Goal: Task Accomplishment & Management: Manage account settings

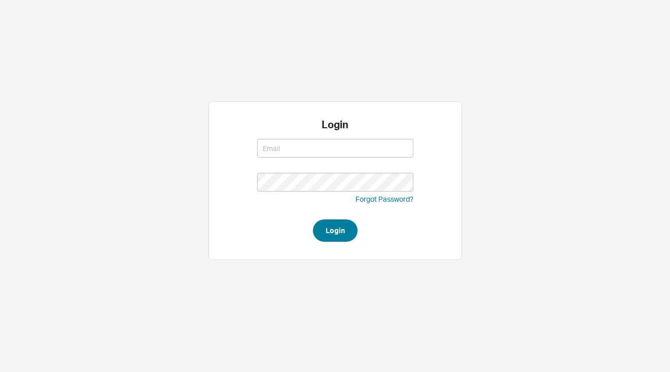
type input "josh@qualitybath.com"
click at [336, 227] on button "Login" at bounding box center [335, 231] width 45 height 22
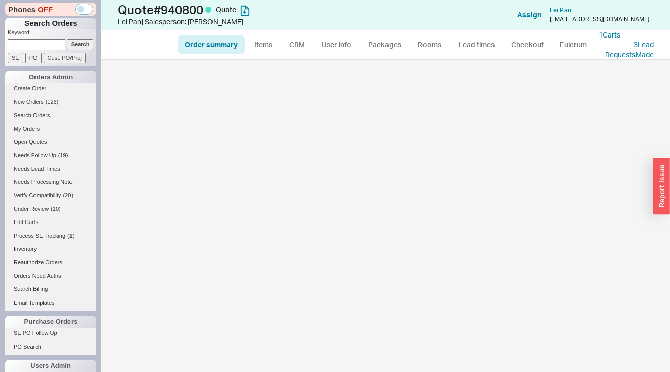
select select "*"
select select "LOW"
select select "3"
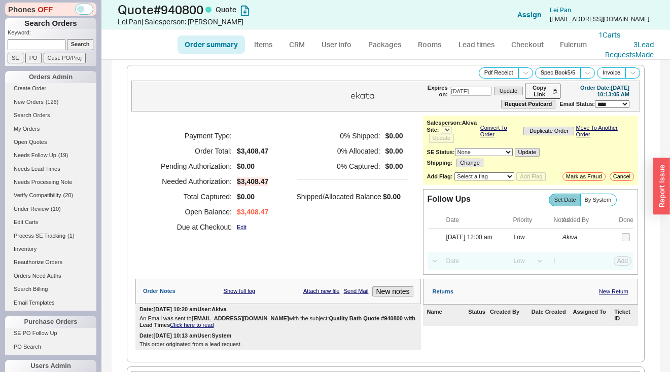
select select "*"
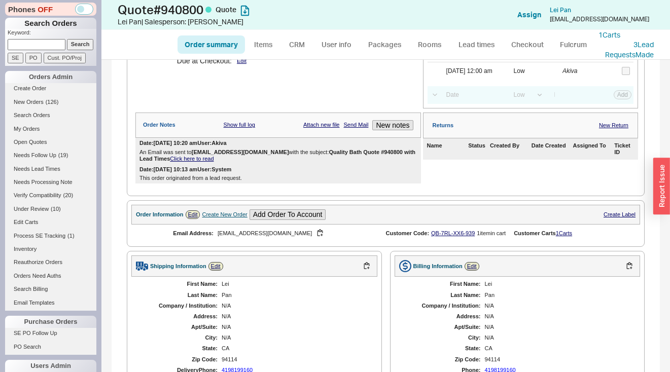
click at [199, 160] on link "Click here to read" at bounding box center [192, 159] width 44 height 6
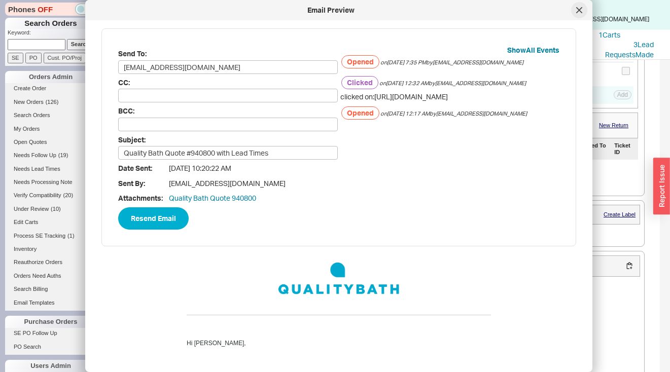
click at [578, 12] on icon at bounding box center [579, 10] width 6 height 6
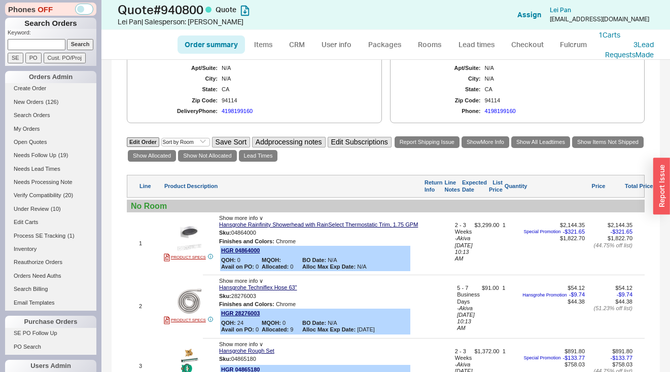
scroll to position [563, 0]
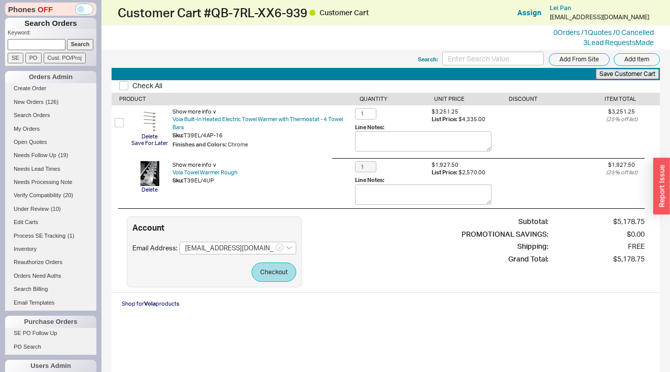
click at [596, 48] on div "0 Orders / 1 Quotes / 0 Cancelled 3 Lead Request s Made" at bounding box center [385, 37] width 568 height 24
click at [596, 46] on link "3 Lead Request s Made" at bounding box center [618, 42] width 70 height 9
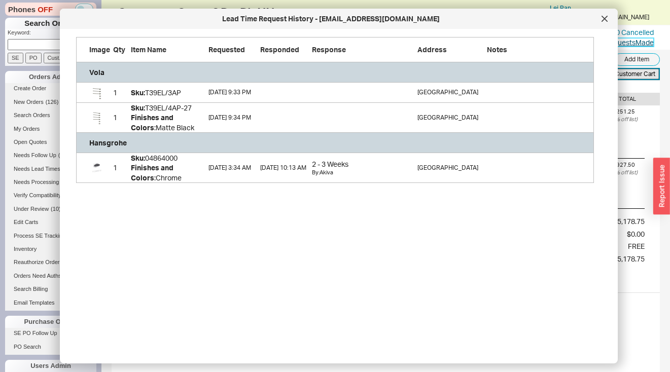
scroll to position [138, 510]
click at [605, 19] on icon at bounding box center [604, 19] width 6 height 6
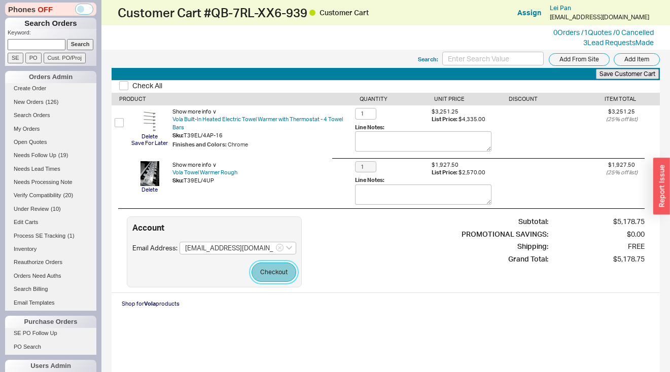
click at [281, 270] on button "Checkout" at bounding box center [274, 272] width 45 height 19
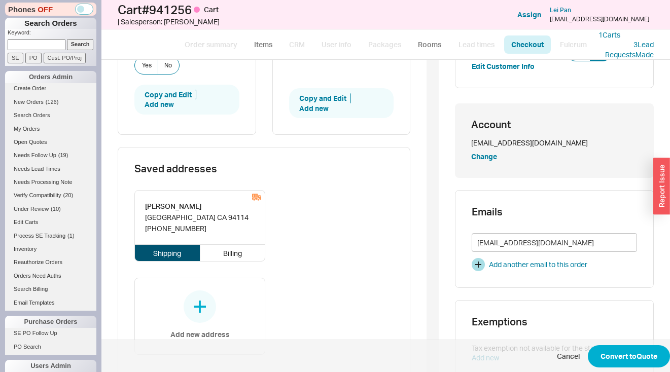
scroll to position [457, 0]
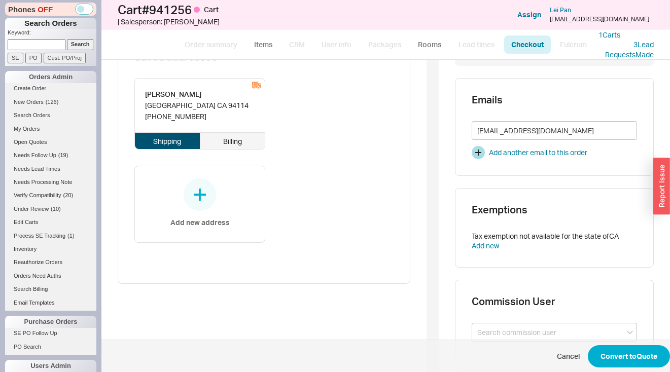
click at [219, 137] on div "Billing" at bounding box center [232, 141] width 65 height 16
type input "Lei"
type input "Pan"
type input "94114"
type input "SAN FRANCISCO"
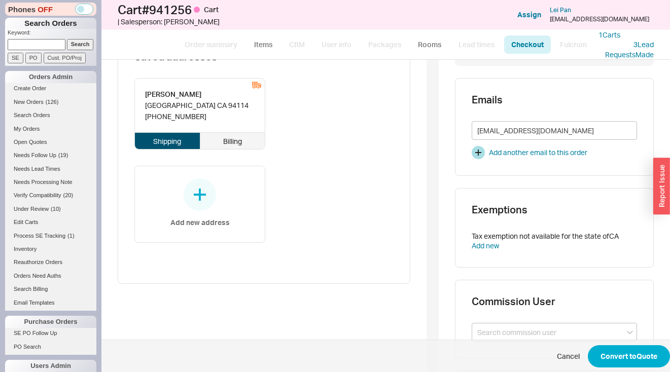
type input "(419) 819-9160"
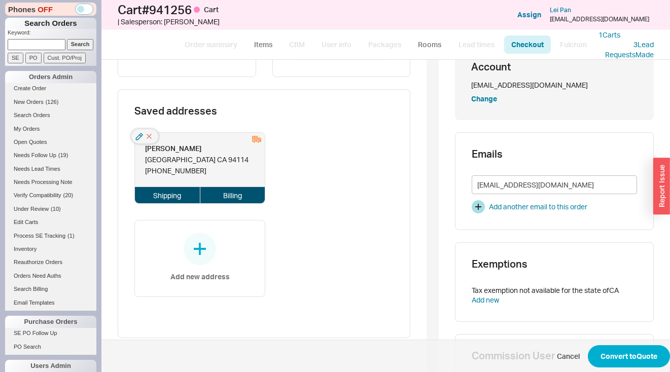
scroll to position [403, 0]
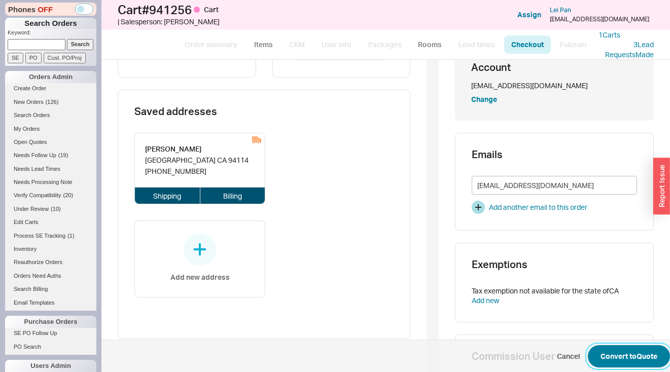
click at [650, 358] on button "Convert to Quote" at bounding box center [629, 356] width 82 height 22
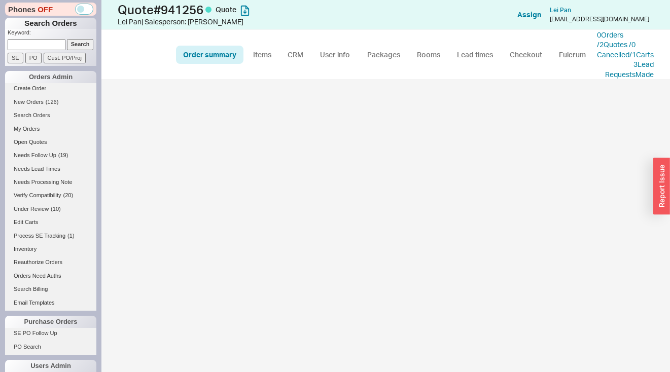
select select "*"
select select "LOW"
select select "3"
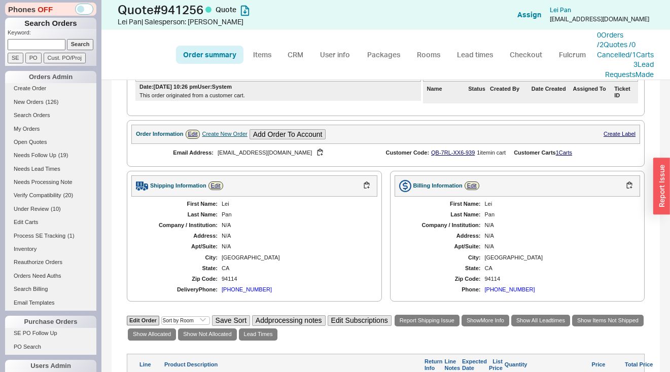
scroll to position [269, 0]
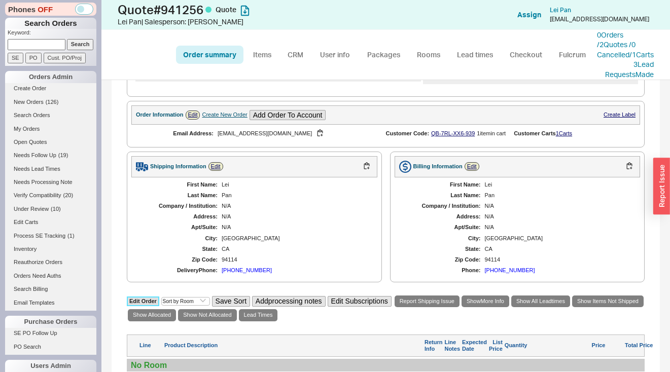
click at [142, 306] on link "Edit Order" at bounding box center [143, 302] width 32 height 10
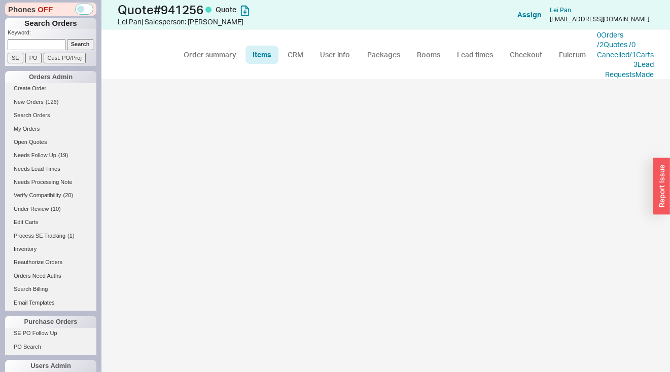
select select "3"
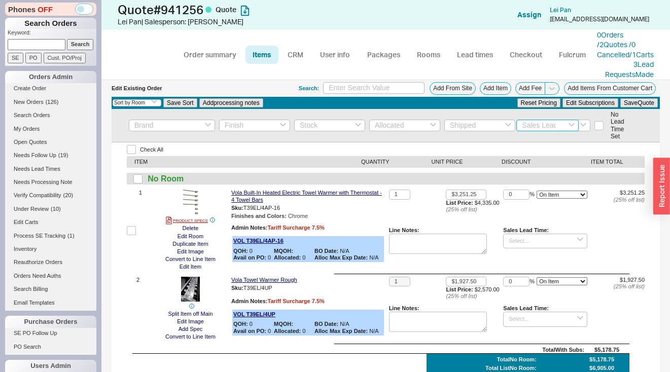
click at [550, 131] on input at bounding box center [547, 126] width 62 height 12
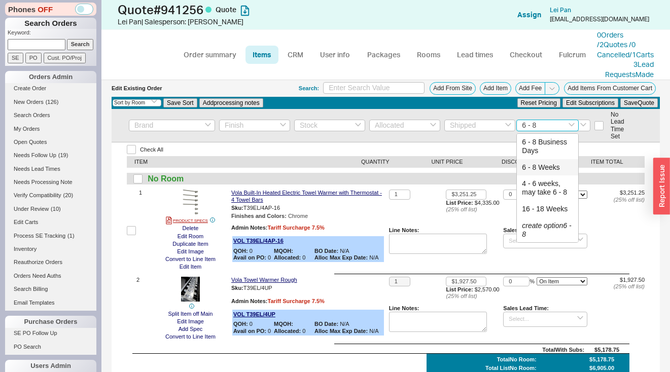
drag, startPoint x: 541, startPoint y: 178, endPoint x: 548, endPoint y: 174, distance: 7.7
click at [541, 176] on div "6 - 8 Weeks" at bounding box center [547, 167] width 61 height 17
type input "6 - 8 Weeks"
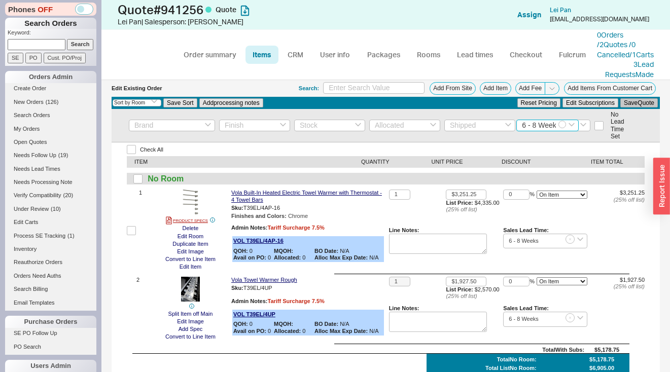
type input "6 - 8 Weeks"
click at [633, 108] on button "Save Quote" at bounding box center [639, 102] width 38 height 9
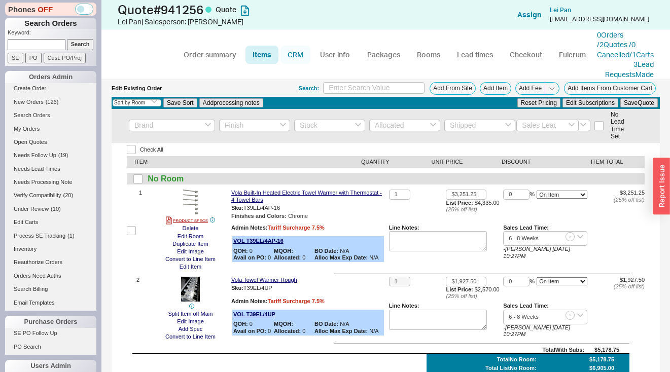
click at [299, 59] on link "CRM" at bounding box center [295, 55] width 30 height 18
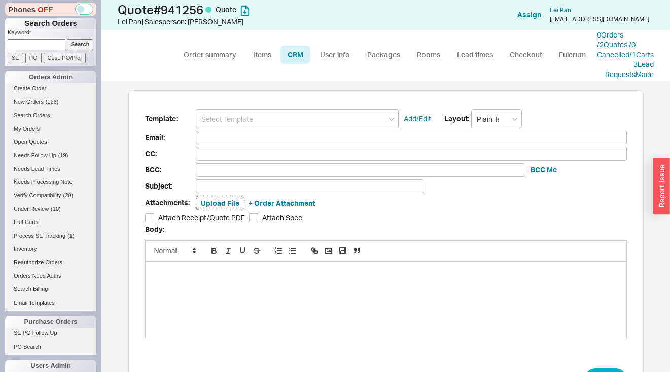
scroll to position [274, 553]
drag, startPoint x: 302, startPoint y: 123, endPoint x: 298, endPoint y: 136, distance: 14.3
click at [302, 123] on input at bounding box center [297, 119] width 203 height 19
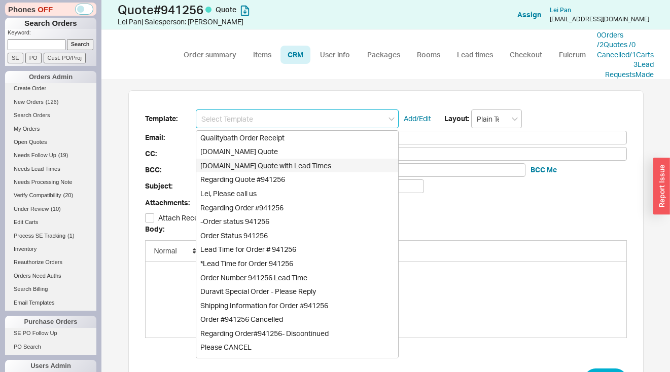
click at [296, 173] on div "Qualitybath.com Quote with Lead Times" at bounding box center [297, 166] width 202 height 14
type input "Qualitybath.com Quote with Lead Times"
type input "Receipt"
type input "legatopan@gmail.com"
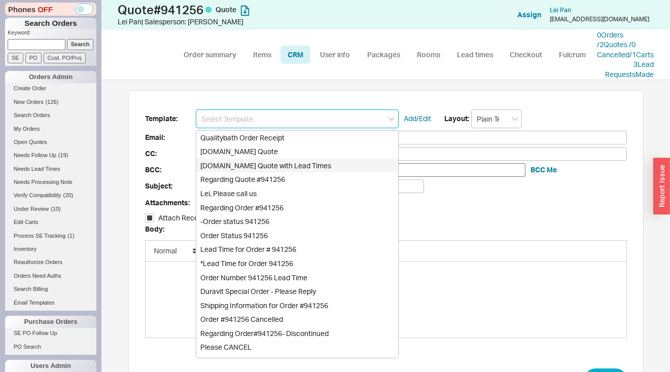
type input "Quality Bath Quote #941256 with Lead Times"
checkbox input "true"
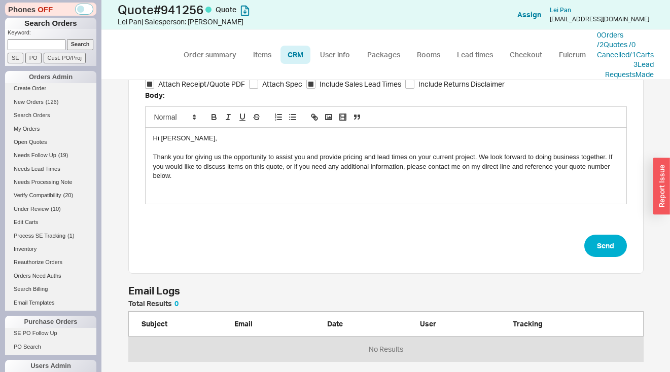
scroll to position [144, 0]
click at [594, 252] on button "Send" at bounding box center [605, 246] width 43 height 22
select select "*"
select select "LOW"
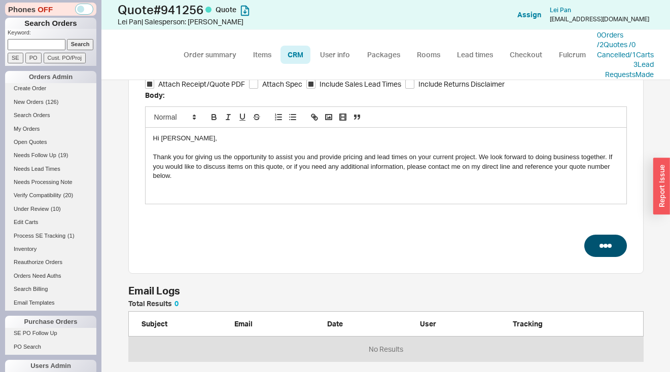
select select "LOW"
select select "3"
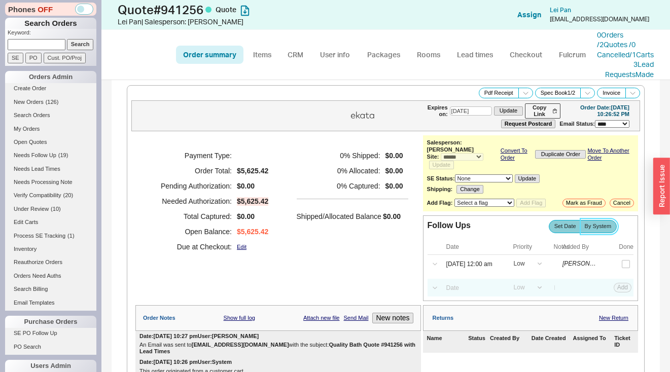
click at [591, 229] on span "By System" at bounding box center [598, 226] width 27 height 7
click at [0, 0] on input "By System" at bounding box center [0, 0] width 0 height 0
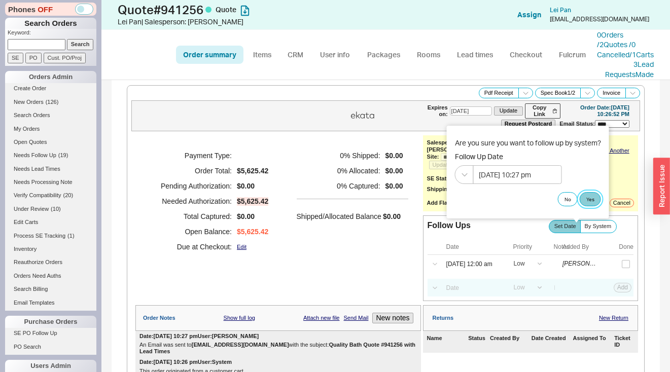
click at [592, 196] on button "Yes" at bounding box center [590, 199] width 21 height 14
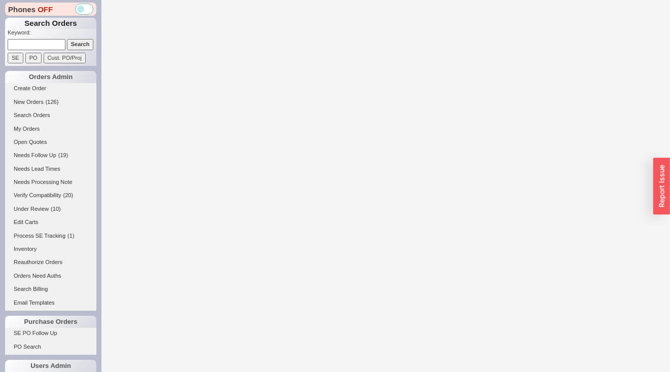
select select "LOW"
select select "3"
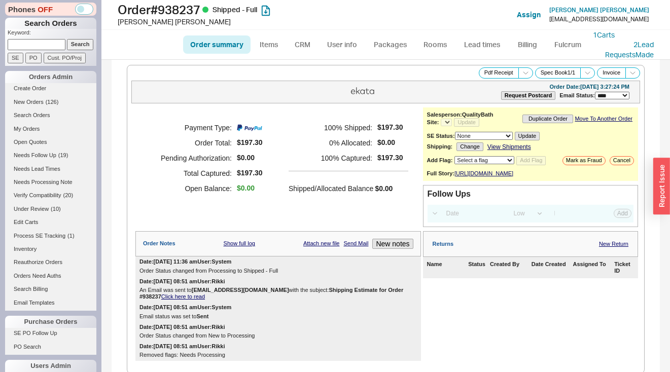
select select "*"
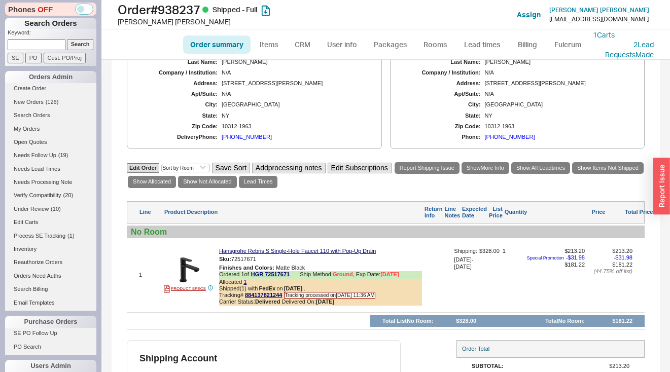
scroll to position [489, 0]
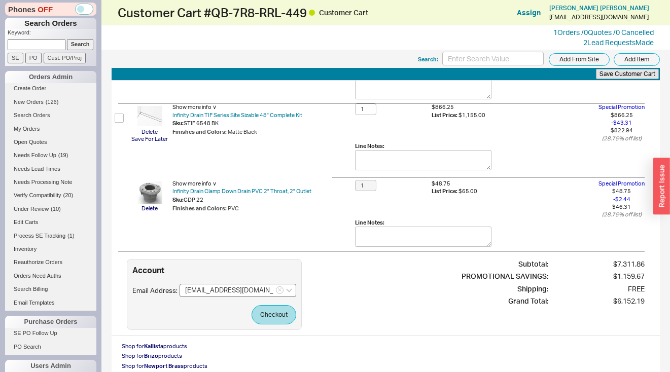
scroll to position [436, 0]
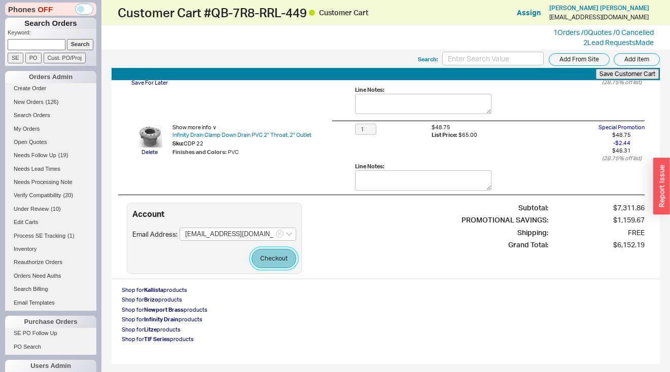
click at [282, 260] on button "Checkout" at bounding box center [274, 258] width 45 height 19
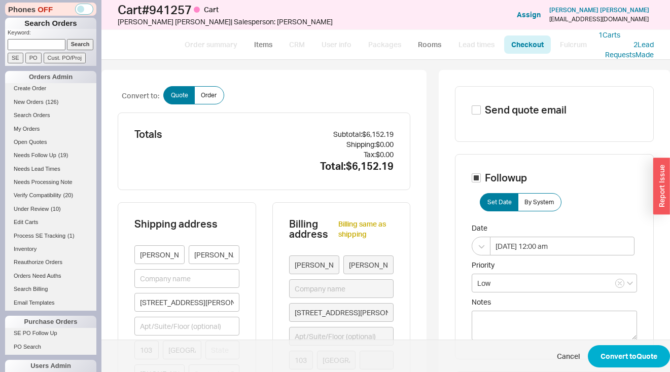
type input "New York"
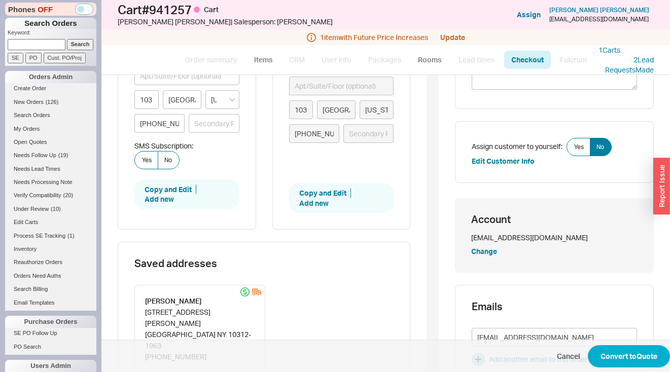
scroll to position [280, 0]
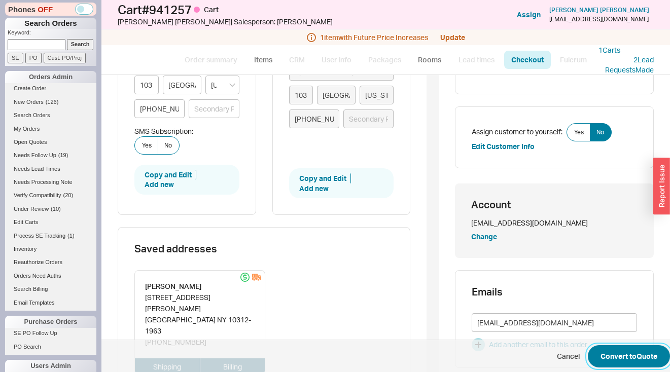
click at [609, 362] on button "Convert to Quote" at bounding box center [629, 356] width 82 height 22
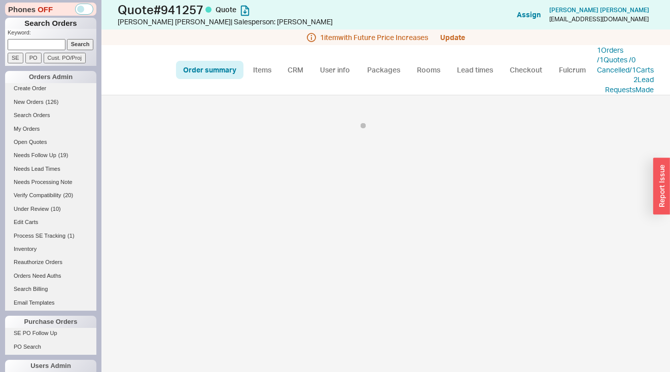
select select "*"
select select "LOW"
select select "3"
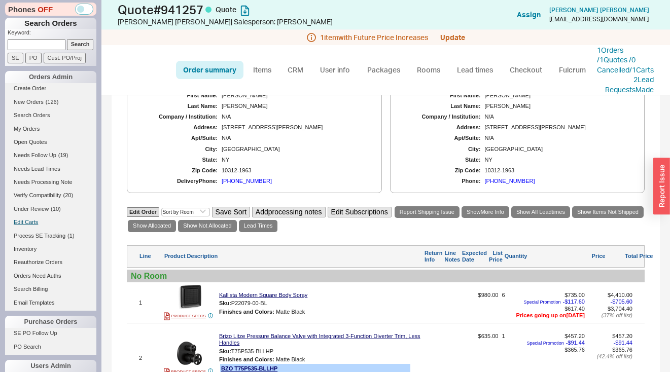
scroll to position [212, 0]
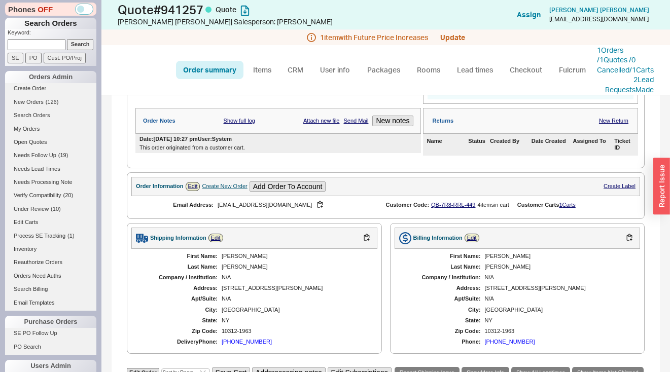
click at [225, 260] on div "[PERSON_NAME]" at bounding box center [295, 256] width 146 height 7
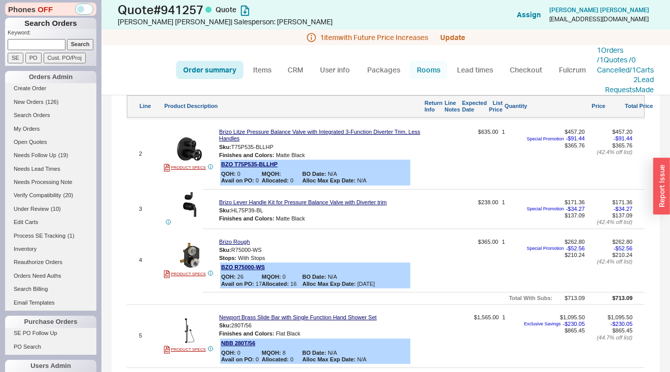
click at [422, 77] on link "Rooms" at bounding box center [428, 70] width 38 height 18
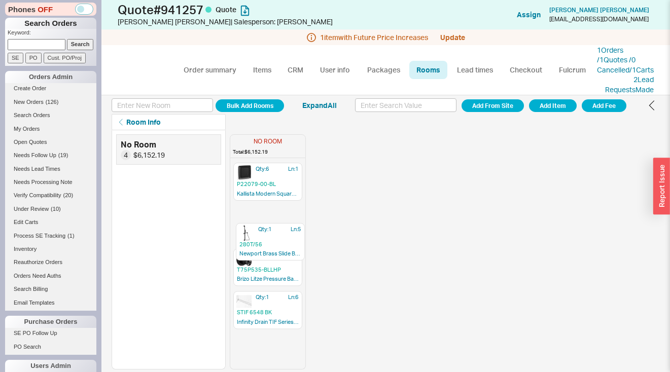
drag, startPoint x: 257, startPoint y: 266, endPoint x: 262, endPoint y: 228, distance: 38.3
click at [262, 228] on div "Qty: 6 Ln: 1 P22079-00-BL Kallista Modern Square Body Spray Qty: 1 Ln: 2 T75P53…" at bounding box center [267, 265] width 75 height 207
click at [213, 76] on link "Order summary" at bounding box center [209, 70] width 67 height 18
select select "*"
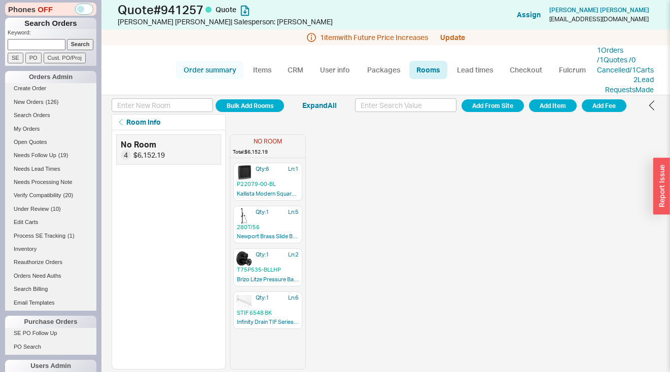
select select "LOW"
select select "3"
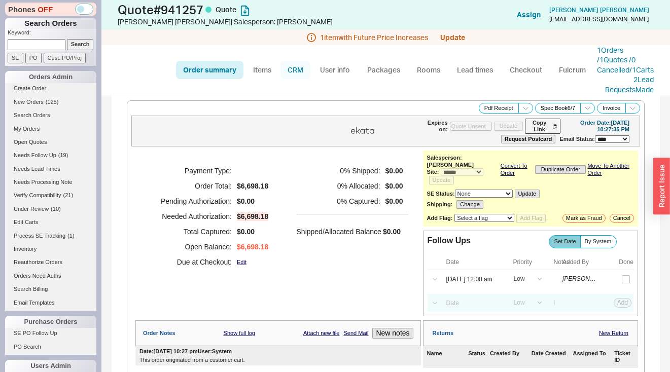
click at [294, 76] on link "CRM" at bounding box center [295, 70] width 30 height 18
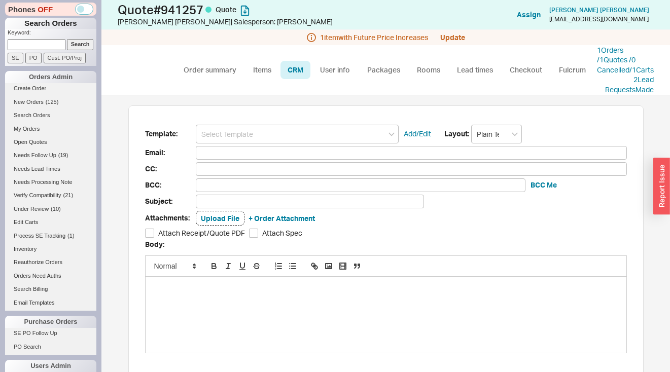
scroll to position [259, 553]
click at [304, 144] on input at bounding box center [297, 134] width 203 height 19
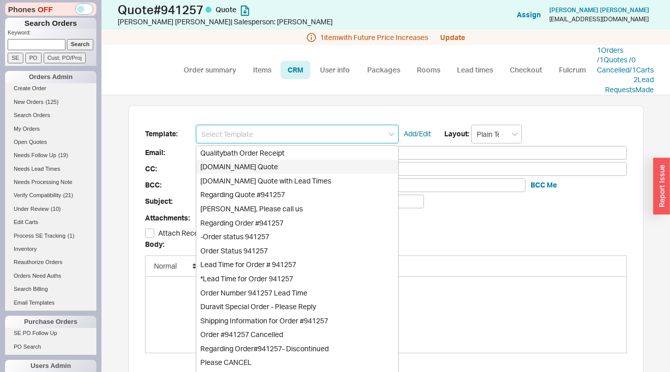
click at [285, 174] on div "Qualitybath.com Quote" at bounding box center [297, 167] width 202 height 14
type input "Qualitybath.com Quote"
type input "Receipt"
type input "aksenovyury2006@gmail.com"
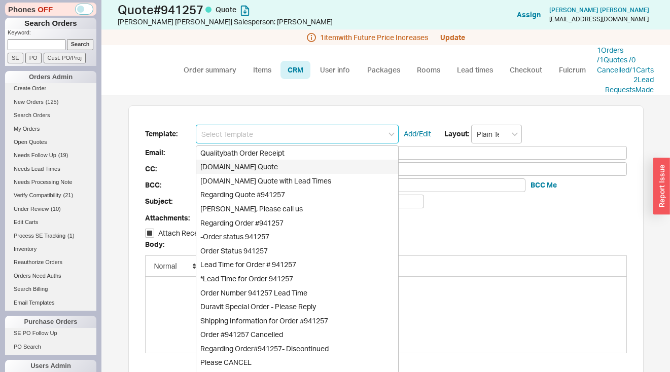
type input "Quality Bath Quote #941257"
checkbox input "true"
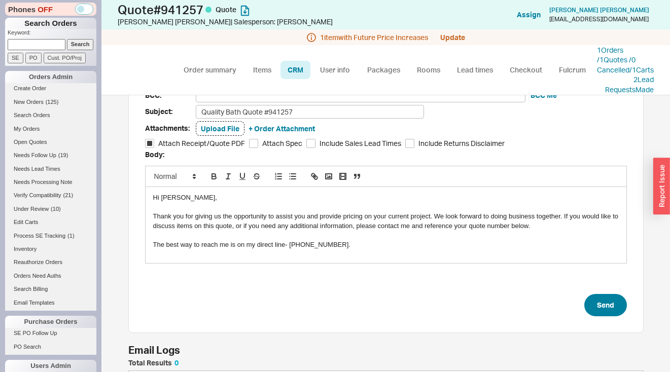
scroll to position [159, 0]
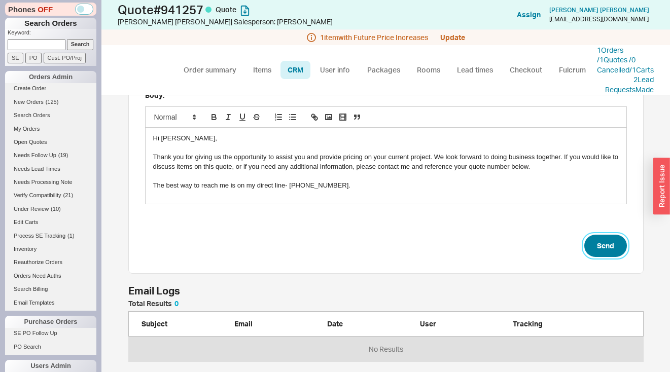
click at [608, 251] on button "Send" at bounding box center [605, 246] width 43 height 22
select select "*"
select select "LOW"
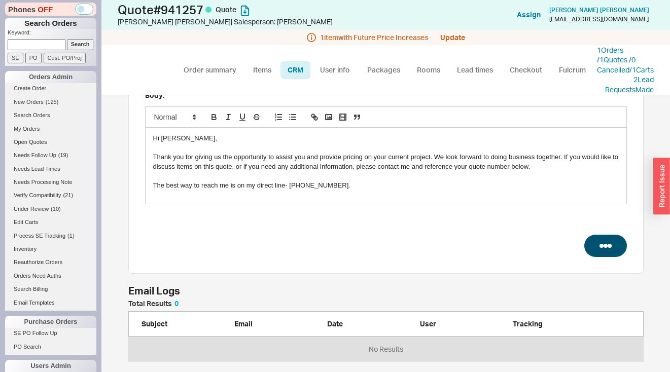
select select "3"
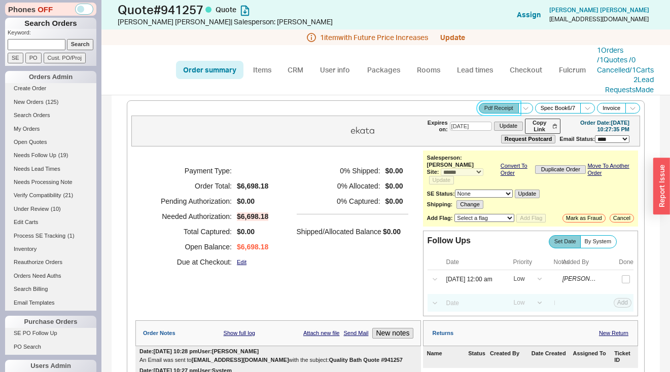
click at [491, 114] on button "Pdf Receipt" at bounding box center [499, 108] width 40 height 11
click at [16, 44] on input at bounding box center [37, 44] width 58 height 11
paste input "amanda@eaglenestinteriors.com"
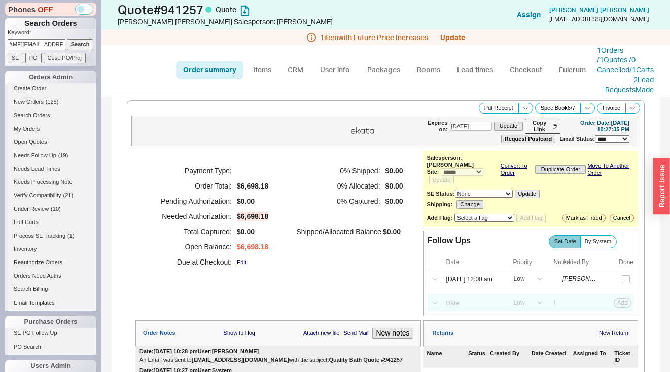
type input "amanda@eaglenestinteriors.com"
click at [82, 47] on input "Search" at bounding box center [80, 44] width 27 height 11
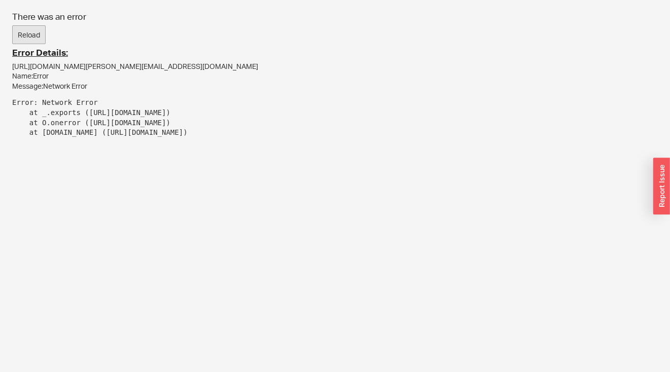
click at [40, 32] on button "Reload" at bounding box center [28, 34] width 33 height 19
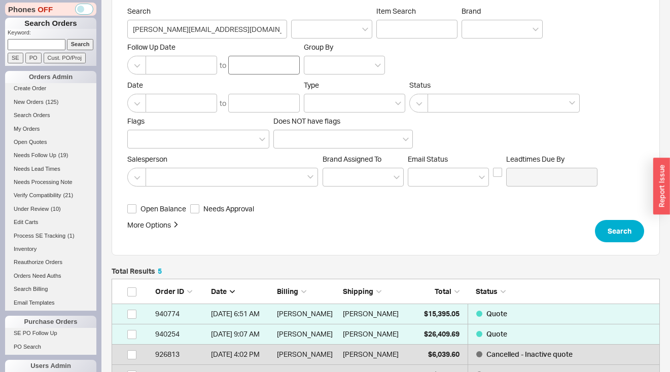
scroll to position [119, 541]
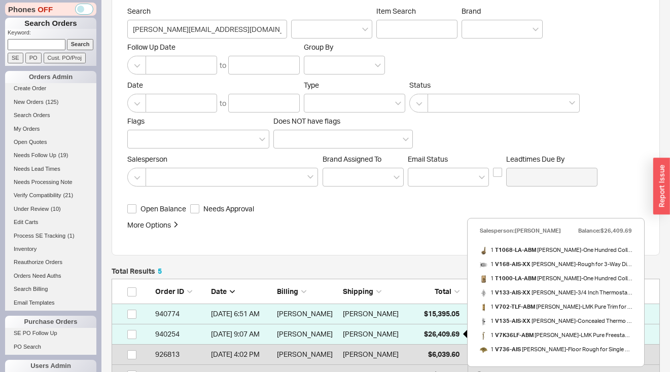
click at [433, 331] on span "$26,409.69" at bounding box center [441, 334] width 35 height 9
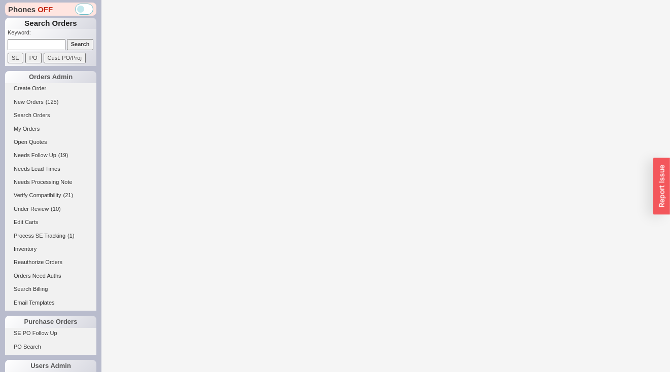
select select "*"
select select "3"
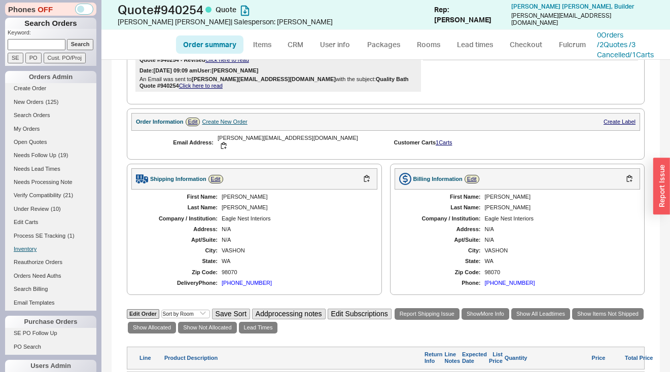
scroll to position [279, 0]
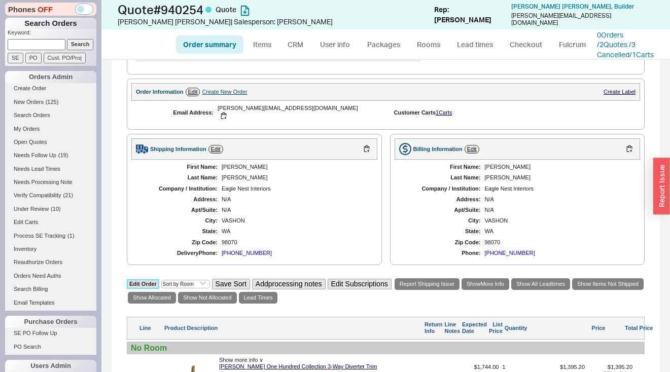
click at [137, 288] on link "Edit Order" at bounding box center [143, 284] width 32 height 10
select select "3"
select select "ON_CHECKOUT_AGGREGATED"
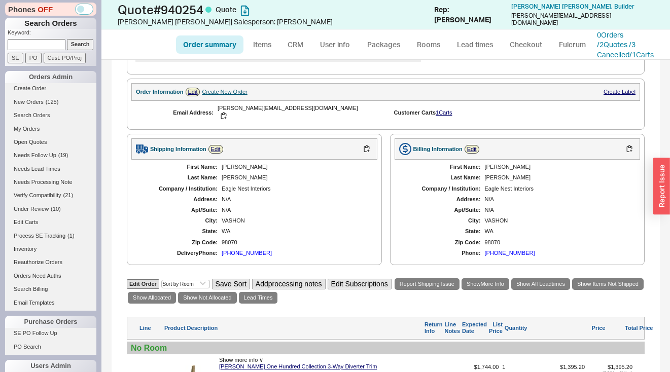
select select "ON_CHECKOUT_AGGREGATED"
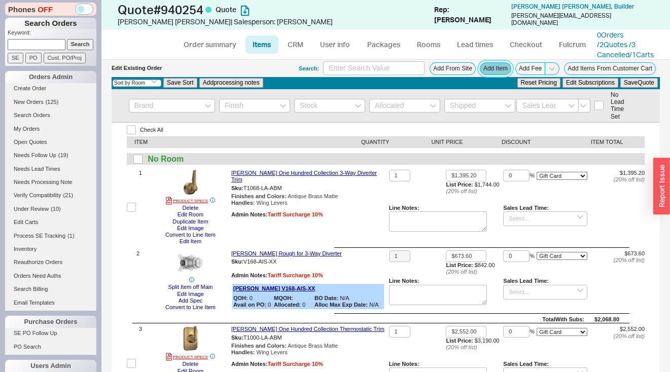
click at [483, 75] on button "Add Item" at bounding box center [495, 68] width 31 height 13
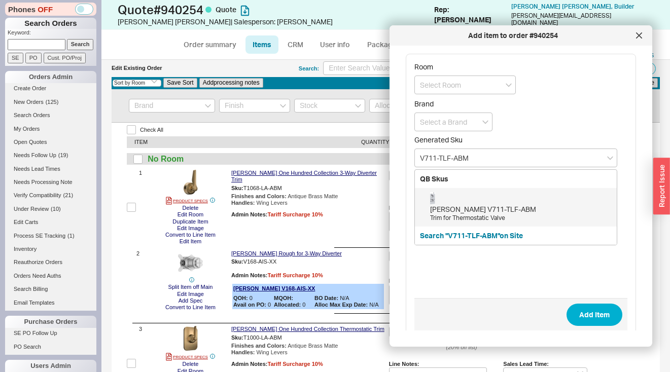
click at [473, 200] on div "Samuel Heath V711-TLF-ABM Trim for Thermostatic Valve" at bounding box center [521, 207] width 182 height 30
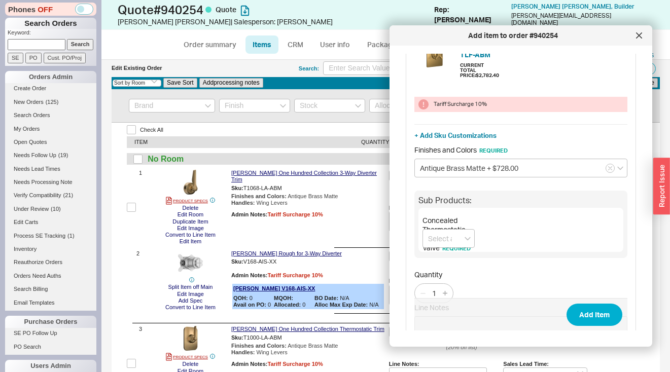
scroll to position [153, 0]
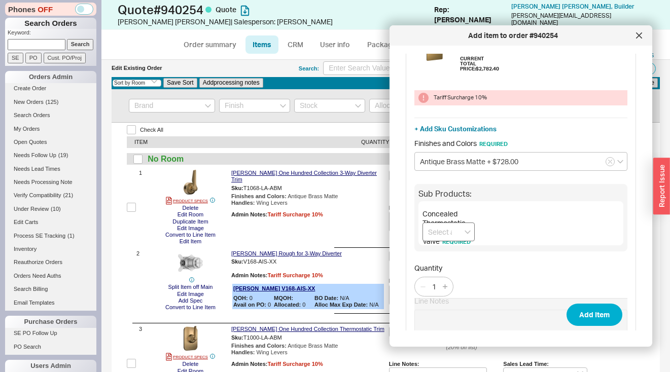
type input "V711-TLF-ABM"
click at [450, 241] on input at bounding box center [448, 232] width 52 height 19
click at [447, 270] on div "Concealed Thermostatic Rough Valve (V111-AIS-XX) + $1,126.40" at bounding box center [448, 278] width 51 height 68
type input "Concealed Thermostatic Rough Valve (V111-AIS-XX) + $1,126.40"
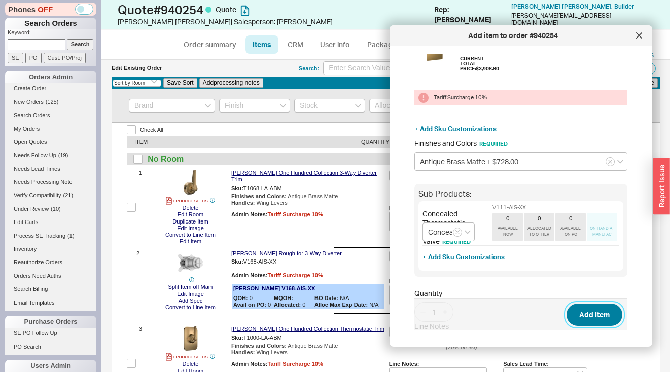
click at [590, 309] on button "Add Item" at bounding box center [594, 315] width 56 height 22
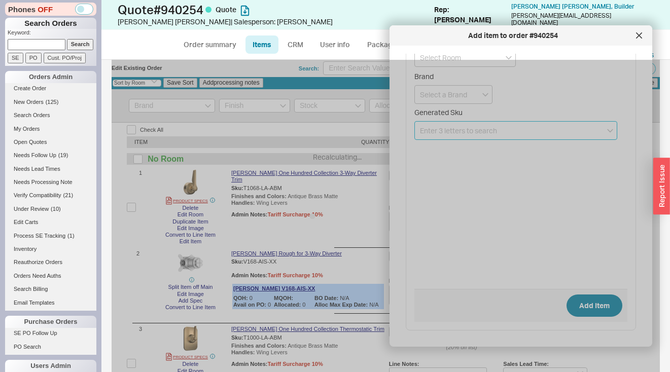
scroll to position [27, 0]
select select "ON_CHECKOUT_AGGREGATED"
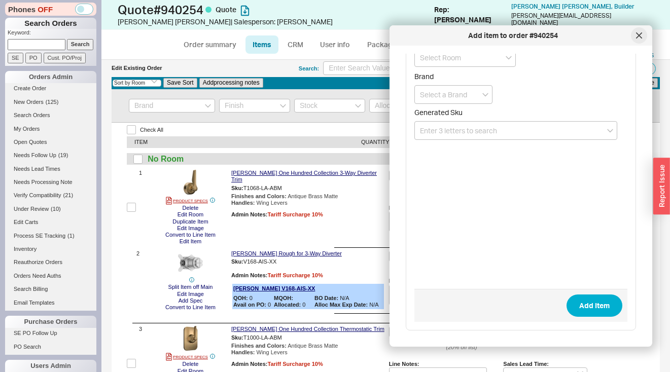
click at [635, 37] on div at bounding box center [639, 35] width 16 height 16
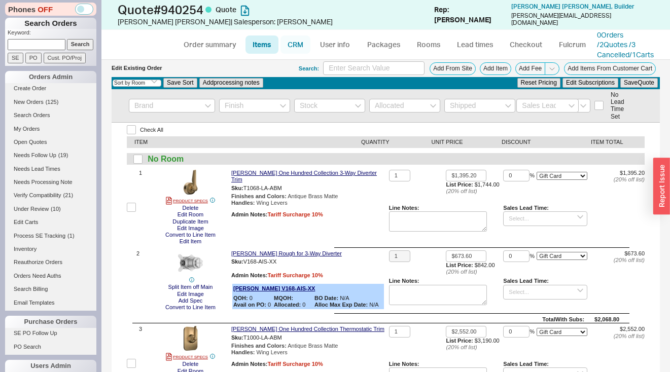
click at [297, 50] on link "CRM" at bounding box center [295, 44] width 30 height 18
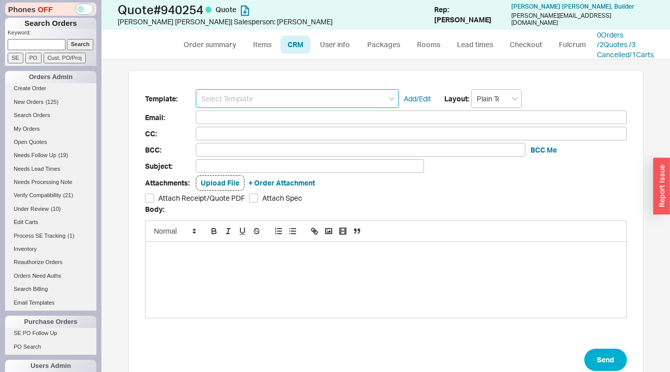
click at [289, 108] on input at bounding box center [297, 98] width 203 height 19
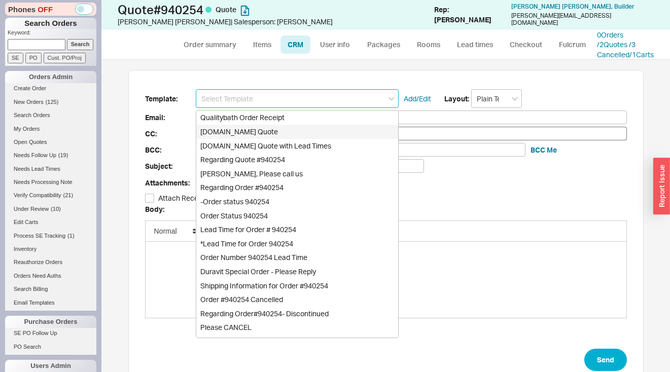
click at [278, 139] on div "Qualitybath.com Quote" at bounding box center [297, 132] width 202 height 14
type input "Receipt"
type input "amanda@eaglenestinteriors.com"
type input "Quality Bath Quote #940254"
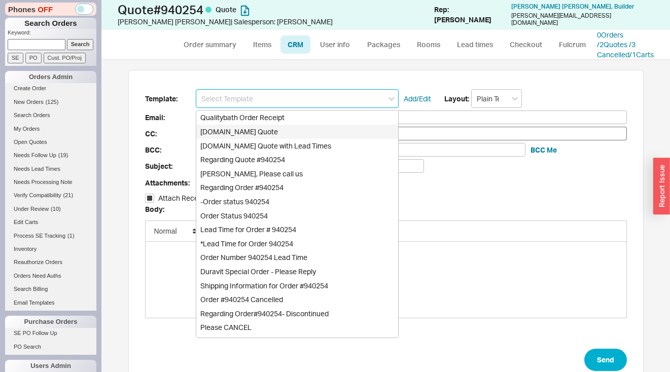
checkbox input "true"
type input "Qualitybath.com Quote"
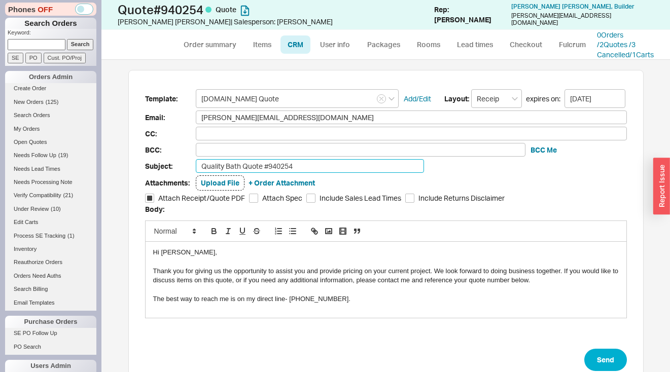
click at [320, 173] on input "Quality Bath Quote #940254" at bounding box center [310, 166] width 228 height 14
type input "Quality Bath Quote #940254 - Revised II"
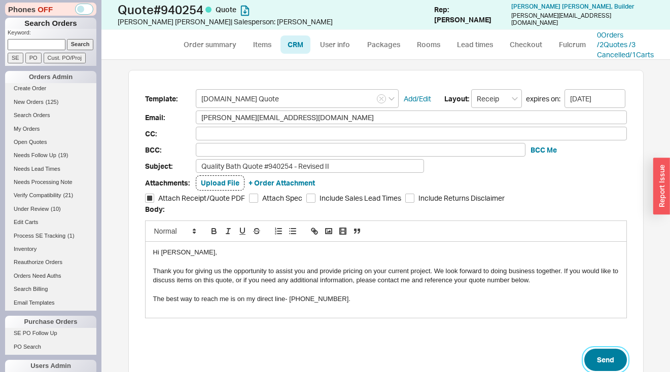
click at [599, 364] on button "Send" at bounding box center [605, 360] width 43 height 22
select select "*"
select select "3"
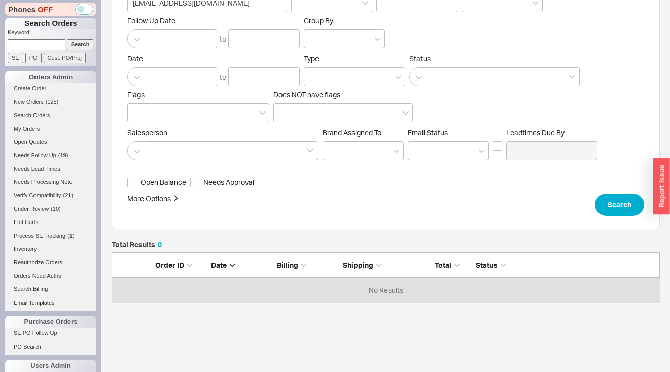
scroll to position [114, 0]
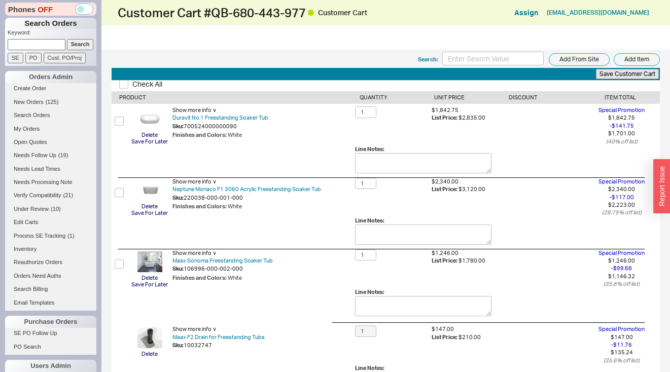
scroll to position [2, 0]
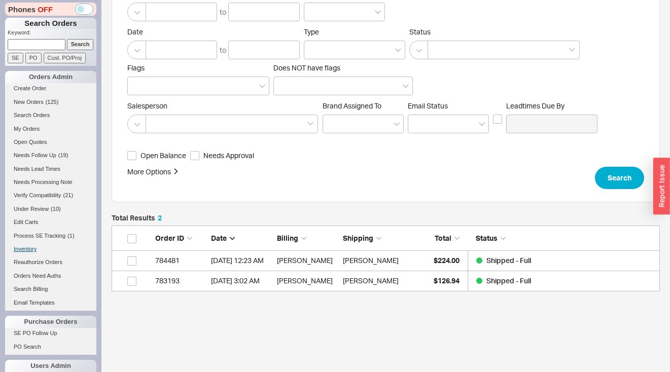
scroll to position [94, 0]
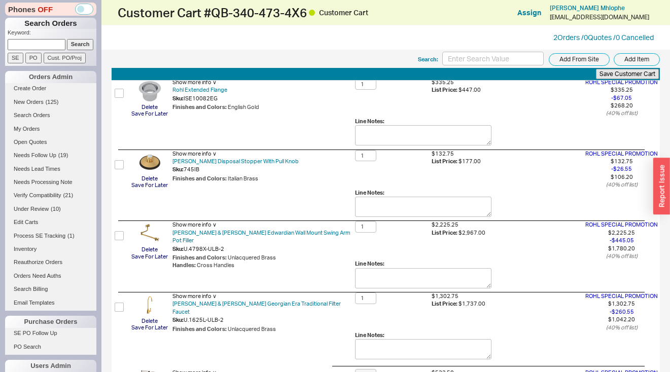
scroll to position [787, 0]
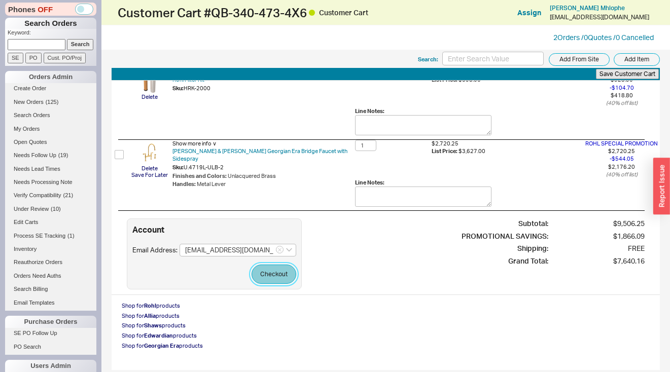
click at [270, 267] on button "Checkout" at bounding box center [274, 274] width 45 height 19
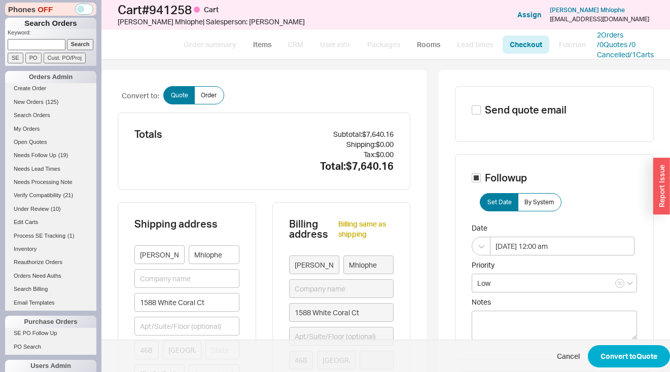
type input "[US_STATE]"
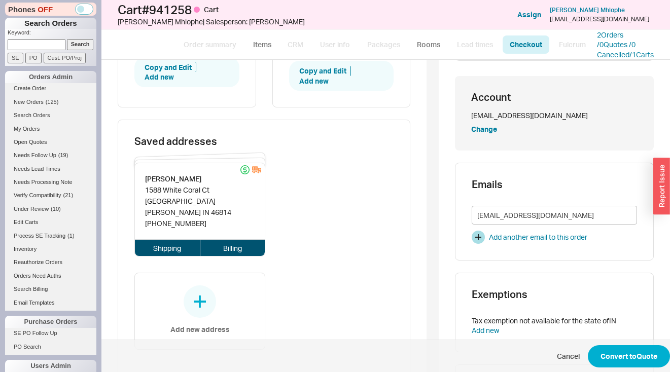
scroll to position [373, 0]
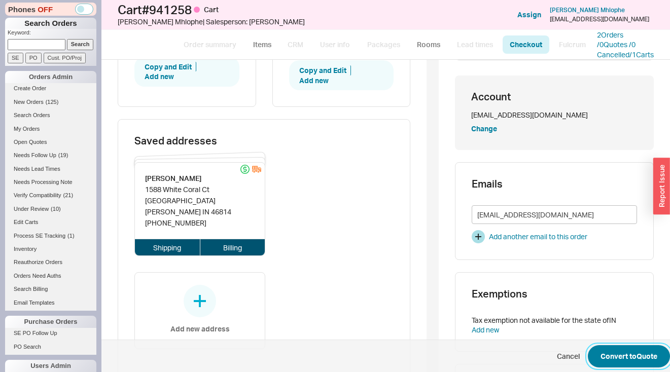
click at [633, 347] on button "Convert to Quote" at bounding box center [629, 356] width 82 height 22
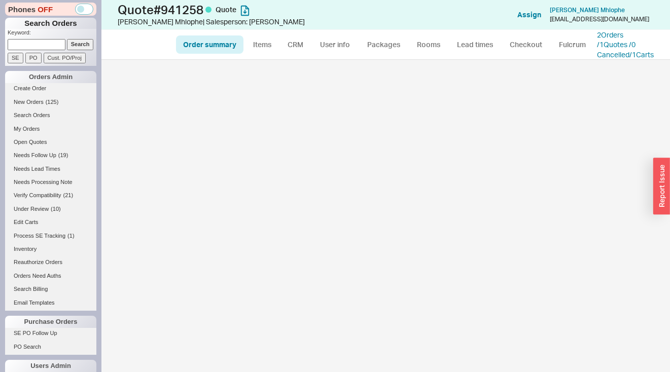
select select "*"
select select "LOW"
select select "3"
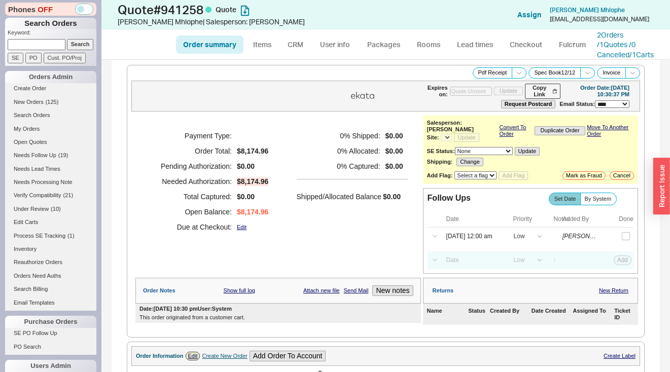
select select "*"
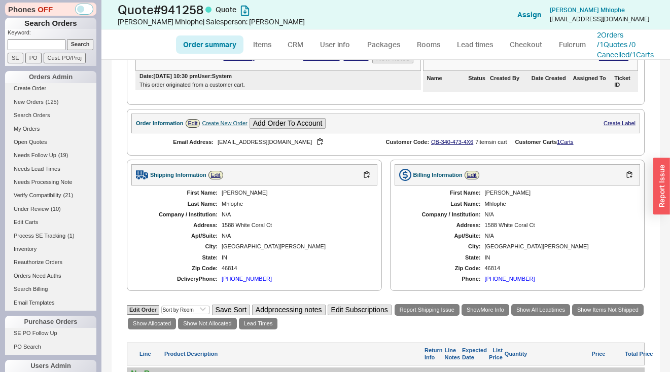
scroll to position [400, 0]
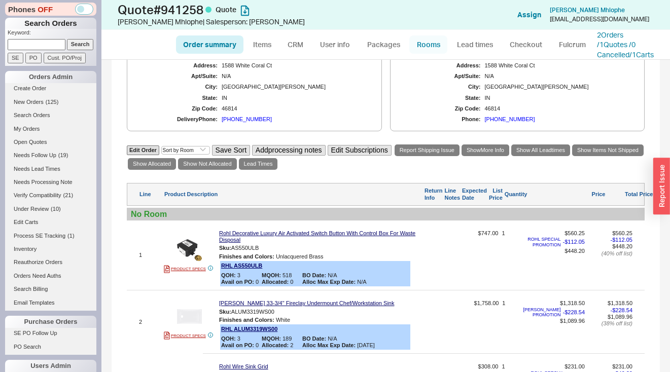
click at [422, 50] on link "Rooms" at bounding box center [428, 44] width 38 height 18
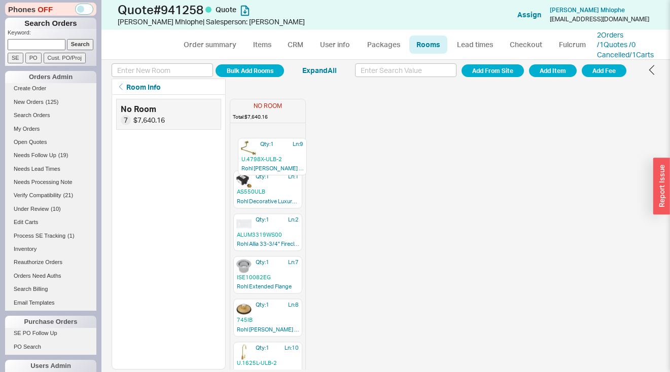
drag, startPoint x: 261, startPoint y: 255, endPoint x: 261, endPoint y: 177, distance: 77.6
click at [266, 149] on div "Qty: 1 Ln: 1 AS550ULB Rohl Decorative Luxury Air Activated Switch Button With C…" at bounding box center [267, 277] width 75 height 300
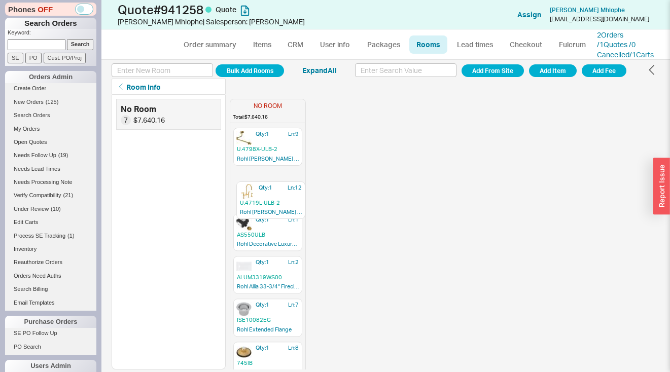
drag, startPoint x: 266, startPoint y: 342, endPoint x: 264, endPoint y: 239, distance: 103.0
click at [270, 188] on div "Qty: 1 Ln: 9 U.4798X-ULB-2 Rohl Perrin & [PERSON_NAME] Edwardian Wall Mount Swi…" at bounding box center [267, 277] width 75 height 300
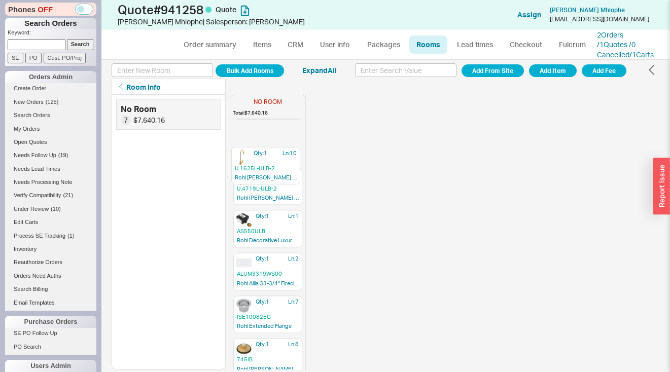
scroll to position [45, 0]
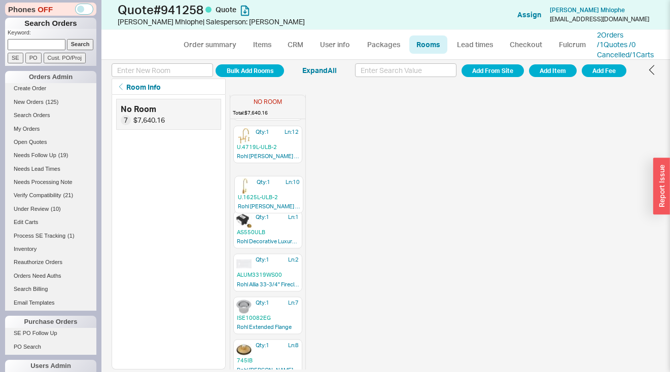
drag, startPoint x: 264, startPoint y: 334, endPoint x: 263, endPoint y: 175, distance: 158.7
click at [265, 183] on div "Qty: 1 Ln: 9 U.4798X-ULB-2 [PERSON_NAME] & [PERSON_NAME] Edwardian Wall Mount S…" at bounding box center [267, 232] width 75 height 300
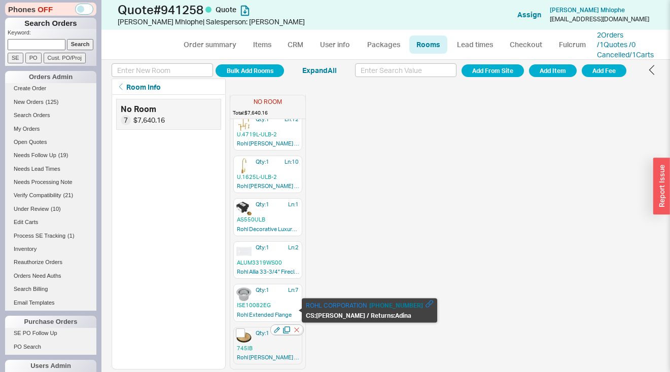
scroll to position [67, 0]
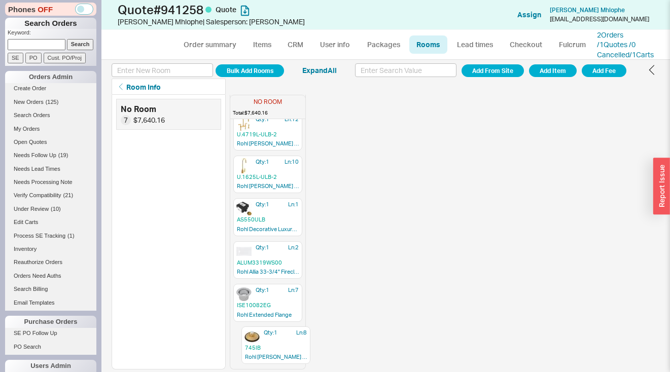
drag, startPoint x: 264, startPoint y: 333, endPoint x: 270, endPoint y: 341, distance: 10.1
click at [270, 341] on div "Qty: 1 Ln: 9 U.4798X-ULB-2 [PERSON_NAME] & [PERSON_NAME] Edwardian Wall Mount S…" at bounding box center [267, 219] width 75 height 300
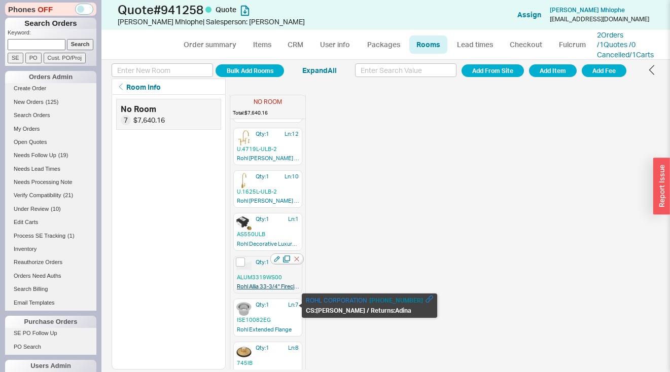
scroll to position [0, 0]
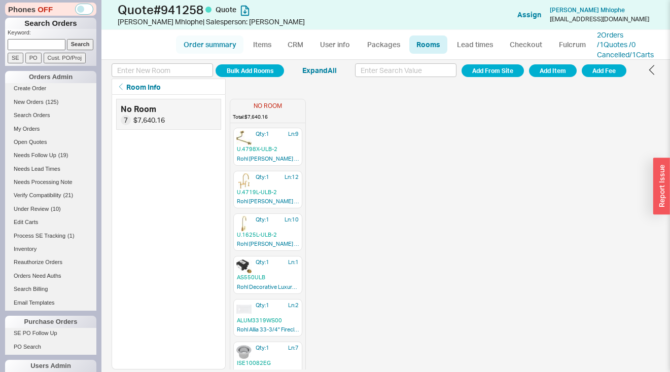
click at [225, 45] on link "Order summary" at bounding box center [209, 44] width 67 height 18
select select "*"
select select "LOW"
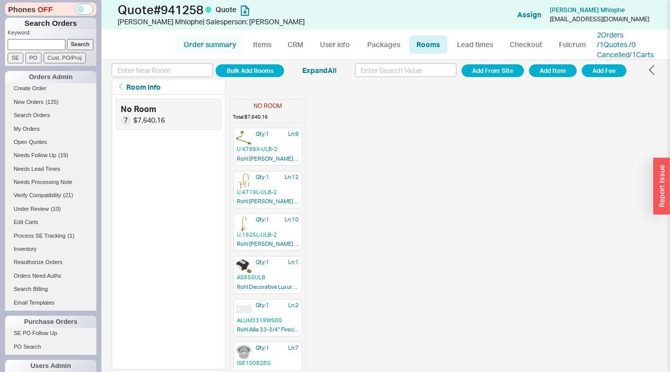
select select "3"
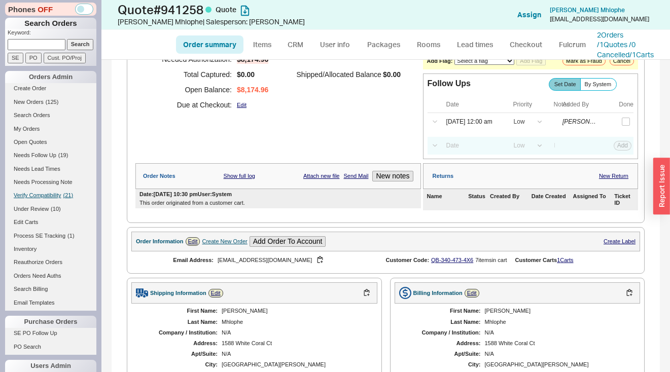
scroll to position [168, 0]
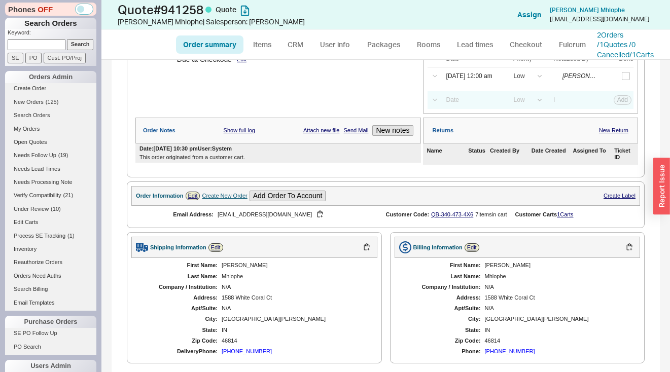
click at [225, 269] on div "Mahla" at bounding box center [295, 265] width 146 height 7
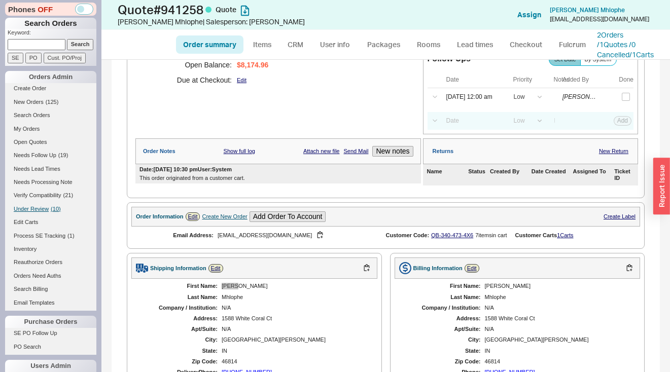
scroll to position [137, 0]
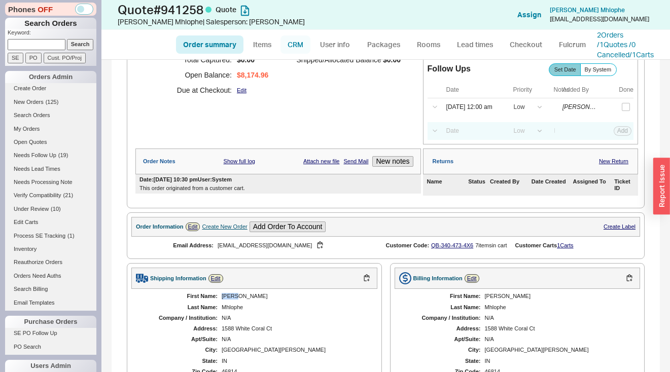
click at [296, 47] on link "CRM" at bounding box center [295, 44] width 30 height 18
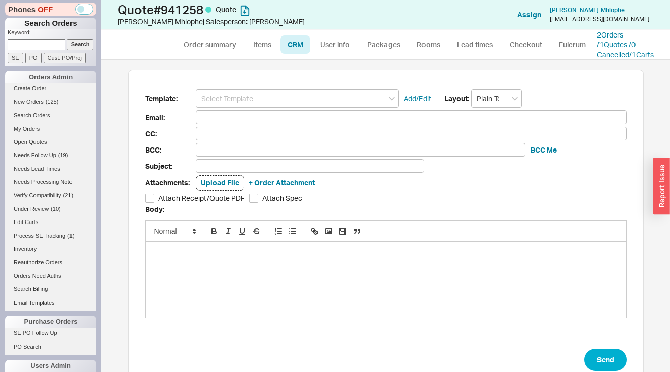
scroll to position [295, 553]
click at [291, 108] on input at bounding box center [297, 98] width 203 height 19
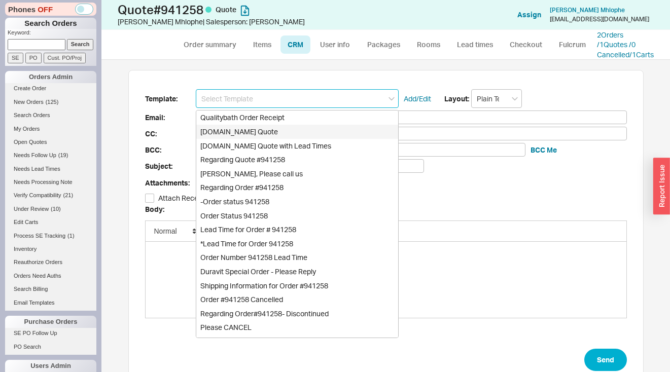
click at [275, 139] on div "Qualitybath.com Quote" at bounding box center [297, 132] width 202 height 14
type input "Qualitybath.com Quote"
type input "Receipt"
type input "shoppingtherapy263@gmail.com"
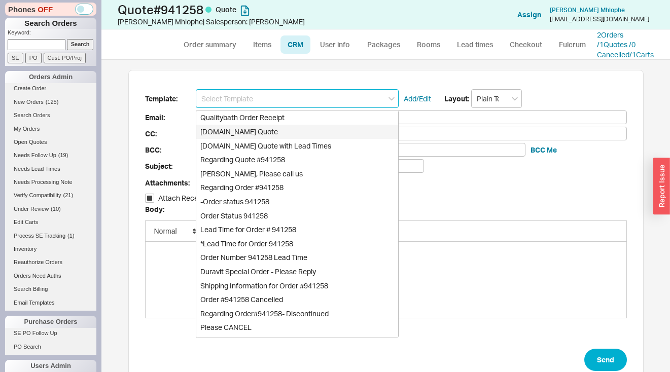
type input "Quality Bath Quote #941258"
checkbox input "true"
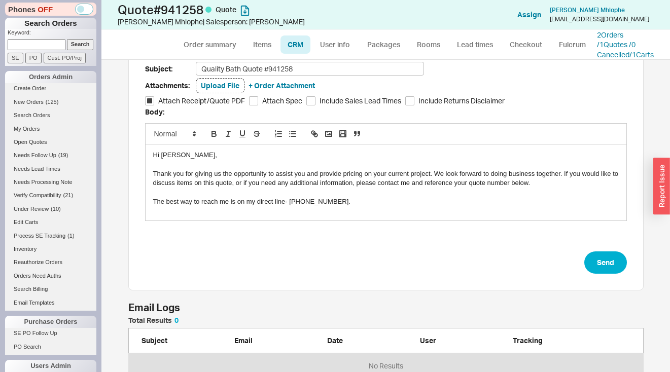
scroll to position [124, 0]
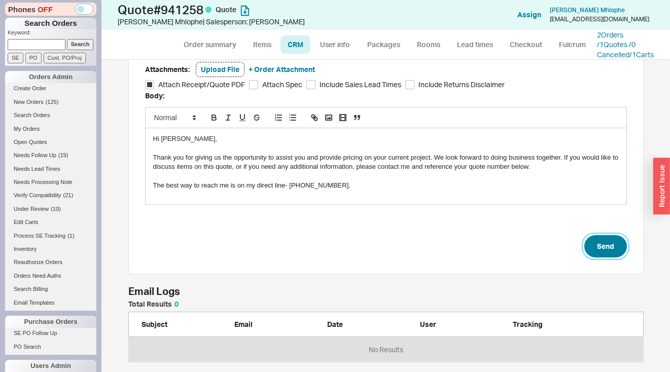
click at [612, 248] on button "Send" at bounding box center [605, 246] width 43 height 22
select select "*"
select select "LOW"
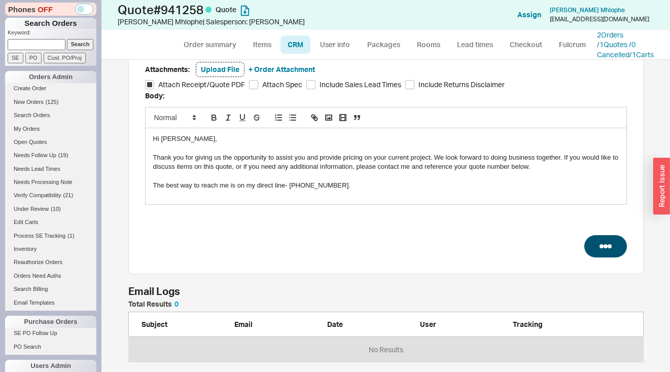
select select "3"
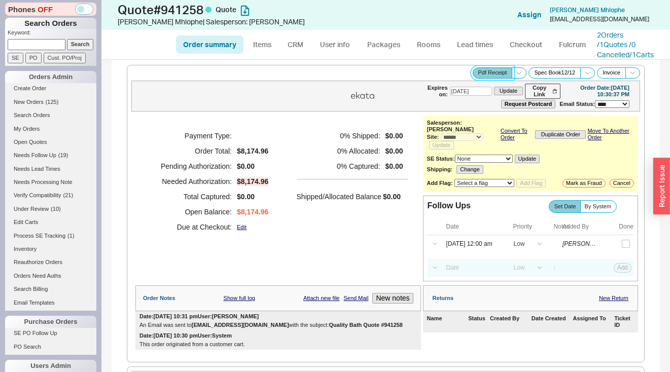
click at [479, 78] on button "Pdf Receipt" at bounding box center [493, 72] width 40 height 11
click at [599, 210] on span "By System" at bounding box center [598, 206] width 27 height 7
click at [0, 0] on input "By System" at bounding box center [0, 0] width 0 height 0
click at [599, 210] on span "By System" at bounding box center [598, 206] width 27 height 7
click at [0, 0] on input "By System" at bounding box center [0, 0] width 0 height 0
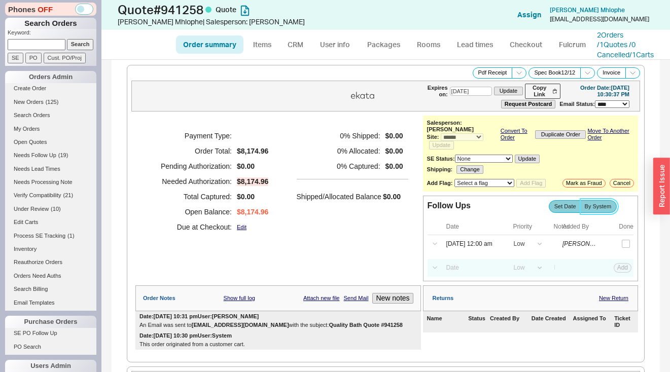
click at [599, 209] on span "By System" at bounding box center [598, 206] width 27 height 7
click at [0, 0] on input "By System" at bounding box center [0, 0] width 0 height 0
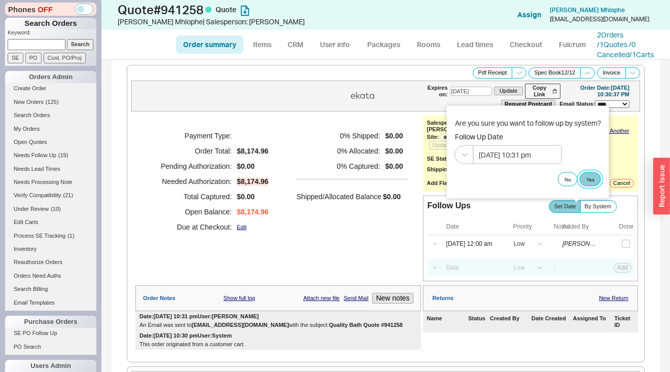
click at [598, 173] on button "Yes" at bounding box center [590, 179] width 21 height 14
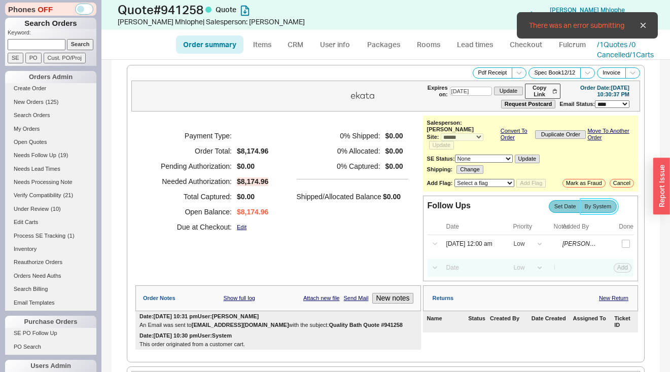
click at [595, 213] on label "By System" at bounding box center [598, 206] width 37 height 13
click at [0, 0] on input "By System" at bounding box center [0, 0] width 0 height 0
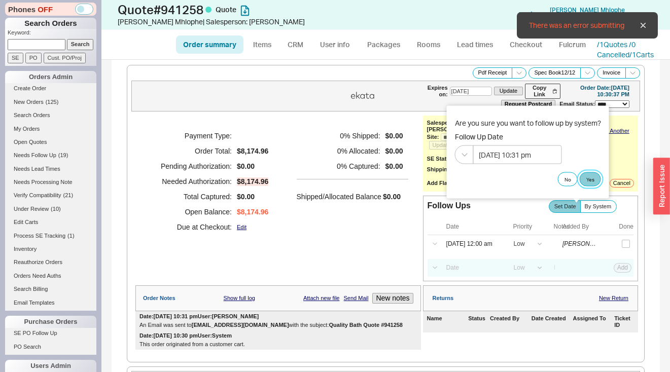
click at [586, 180] on button "Yes" at bounding box center [590, 179] width 21 height 14
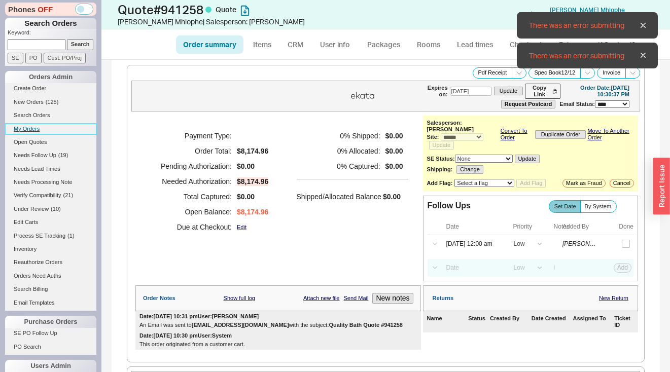
click at [35, 129] on link "My Orders" at bounding box center [50, 129] width 91 height 11
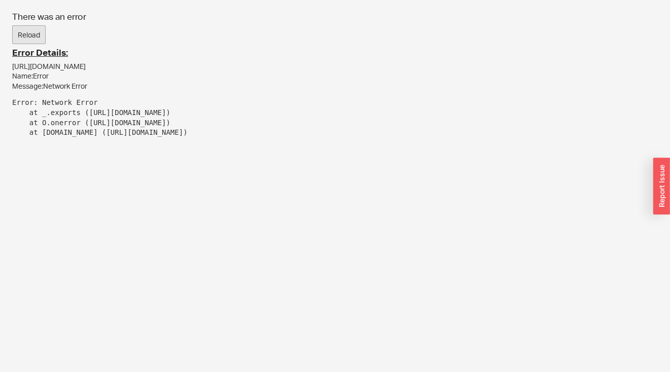
click at [23, 37] on button "Reload" at bounding box center [28, 34] width 33 height 19
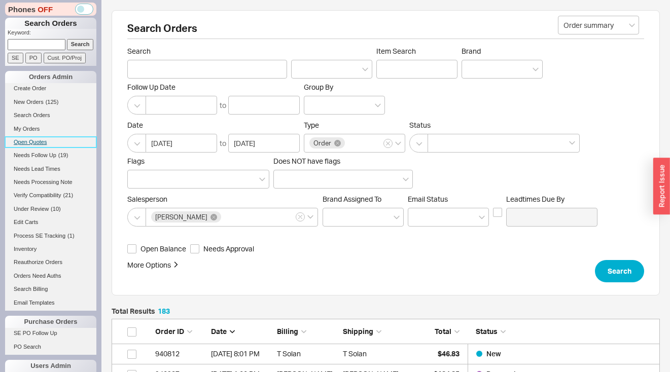
click at [41, 145] on link "Open Quotes" at bounding box center [50, 142] width 91 height 11
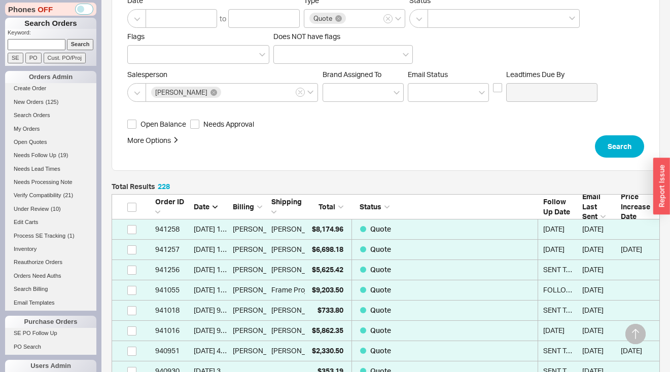
scroll to position [156, 0]
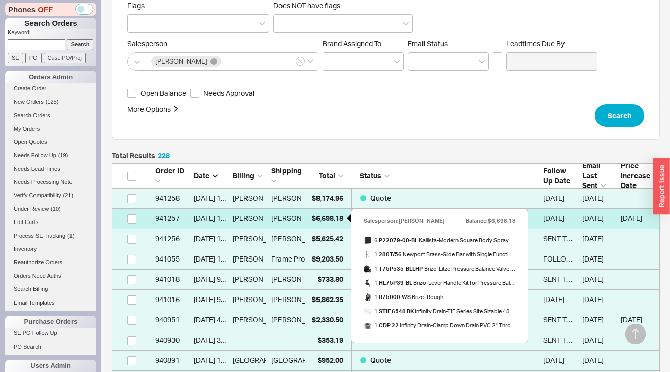
click at [334, 218] on span "$6,698.18" at bounding box center [327, 218] width 31 height 9
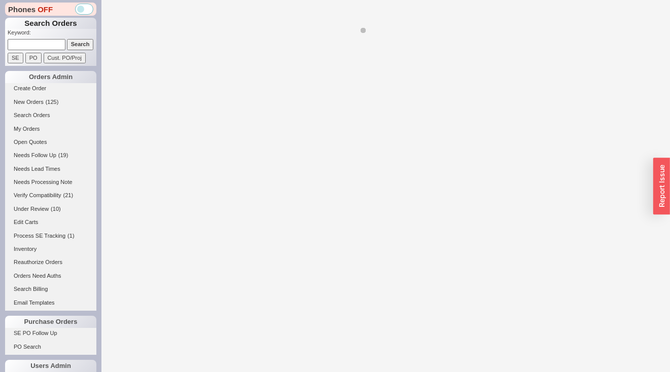
select select "*"
select select "LOW"
select select "3"
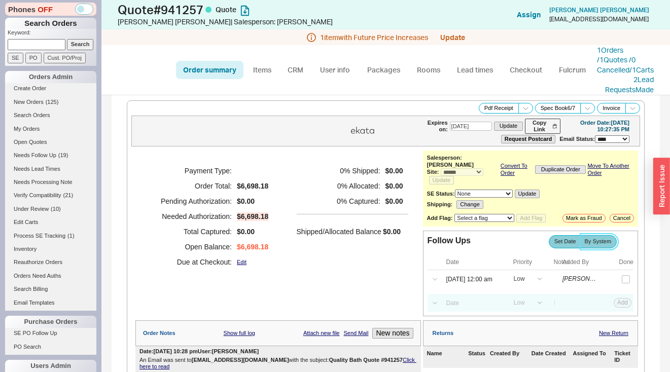
click at [599, 248] on label "By System" at bounding box center [598, 241] width 37 height 13
click at [0, 0] on input "By System" at bounding box center [0, 0] width 0 height 0
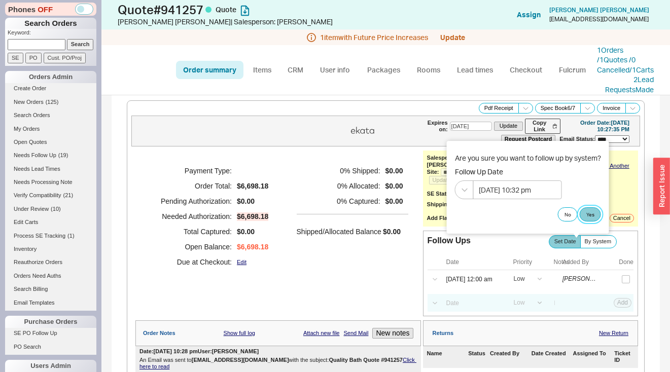
click at [590, 213] on button "Yes" at bounding box center [590, 214] width 21 height 14
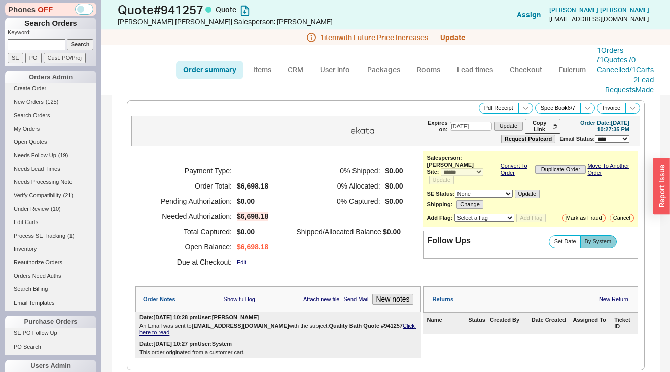
click at [30, 44] on input at bounding box center [37, 44] width 58 height 11
paste input "[EMAIL_ADDRESS][DOMAIN_NAME]"
type input "[EMAIL_ADDRESS][DOMAIN_NAME]"
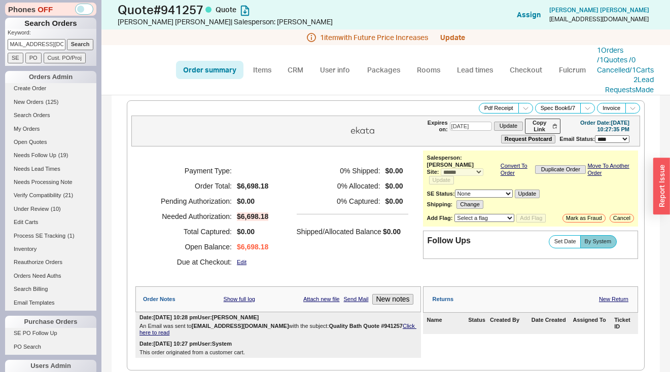
scroll to position [0, 0]
click at [73, 46] on input "Search" at bounding box center [80, 44] width 27 height 11
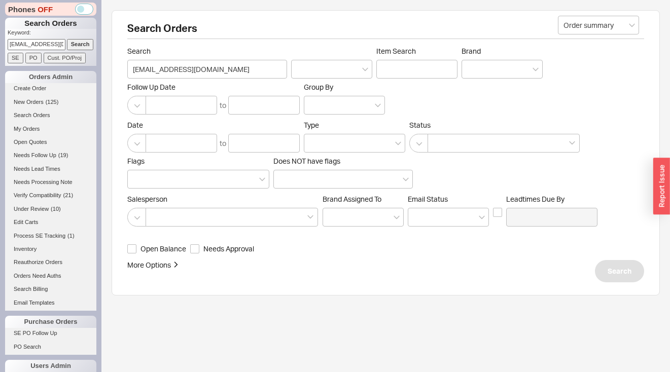
select select "*"
select select "LOW"
select select "3"
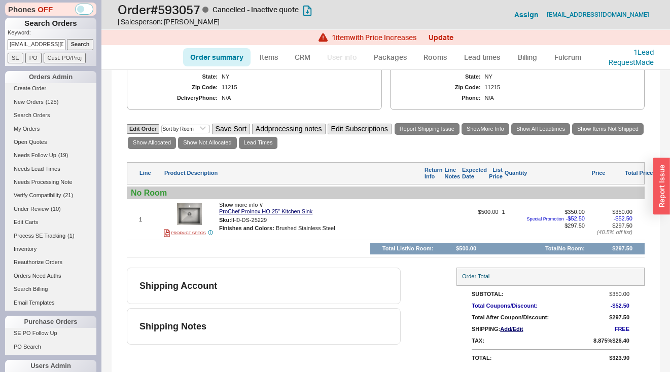
scroll to position [337, 0]
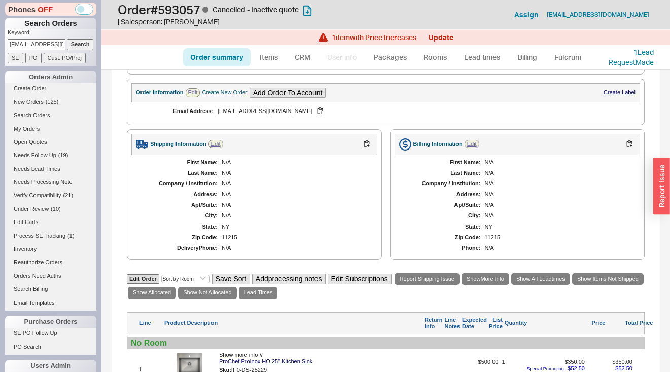
click at [227, 96] on div "Order Information Edit Create New Order Add Order To Account Create Label" at bounding box center [385, 93] width 509 height 20
click at [225, 94] on div "Create New Order" at bounding box center [224, 92] width 45 height 7
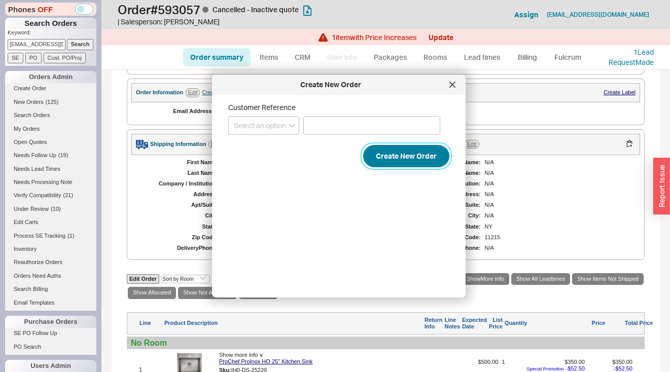
click at [412, 160] on button "Create New Order" at bounding box center [406, 156] width 86 height 22
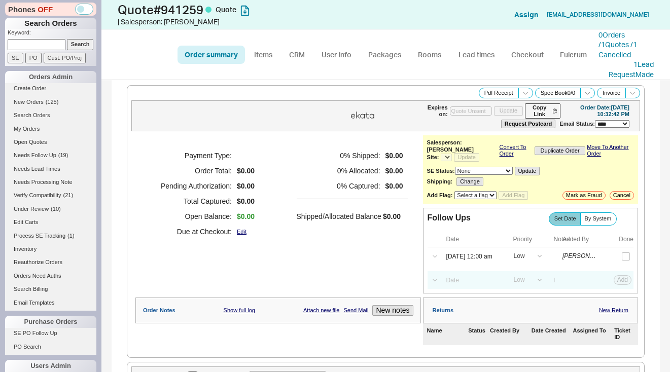
select select "*"
select select "LOW"
select select "3"
select select "*"
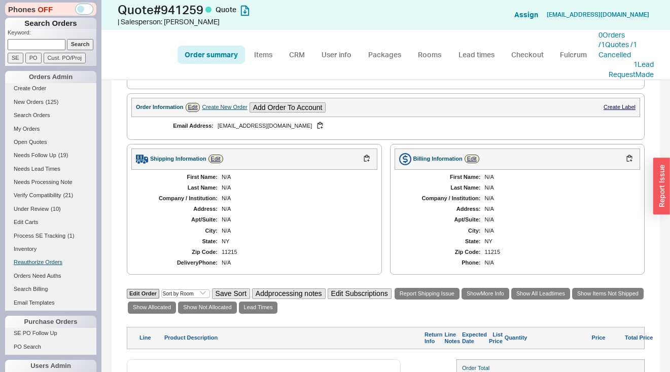
scroll to position [340, 0]
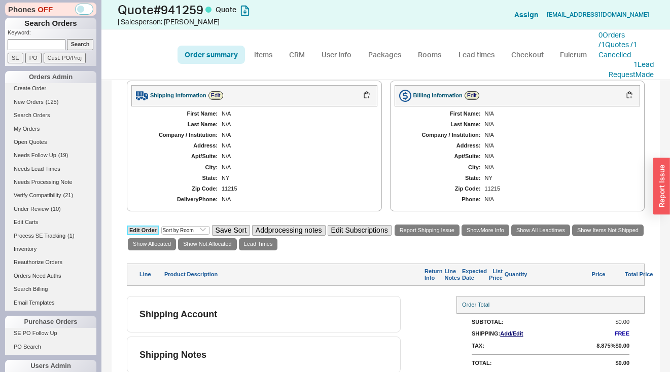
click at [142, 226] on link "Edit Order" at bounding box center [143, 231] width 32 height 10
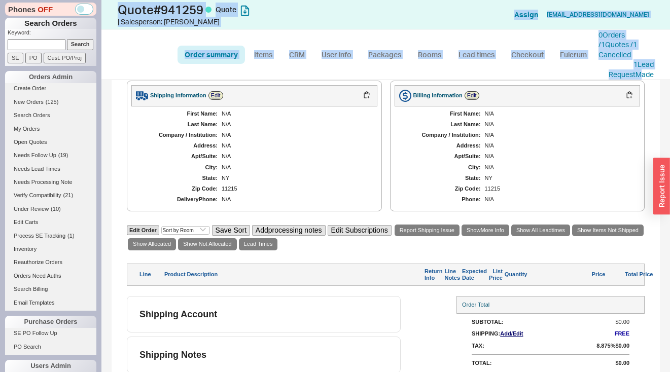
select select "3"
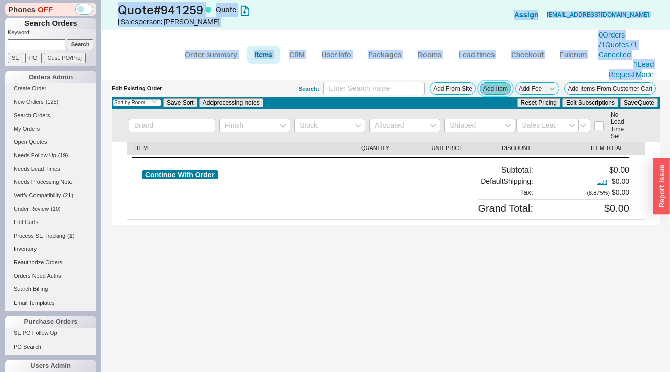
click at [501, 92] on button "Add Item" at bounding box center [495, 88] width 31 height 13
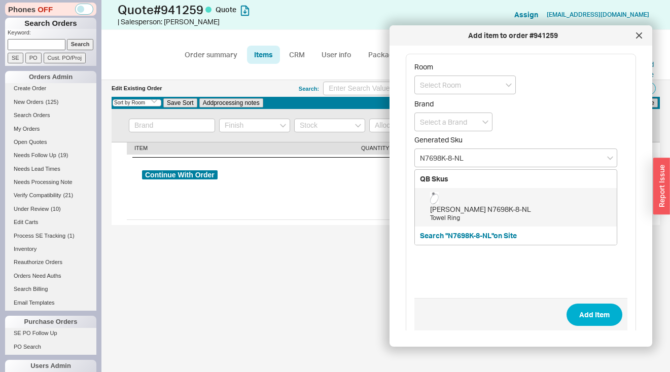
click at [471, 212] on div "[PERSON_NAME] N7698K-8-NL" at bounding box center [521, 209] width 182 height 10
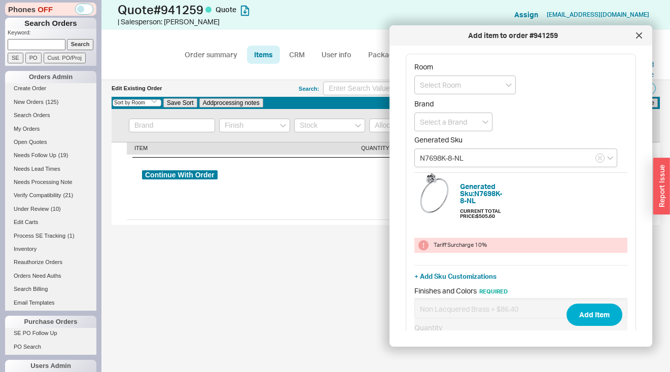
type input "N7698K-8-NL"
click at [611, 326] on span "Add Item" at bounding box center [520, 314] width 213 height 33
click at [609, 322] on button "Add Item" at bounding box center [594, 315] width 56 height 22
select select "ON_CHECKOUT_AGGREGATED"
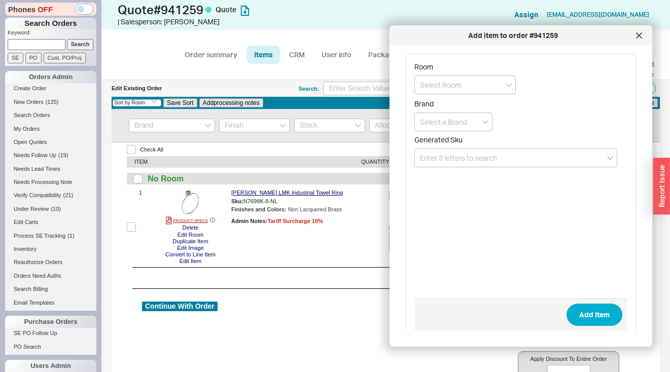
drag, startPoint x: 638, startPoint y: 40, endPoint x: 583, endPoint y: 44, distance: 56.0
click at [638, 40] on div at bounding box center [639, 35] width 16 height 16
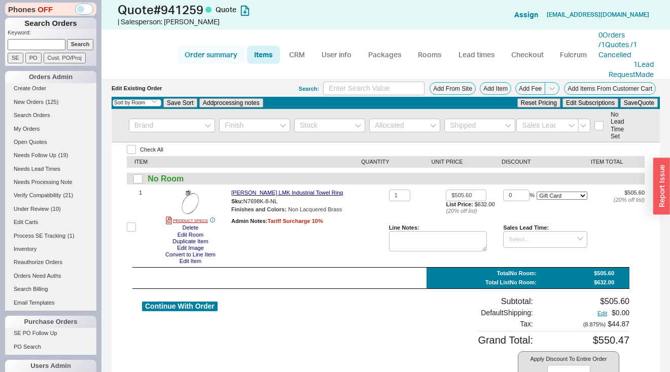
click at [238, 55] on link "Order summary" at bounding box center [210, 55] width 67 height 18
select select "*"
select select "LOW"
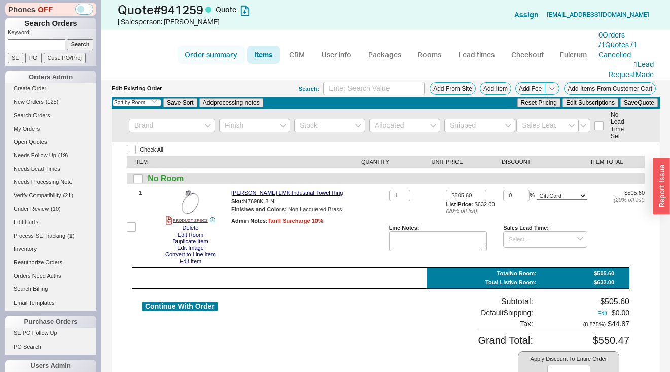
select select "3"
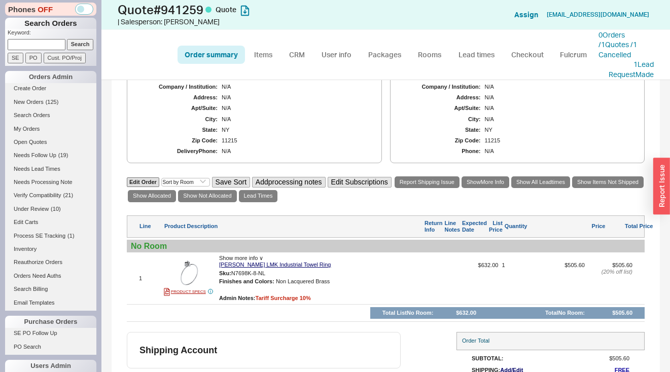
scroll to position [259, 0]
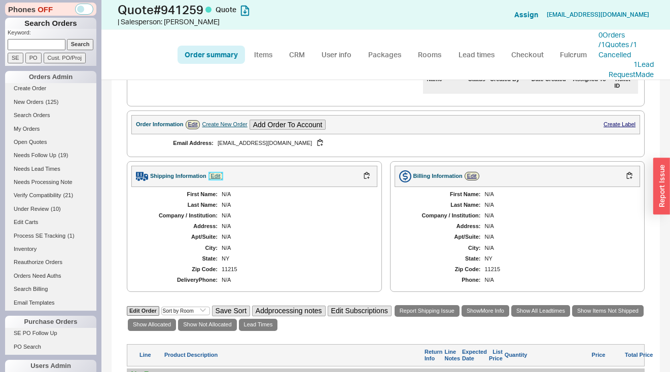
click at [219, 172] on link "Edit" at bounding box center [215, 176] width 15 height 9
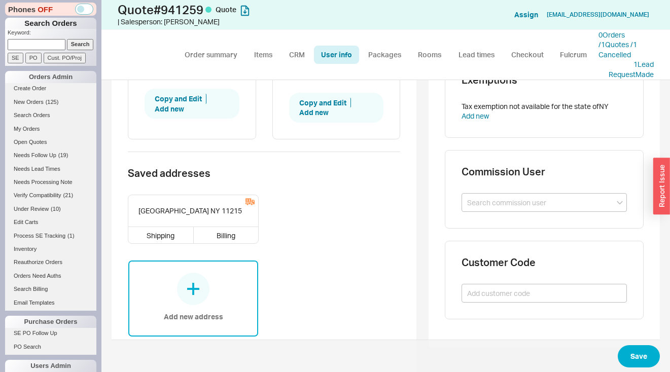
scroll to position [321, 0]
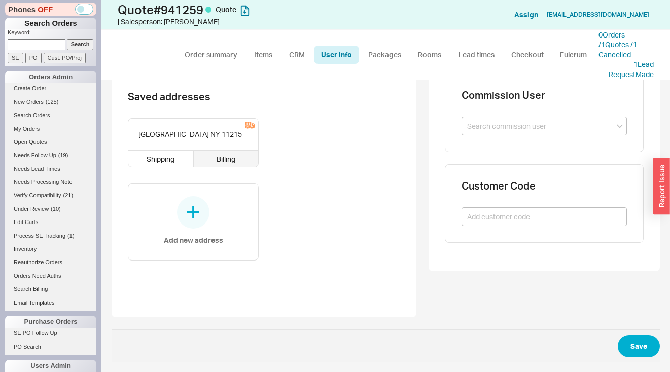
drag, startPoint x: 159, startPoint y: 162, endPoint x: 226, endPoint y: 165, distance: 67.0
click at [159, 162] on div "Shipping" at bounding box center [160, 159] width 65 height 16
type input "[GEOGRAPHIC_DATA]"
click at [227, 163] on div "Billing" at bounding box center [226, 159] width 65 height 16
type input "[GEOGRAPHIC_DATA]"
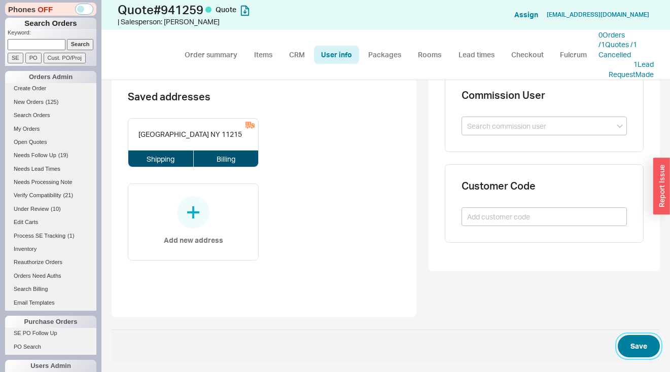
click at [640, 345] on button "Save" at bounding box center [639, 346] width 42 height 22
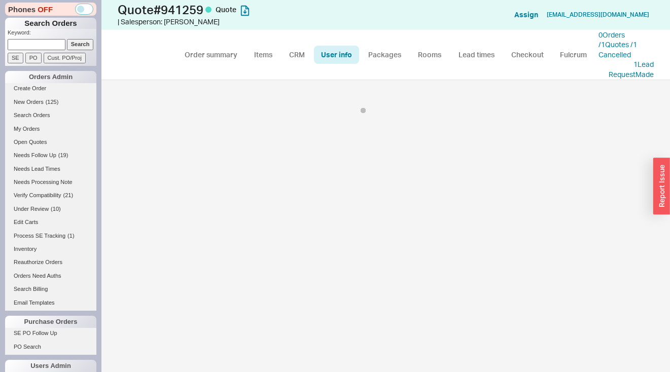
select select "*"
select select "LOW"
select select "3"
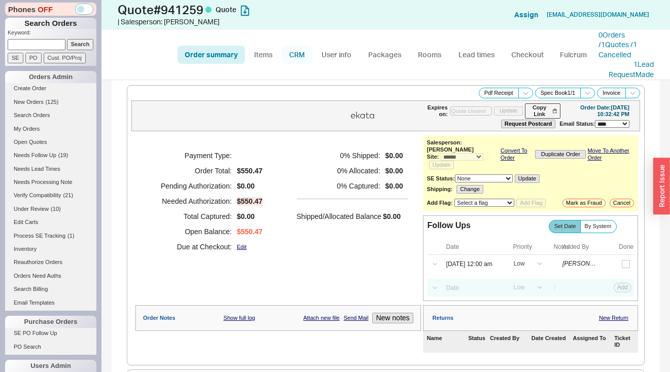
click at [302, 54] on link "CRM" at bounding box center [297, 55] width 30 height 18
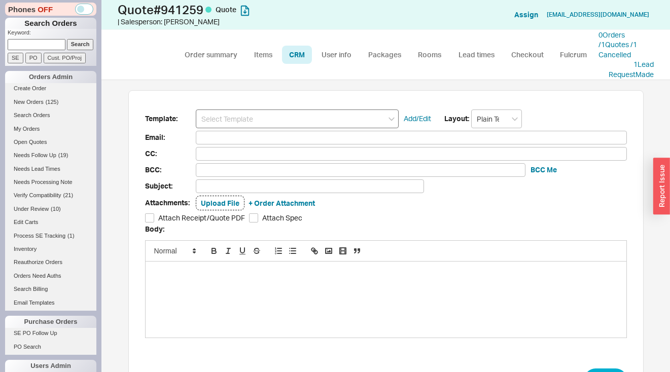
scroll to position [284, 553]
click at [292, 119] on input at bounding box center [297, 119] width 203 height 19
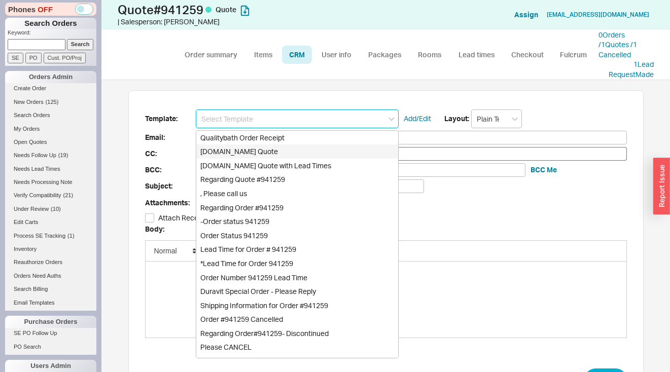
click at [277, 154] on div "Qualitybath.com Quote" at bounding box center [297, 152] width 202 height 14
type input "Qualitybath.com Quote"
type input "Receipt"
type input "dsabrook@gmail.com"
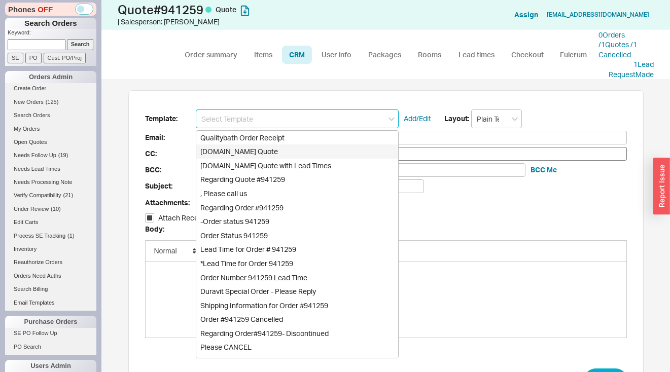
type input "Quality Bath Quote #941259"
checkbox input "true"
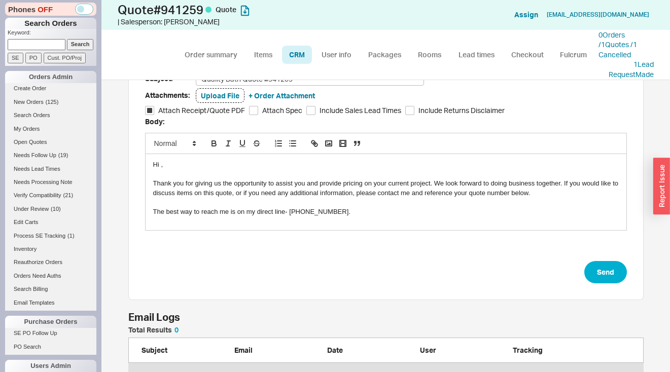
scroll to position [134, 0]
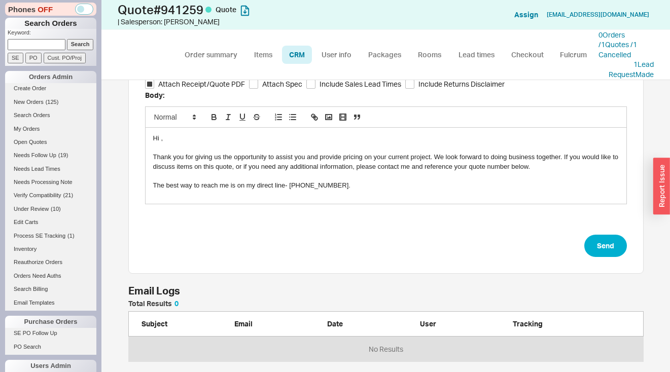
click at [158, 138] on div "Hi ," at bounding box center [386, 138] width 466 height 9
click at [600, 256] on button "Send" at bounding box center [605, 246] width 43 height 22
select select "*"
select select "LOW"
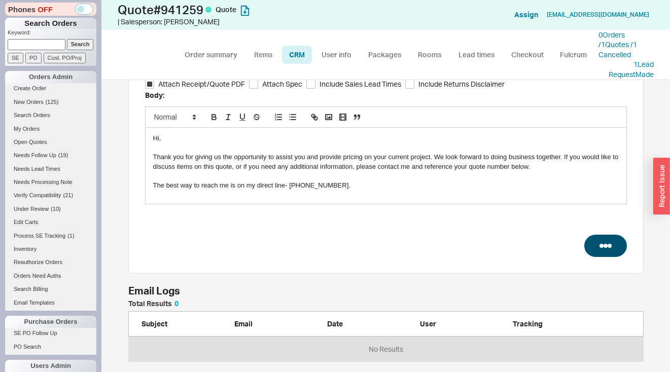
select select "LOW"
select select "3"
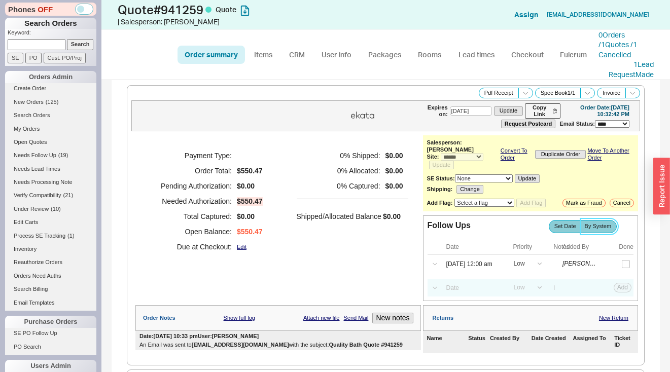
click at [599, 223] on span "By System" at bounding box center [598, 226] width 27 height 7
click at [0, 0] on input "By System" at bounding box center [0, 0] width 0 height 0
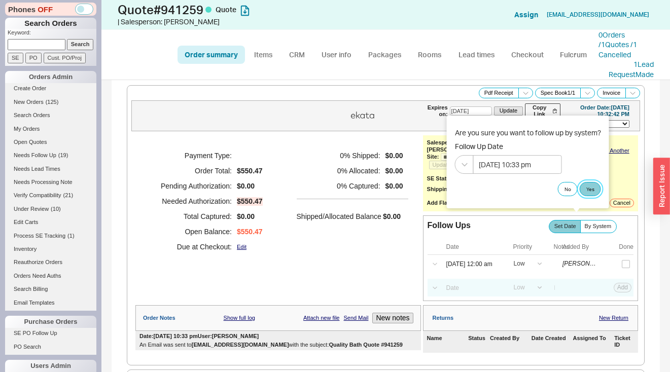
click at [590, 186] on button "Yes" at bounding box center [590, 189] width 21 height 14
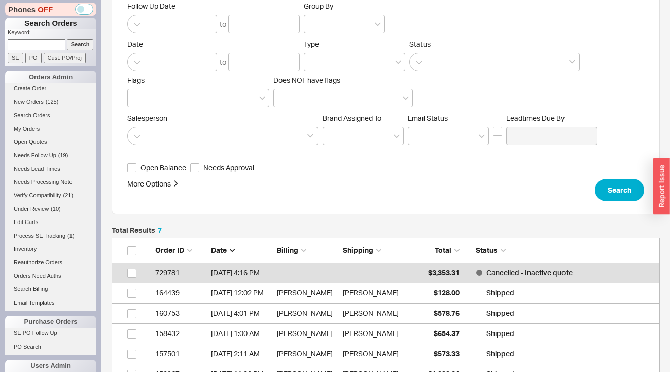
scroll to position [139, 0]
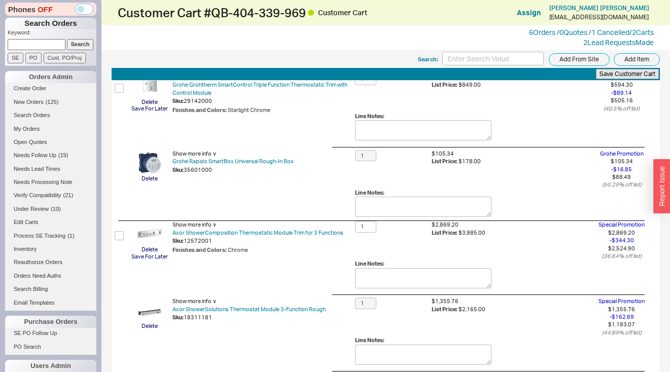
scroll to position [590, 0]
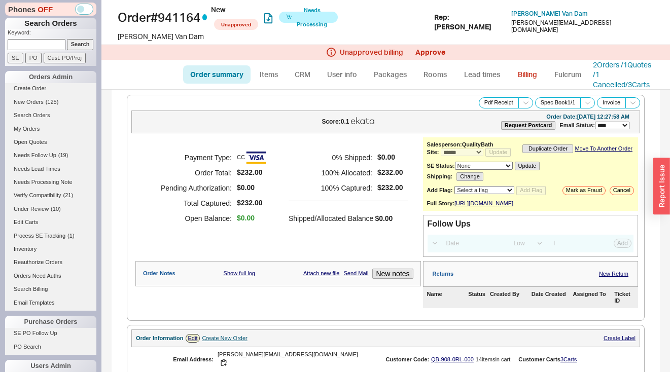
select select "*"
select select "LOW"
select select "3"
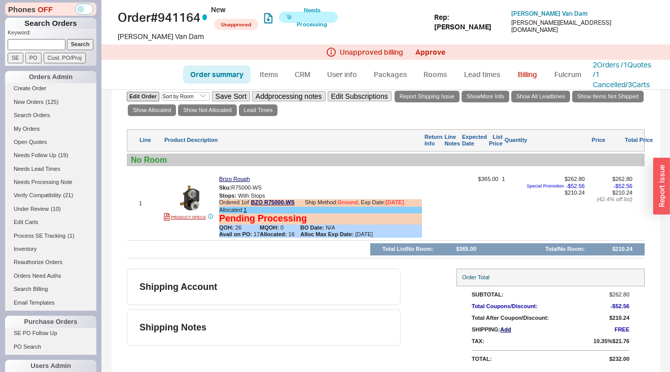
scroll to position [91, 0]
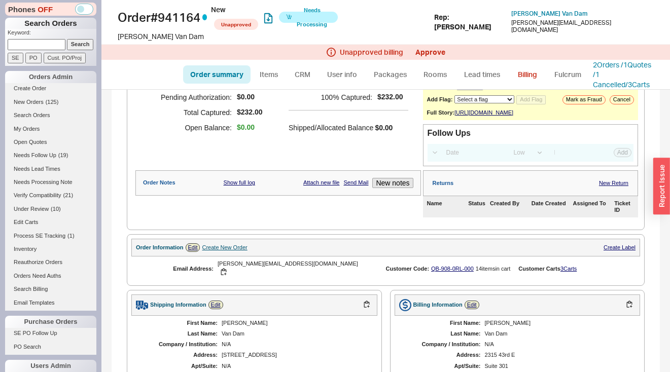
click at [602, 69] on div "2 Orders / 1 Quotes / 1 Cancelled / 3 Carts" at bounding box center [623, 75] width 61 height 30
click at [604, 75] on link "2 Orders / 1 Quotes / 1 Cancelled" at bounding box center [622, 74] width 58 height 28
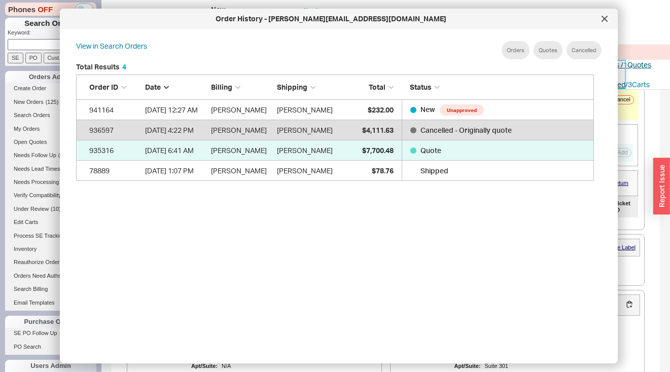
scroll to position [303, 526]
drag, startPoint x: 606, startPoint y: 20, endPoint x: 567, endPoint y: 17, distance: 39.7
click at [604, 20] on icon at bounding box center [604, 19] width 6 height 6
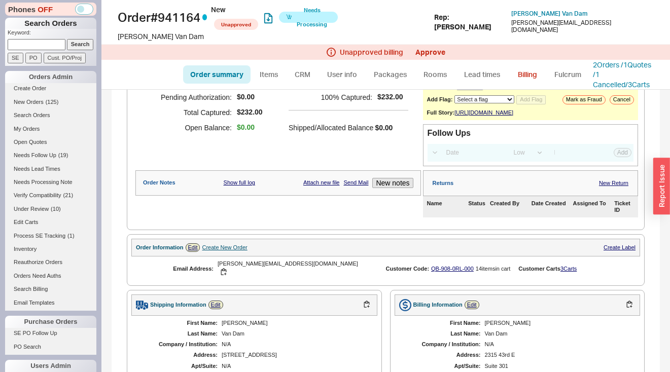
click at [37, 44] on input at bounding box center [37, 44] width 58 height 11
paste input "susankuney@yahoo.com"
type input "susankuney@yahoo.com"
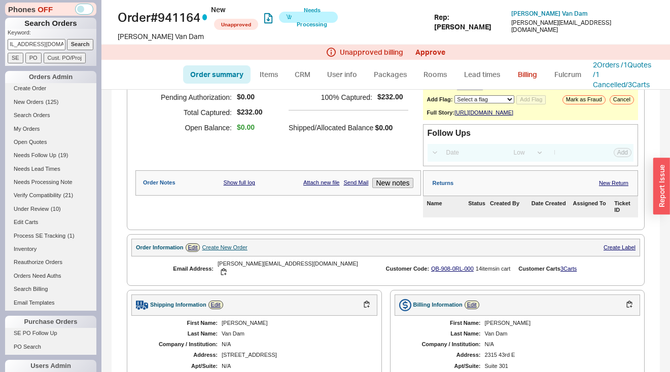
click at [83, 44] on input "Search" at bounding box center [80, 44] width 27 height 11
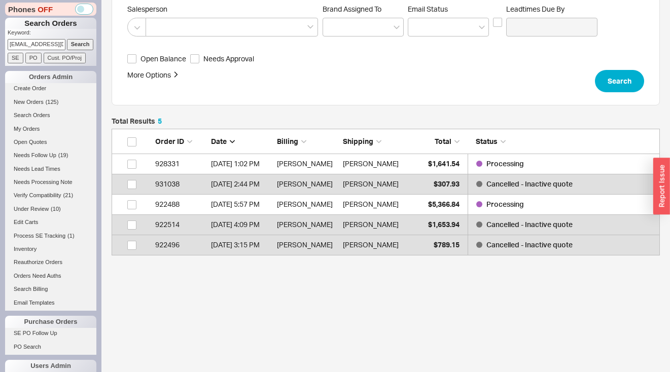
scroll to position [119, 541]
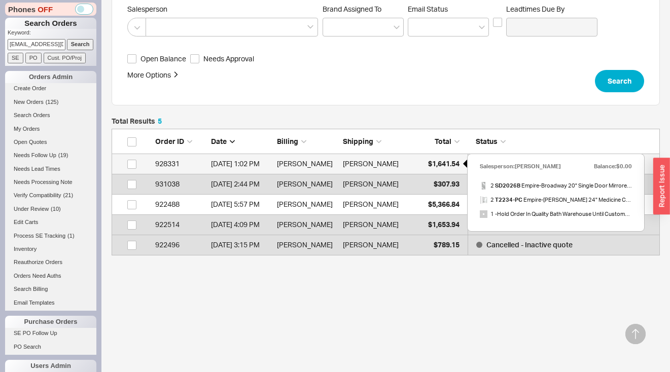
click at [425, 164] on div "$1,641.54" at bounding box center [434, 164] width 51 height 20
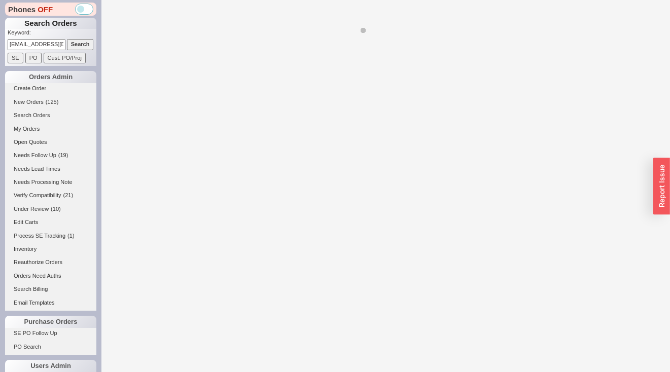
select select "*"
select select "LOW"
select select "3"
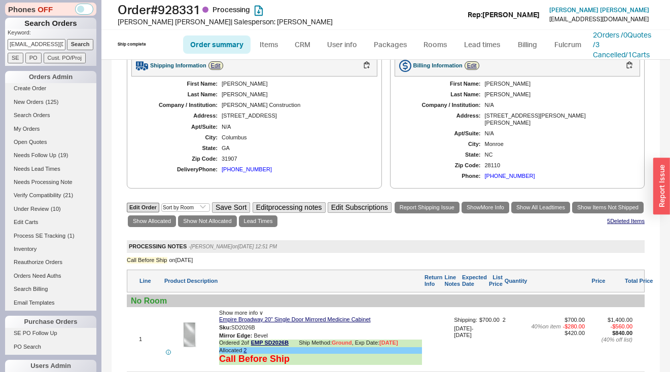
scroll to position [254, 0]
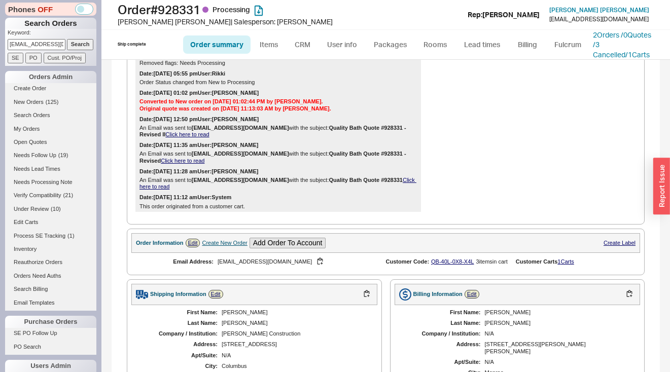
click at [212, 246] on div "Create New Order" at bounding box center [224, 243] width 45 height 7
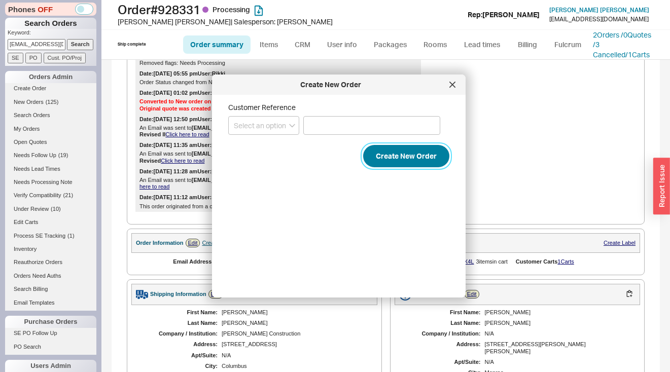
click at [377, 154] on button "Create New Order" at bounding box center [406, 156] width 86 height 22
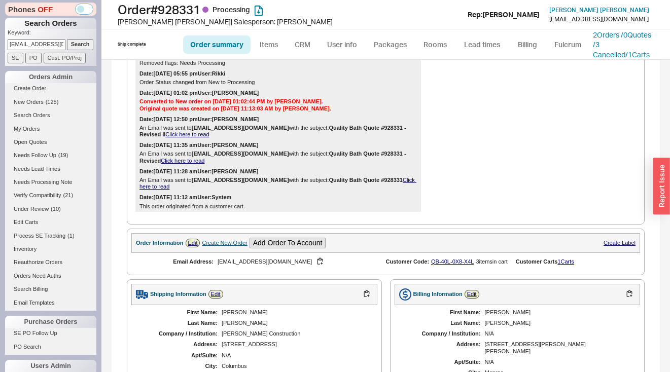
click at [57, 47] on input "susankuney@yahoo.com" at bounding box center [37, 44] width 58 height 11
click at [49, 45] on input "susankuney@yahoo.com" at bounding box center [37, 44] width 58 height 11
paste input "941016"
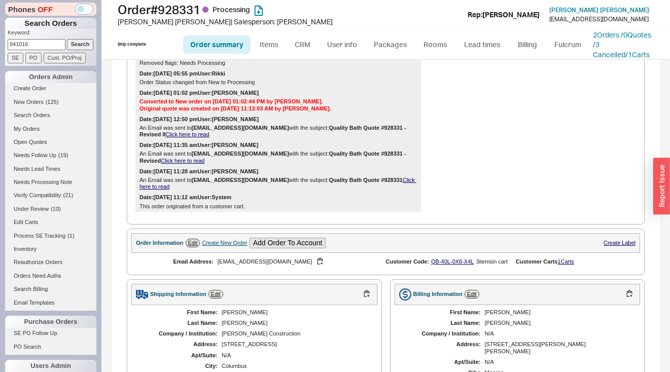
type input "941016"
click at [77, 46] on input "Search" at bounding box center [80, 44] width 27 height 11
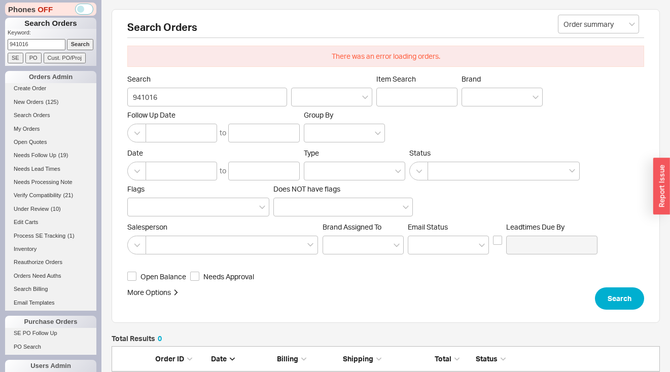
scroll to position [143, 0]
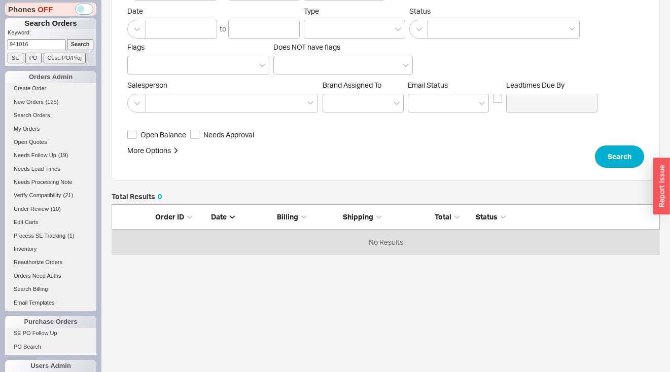
click at [78, 45] on input "Search" at bounding box center [80, 44] width 27 height 11
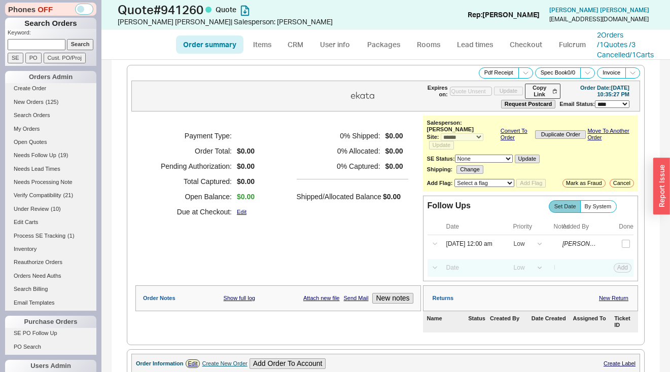
select select "*"
select select "LOW"
select select "3"
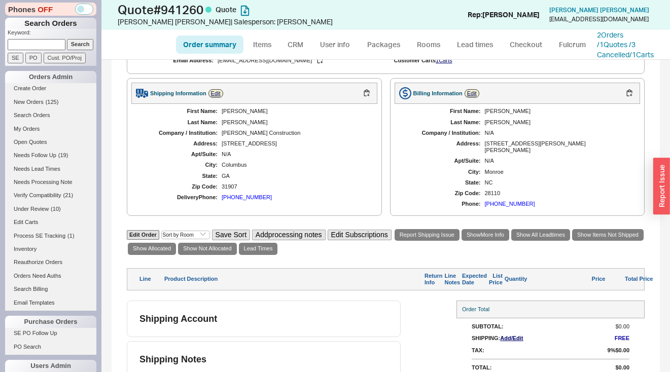
scroll to position [307, 0]
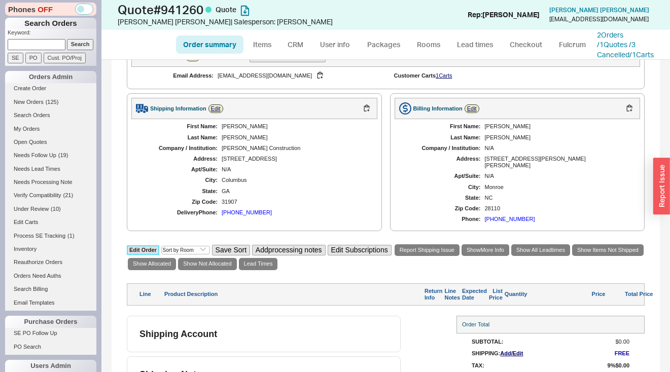
click at [130, 248] on link "Edit Order" at bounding box center [143, 250] width 32 height 10
select select "3"
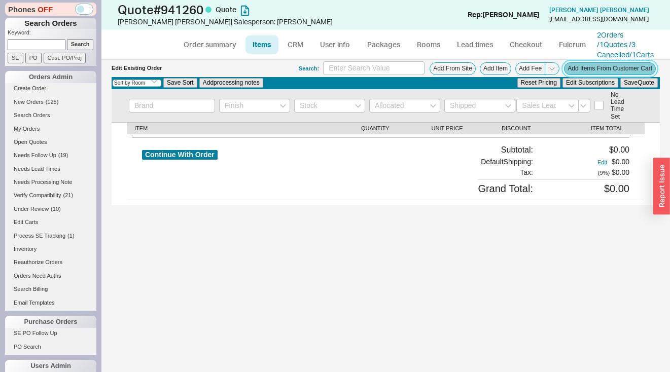
click at [615, 75] on button "Add Items From Customer Cart" at bounding box center [610, 68] width 92 height 13
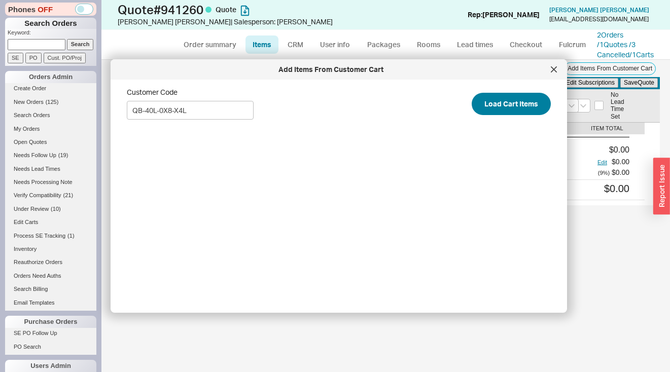
type input "QB-40L-0X8-X4L"
click at [498, 104] on button "Load Cart Items" at bounding box center [511, 104] width 79 height 22
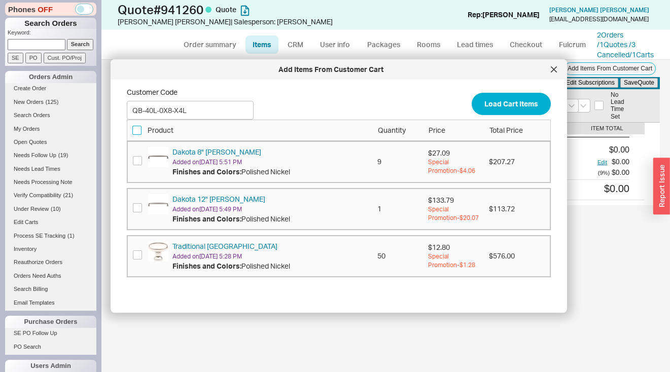
click at [138, 130] on input "checkbox" at bounding box center [136, 130] width 9 height 9
checkbox input "true"
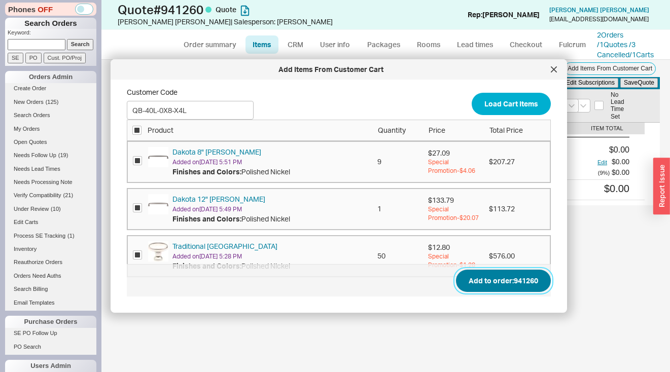
click at [507, 276] on button "Add to order: 941260" at bounding box center [503, 281] width 95 height 22
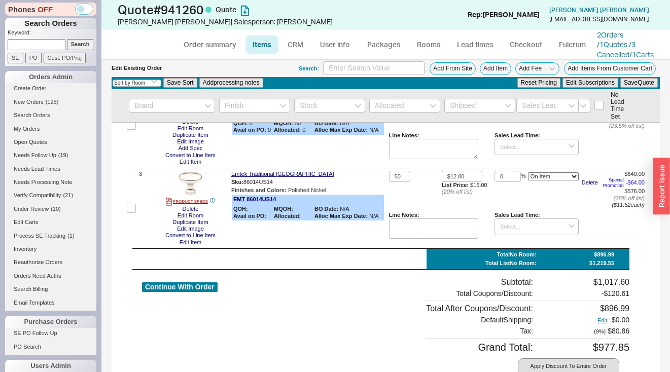
scroll to position [266, 0]
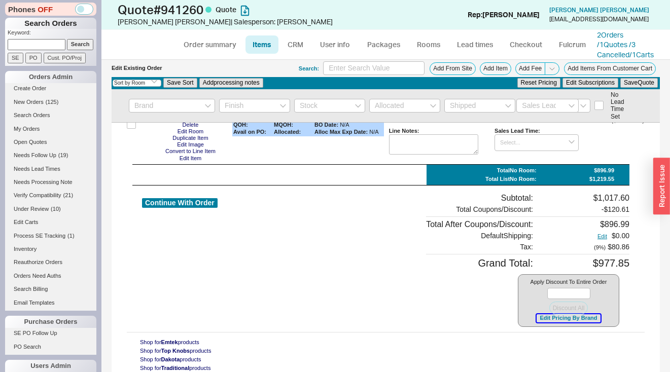
click at [570, 318] on button "Edit Pricing By Brand" at bounding box center [568, 318] width 63 height 8
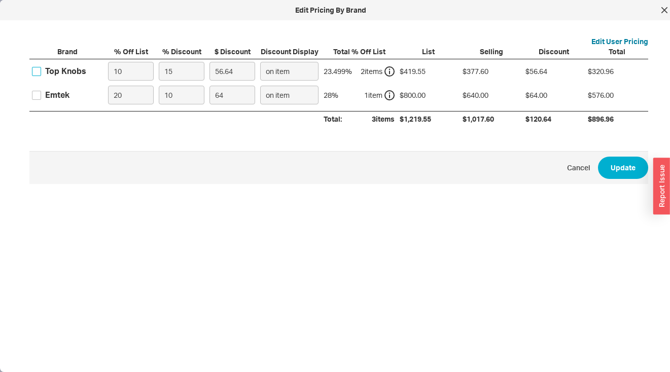
click at [38, 72] on input "Top Knobs" at bounding box center [36, 71] width 9 height 9
checkbox input "true"
click at [130, 69] on input "10" at bounding box center [131, 71] width 46 height 19
type input "0"
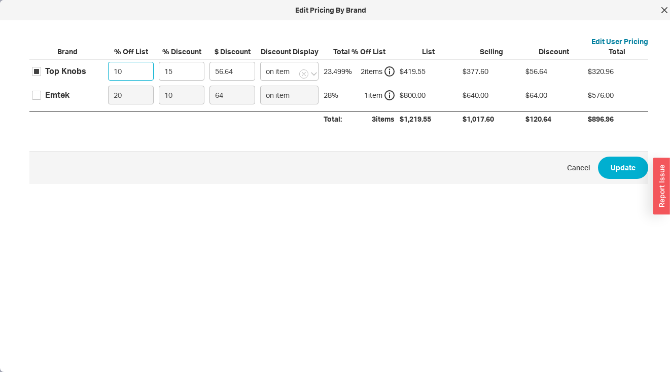
type input "62.93"
type input "0"
type input "2"
type input "8.39"
type input "25"
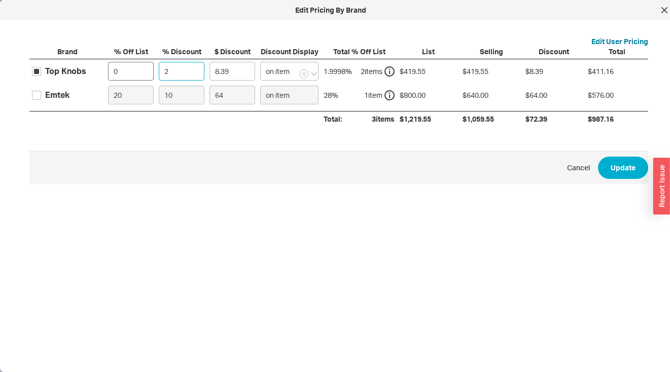
type input "104.89"
type input "25"
click at [40, 93] on input "Emtek" at bounding box center [36, 95] width 9 height 9
checkbox input "true"
drag, startPoint x: 133, startPoint y: 93, endPoint x: 91, endPoint y: 96, distance: 42.7
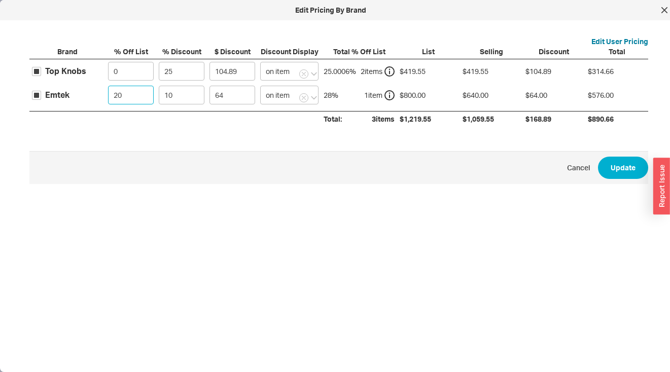
click at [0, 0] on div "Emtek 20 10 64 on item 28 % 1 item $800.00 $640.00 $64.00 $576.00" at bounding box center [0, 0] width 0 height 0
type input "0"
type input "80"
type input "0"
type input "3"
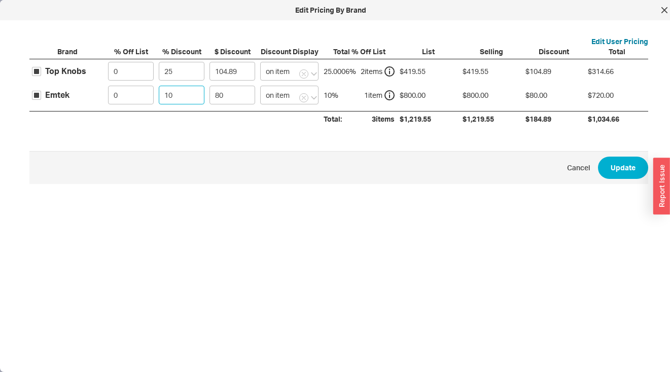
type input "24"
type input "32"
type input "256"
type input "32.5"
type input "260"
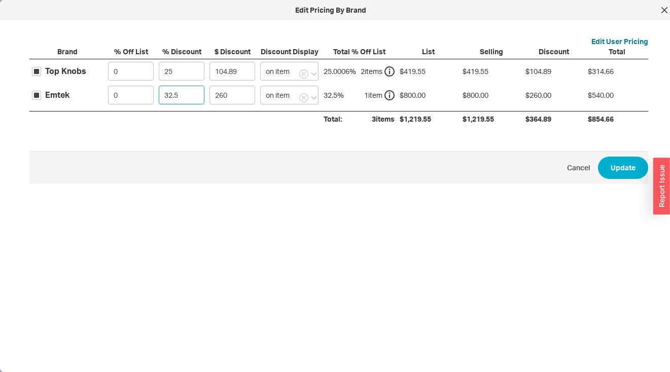
type input "32.5"
click at [614, 155] on span "Cancel Update" at bounding box center [338, 167] width 619 height 33
click at [616, 169] on button "Update" at bounding box center [623, 168] width 50 height 22
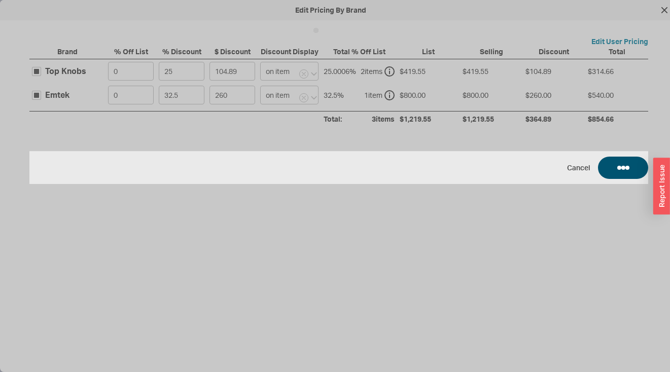
type input "$30.10"
type input "25"
type input "$148.65"
type input "25"
type input "$16.00"
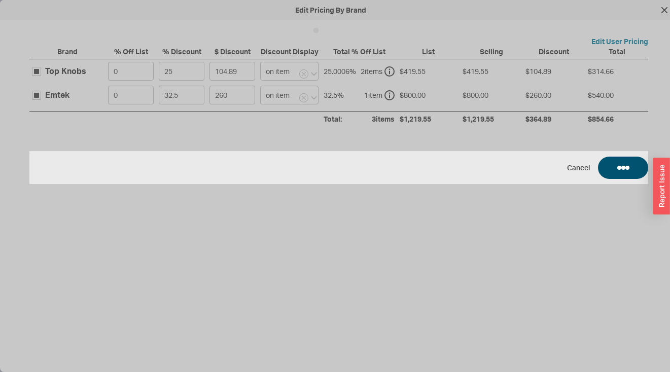
type input "32.5"
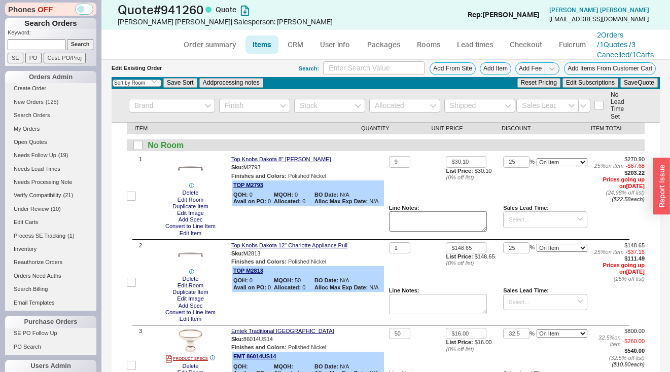
scroll to position [0, 0]
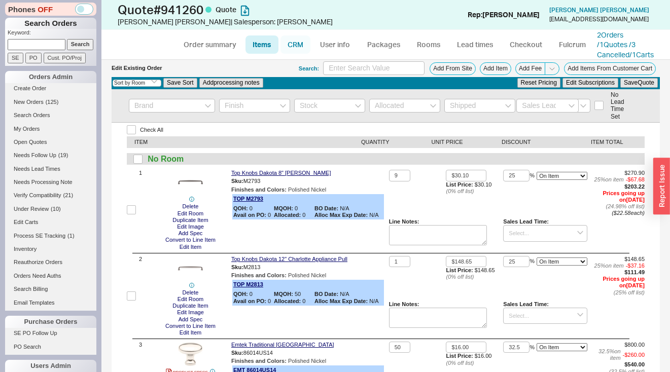
click at [305, 52] on link "CRM" at bounding box center [295, 44] width 30 height 18
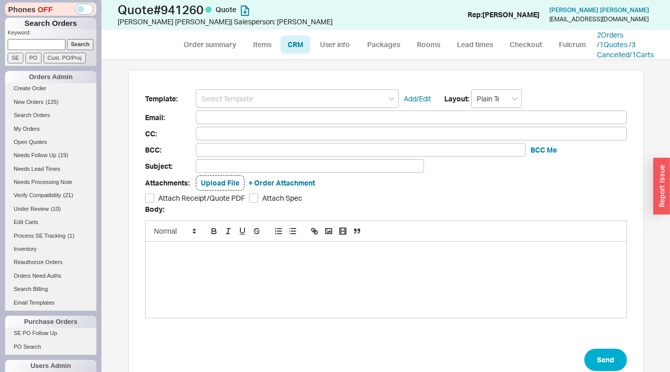
scroll to position [295, 553]
click at [297, 108] on input at bounding box center [297, 98] width 203 height 19
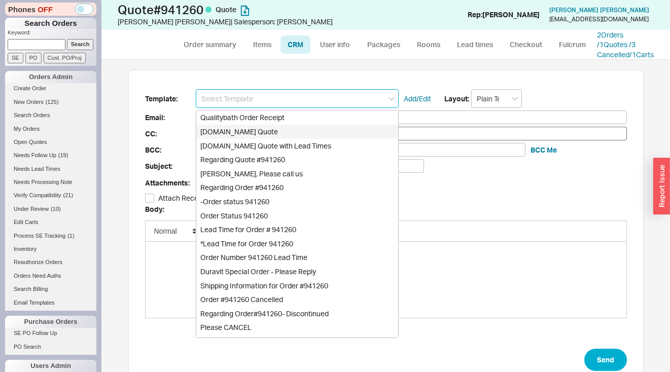
click at [281, 139] on div "Qualitybath.com Quote" at bounding box center [297, 132] width 202 height 14
type input "Qualitybath.com Quote"
type input "Receipt"
type input "[EMAIL_ADDRESS][DOMAIN_NAME]"
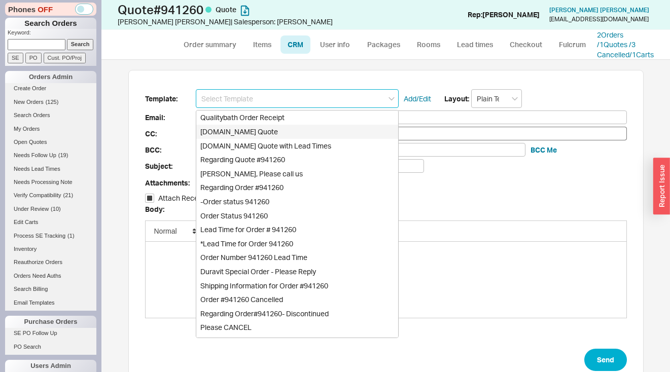
type input "Quality Bath Quote #941260"
checkbox input "true"
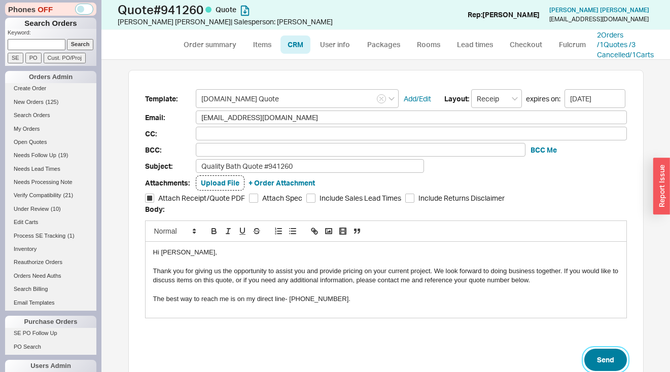
click at [606, 363] on button "Send" at bounding box center [605, 360] width 43 height 22
select select "*"
select select "LOW"
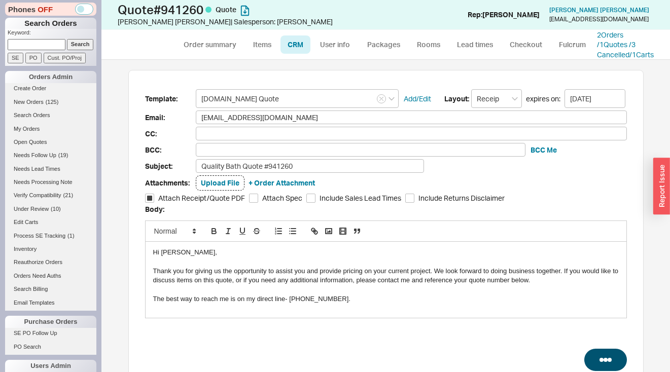
select select "3"
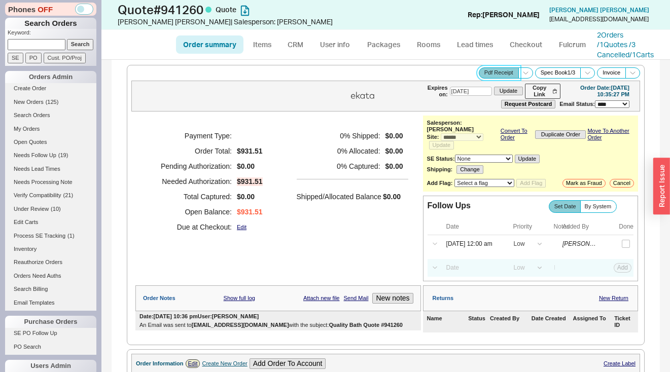
click at [488, 78] on button "Pdf Receipt" at bounding box center [499, 72] width 40 height 11
click at [541, 99] on button "Copy Link" at bounding box center [542, 91] width 35 height 15
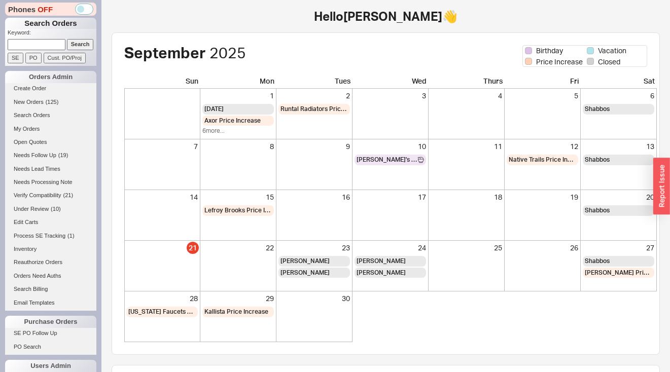
paste input "941016"
type input "941016"
click at [74, 44] on input "Search" at bounding box center [80, 44] width 27 height 11
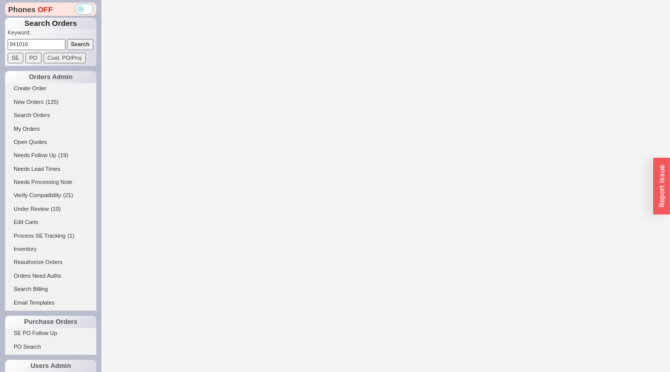
select select "*"
select select "LOW"
select select "3"
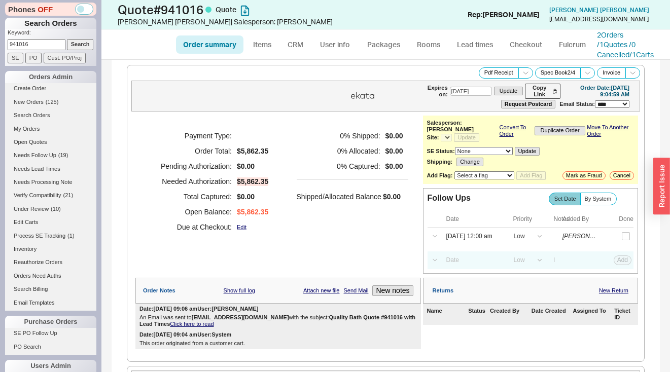
select select "*"
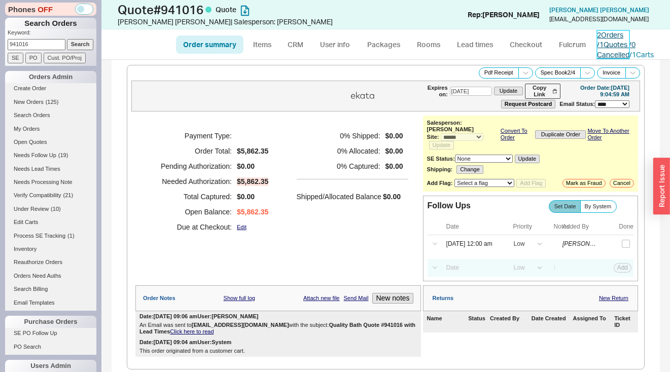
click at [608, 37] on link "2 Orders / 1 Quotes / 0 Cancelled" at bounding box center [616, 44] width 39 height 28
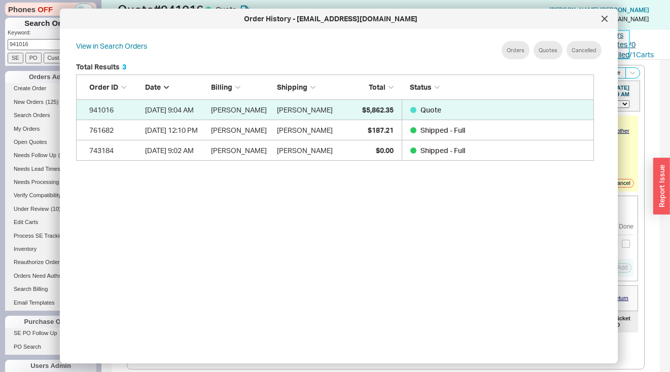
scroll to position [303, 526]
drag, startPoint x: 605, startPoint y: 21, endPoint x: 528, endPoint y: 45, distance: 80.7
click at [605, 21] on icon at bounding box center [604, 19] width 6 height 6
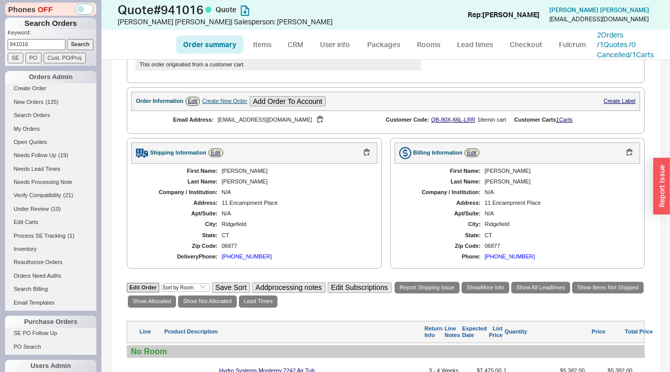
scroll to position [403, 0]
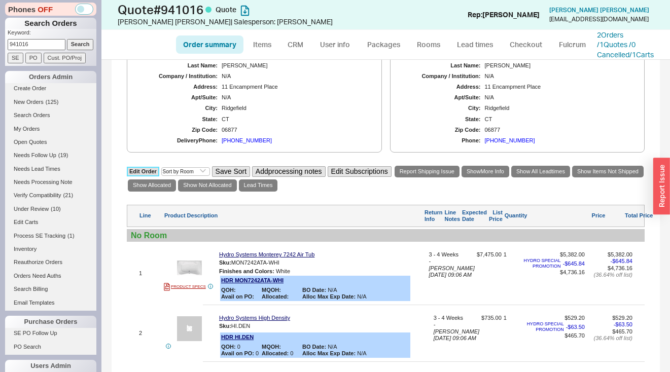
click at [149, 173] on link "Edit Order" at bounding box center [143, 172] width 32 height 10
select select "3"
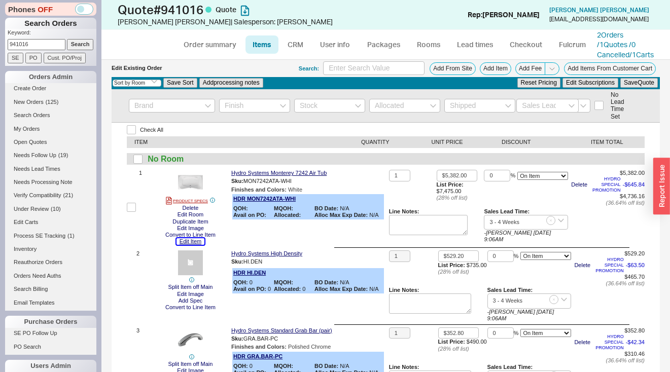
click at [195, 245] on button "Edit Item" at bounding box center [190, 241] width 28 height 7
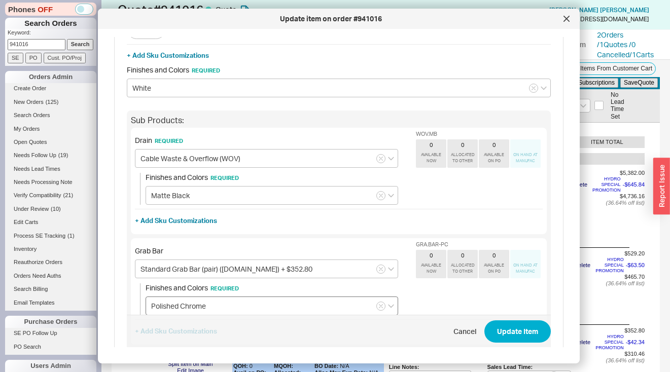
scroll to position [152, 0]
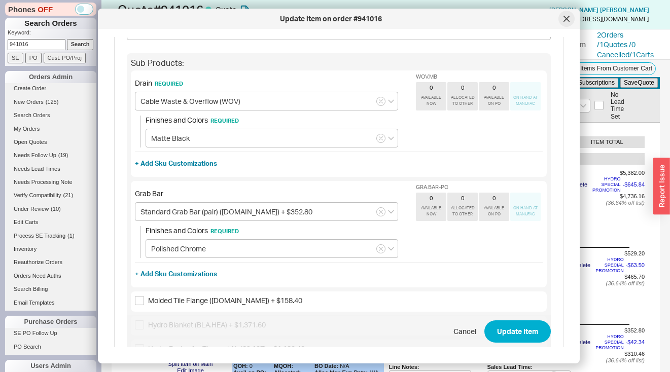
click at [569, 20] on div at bounding box center [566, 19] width 16 height 16
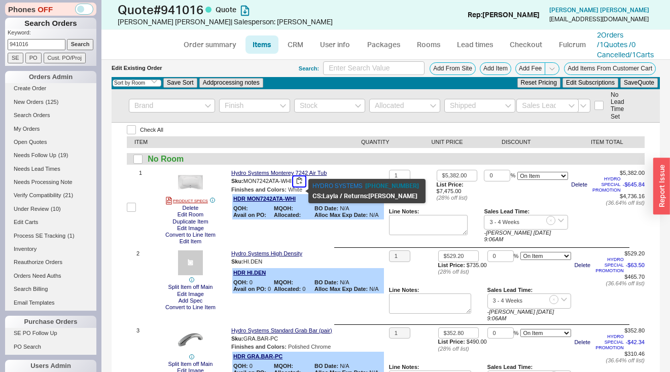
click at [302, 186] on button "button" at bounding box center [299, 181] width 12 height 10
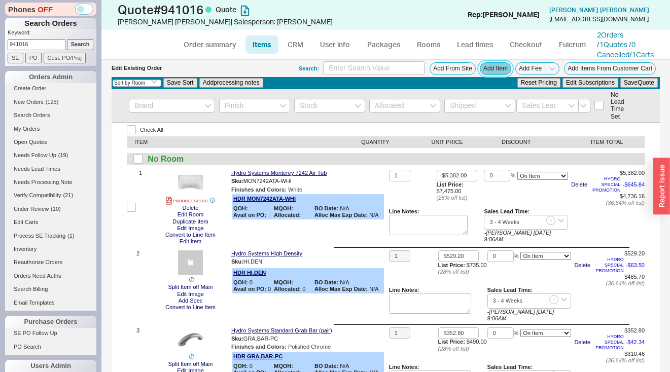
click at [483, 75] on button "Add Item" at bounding box center [495, 68] width 31 height 13
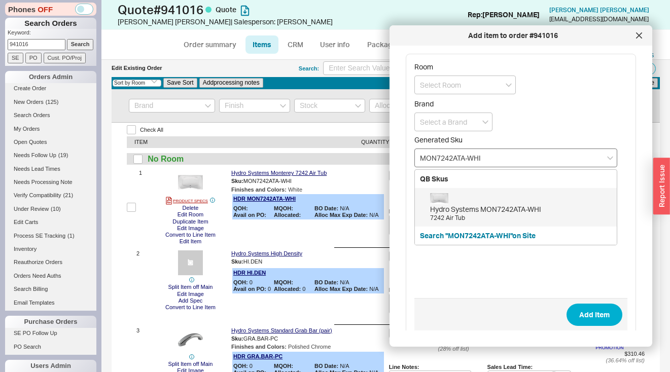
click at [465, 158] on input "MON7242ATA-WHI" at bounding box center [515, 158] width 203 height 19
click at [498, 217] on div "7242 Soaker Tub" at bounding box center [521, 218] width 182 height 9
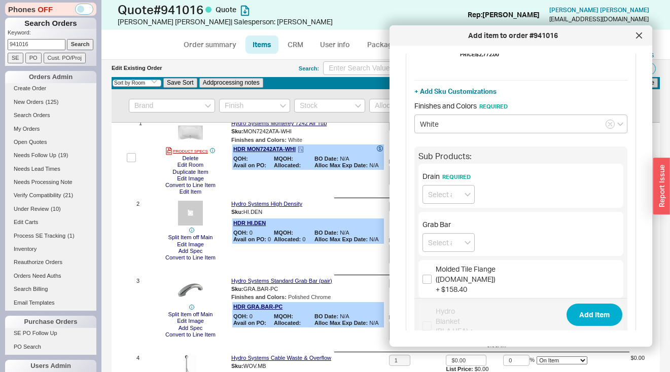
scroll to position [205, 0]
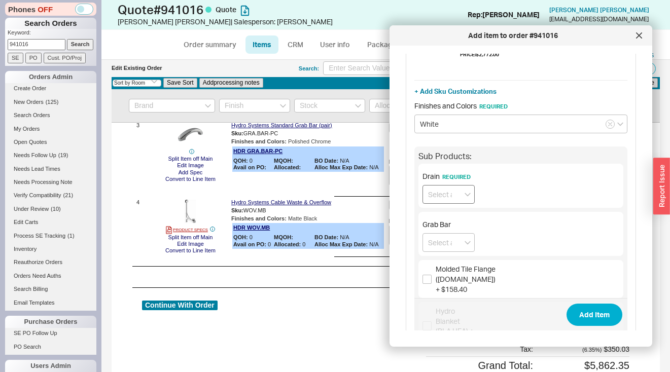
type input "MON7242ATO-WHI"
click at [434, 204] on input at bounding box center [448, 194] width 52 height 19
click at [446, 282] on div "Cable Waste & Overflow (WOV)" at bounding box center [448, 263] width 51 height 38
type input "Cable Waste & Overflow (WOV)"
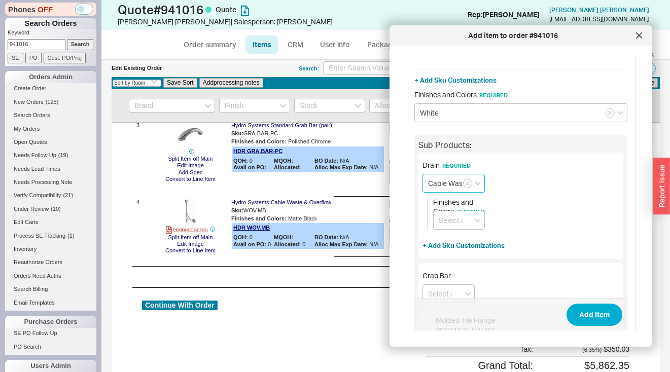
scroll to position [193, 0]
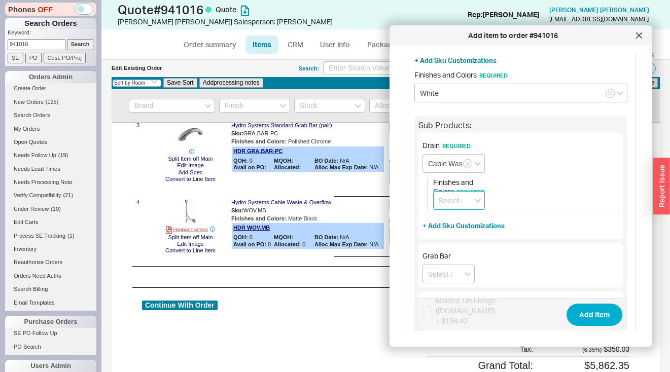
click at [457, 208] on input at bounding box center [459, 200] width 52 height 19
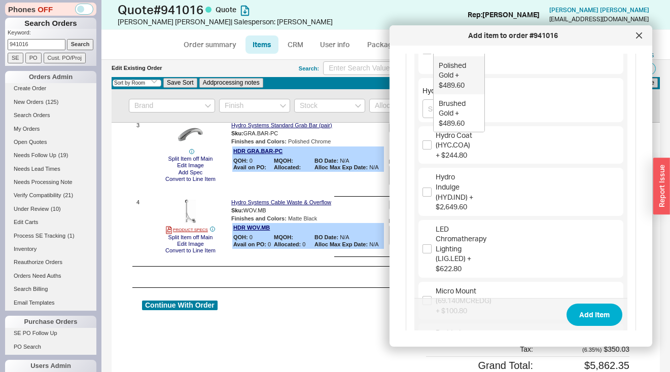
scroll to position [173, 0]
click at [449, 56] on div "Matte Black" at bounding box center [459, 47] width 51 height 18
type input "Matte Black"
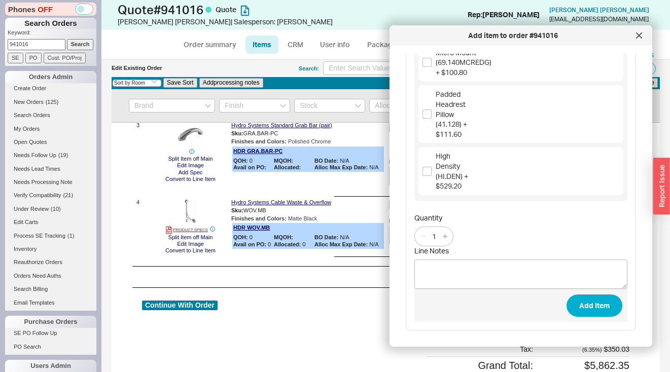
scroll to position [830, 0]
click at [426, 167] on input "High Density (HI.DEN) + $529.20" at bounding box center [426, 171] width 9 height 9
checkbox input "true"
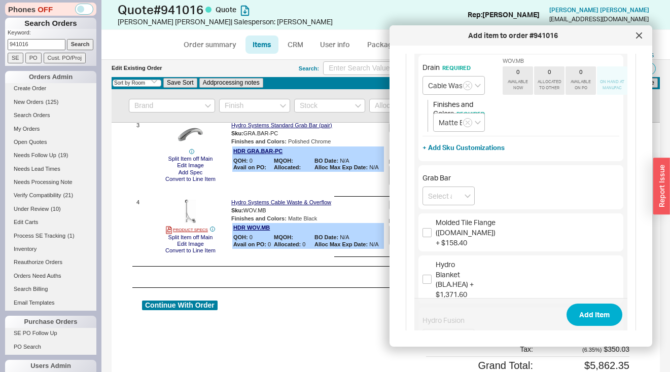
scroll to position [330, 0]
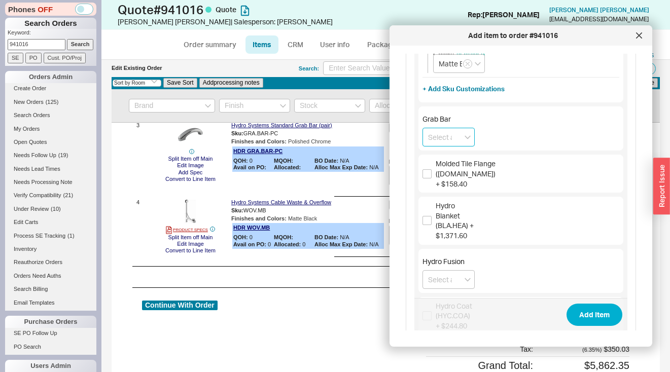
click at [434, 145] on input at bounding box center [448, 137] width 52 height 19
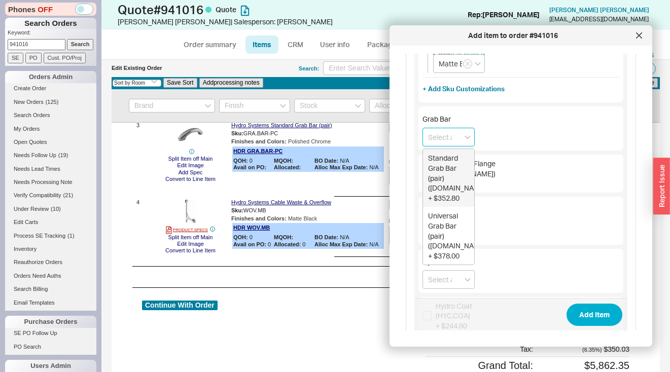
click at [437, 169] on div "Standard Grab Bar (pair) ([DOMAIN_NAME]) + $352.80" at bounding box center [448, 178] width 51 height 58
type input "Standard Grab Bar (pair) ([DOMAIN_NAME]) + $352.80"
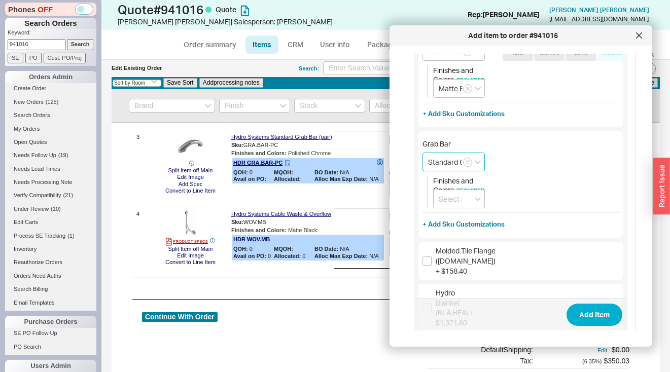
scroll to position [192, 0]
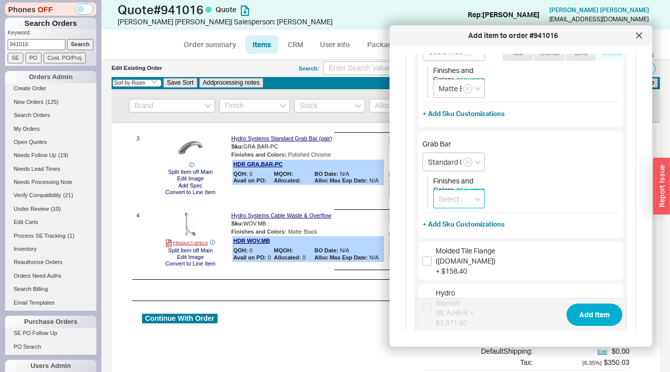
click at [451, 207] on input at bounding box center [459, 199] width 52 height 19
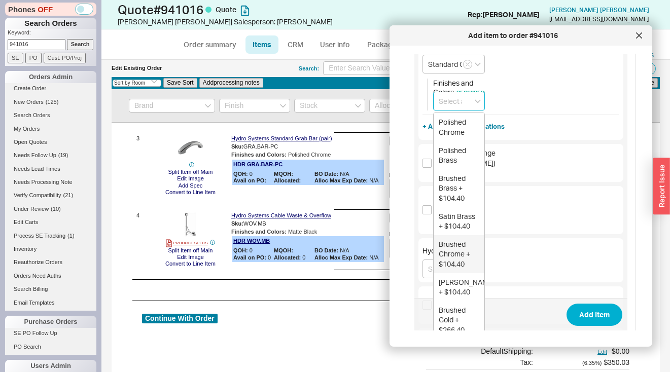
scroll to position [316, 0]
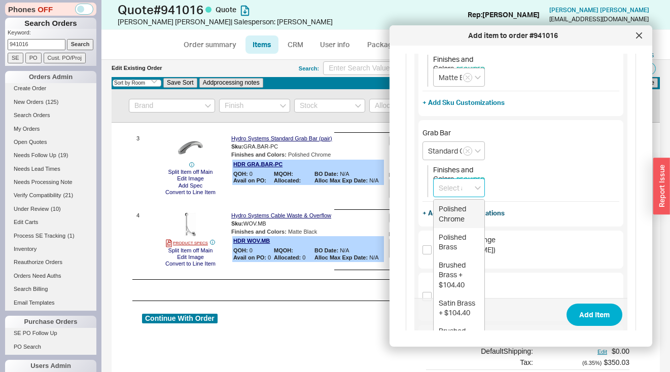
click at [458, 220] on div "Polished Chrome" at bounding box center [459, 214] width 51 height 28
type input "Polished Chrome"
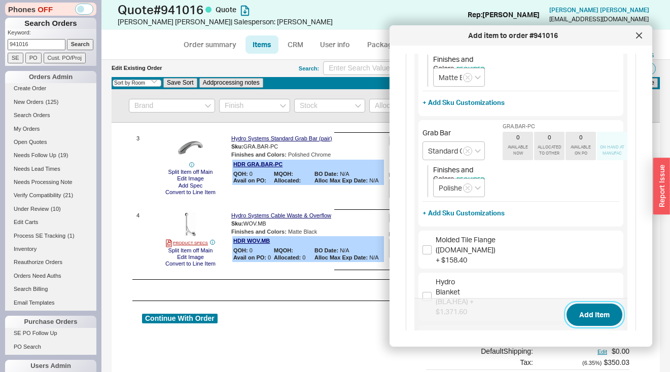
click at [599, 310] on button "Add Item" at bounding box center [594, 315] width 56 height 22
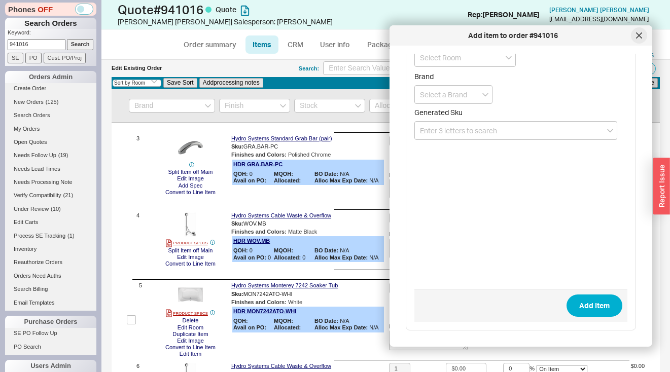
click at [636, 35] on icon at bounding box center [639, 35] width 6 height 6
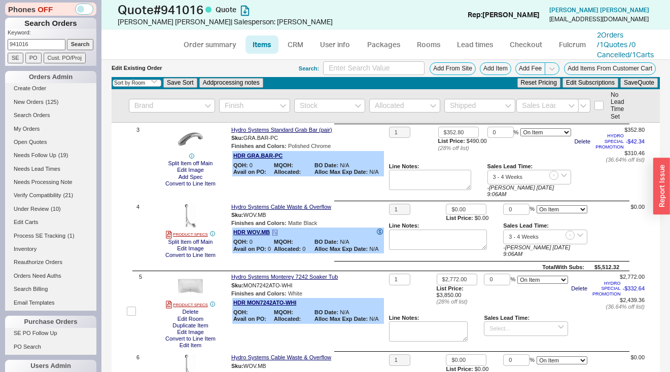
scroll to position [281, 0]
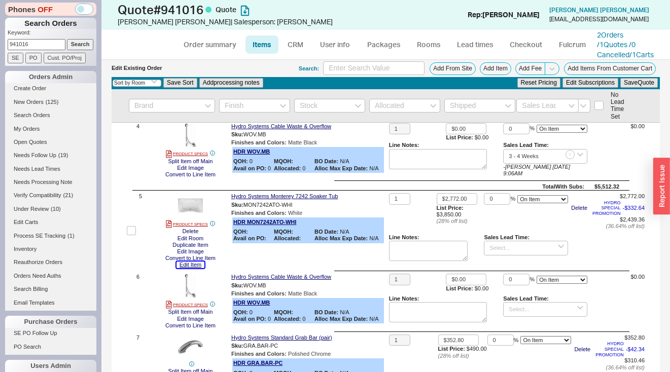
click at [196, 264] on button "Edit Item" at bounding box center [190, 265] width 28 height 7
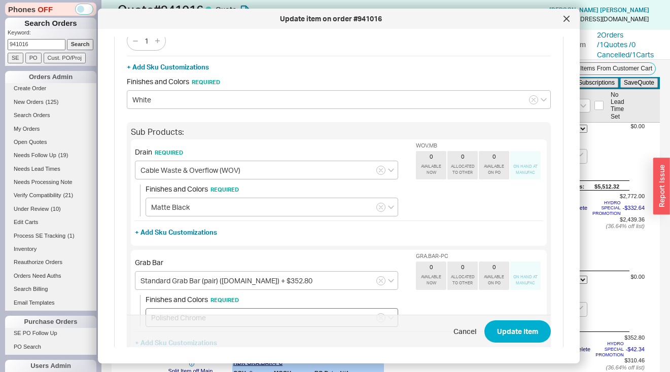
scroll to position [148, 0]
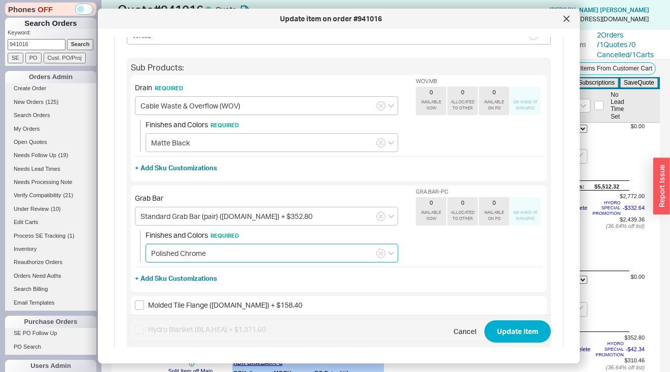
click at [253, 253] on input "Polished Chrome" at bounding box center [272, 253] width 253 height 19
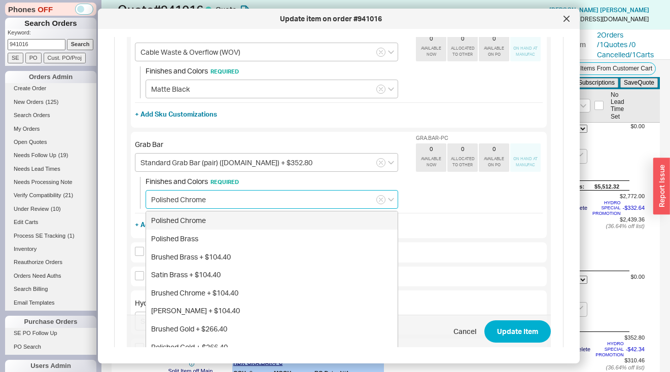
scroll to position [336, 0]
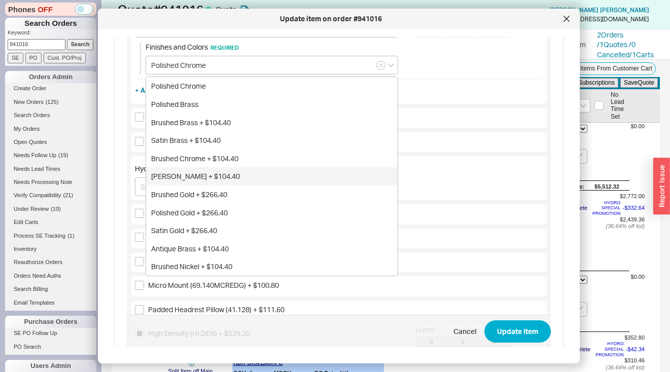
click at [487, 68] on div "Grab Bar Standard Grab Bar (pair) ([DOMAIN_NAME]) + $352.80 Finishes and Colors…" at bounding box center [339, 38] width 408 height 73
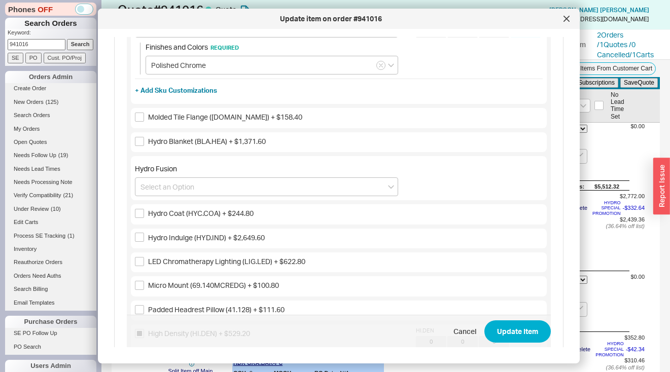
click at [558, 23] on div "Update item on order #941016" at bounding box center [339, 19] width 482 height 20
click at [560, 22] on div at bounding box center [566, 18] width 16 height 16
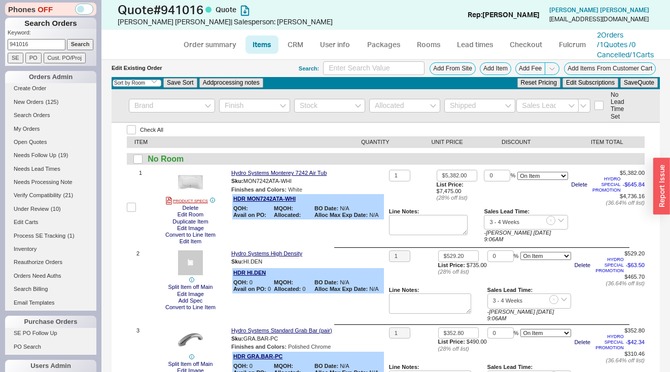
scroll to position [0, 0]
click at [132, 212] on input "checkbox" at bounding box center [131, 207] width 9 height 9
checkbox input "true"
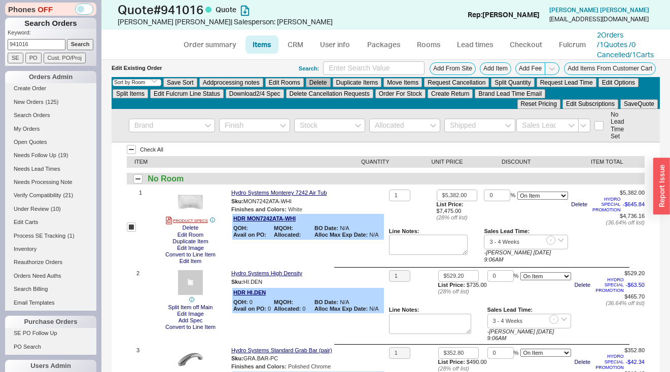
click at [315, 87] on button "Delete" at bounding box center [318, 82] width 25 height 9
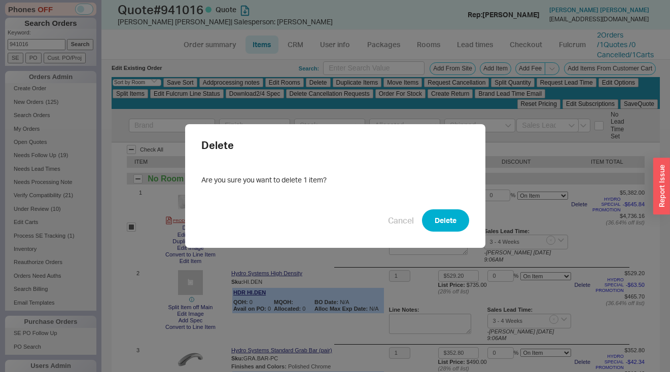
click at [441, 202] on div "Delete Are you sure you want to delete 1 item? Cancel Delete" at bounding box center [335, 186] width 300 height 124
click at [442, 211] on button "Delete" at bounding box center [445, 220] width 47 height 22
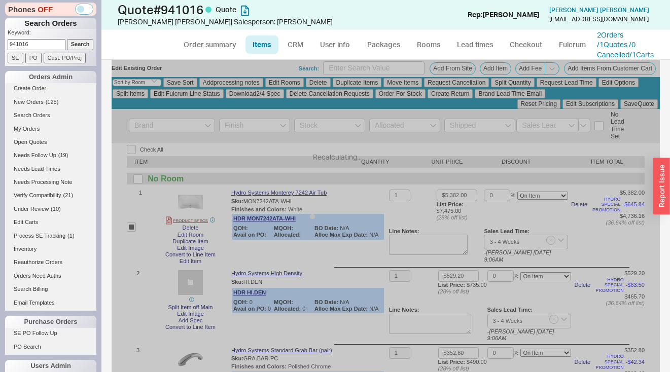
checkbox input "false"
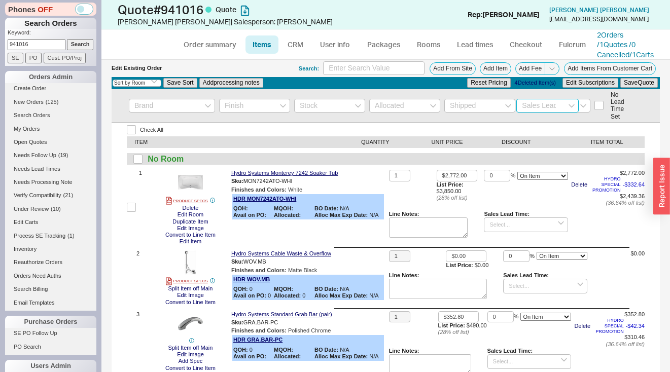
click at [537, 113] on input at bounding box center [547, 106] width 62 height 14
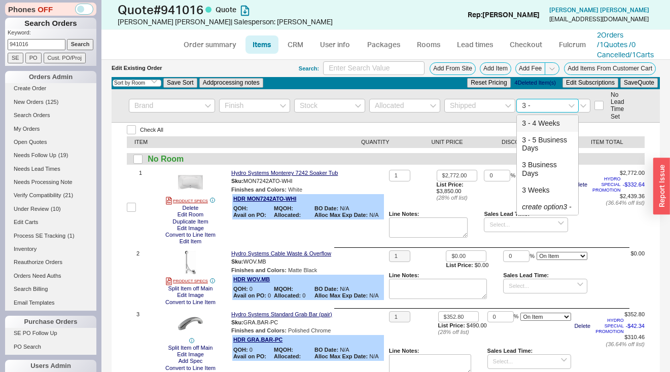
click at [543, 132] on div "3 - 4 Weeks" at bounding box center [547, 123] width 61 height 17
type input "3 - 4 Weeks"
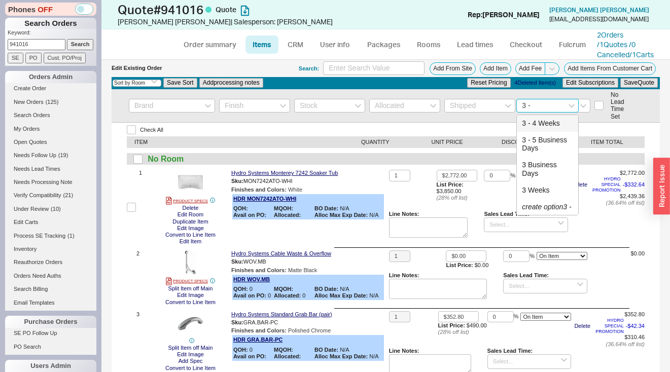
type input "3 - 4 Weeks"
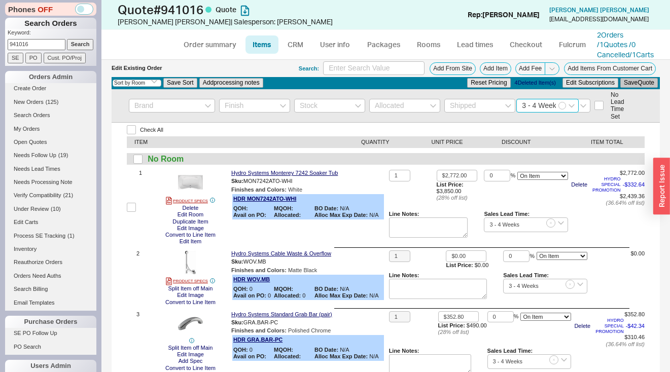
type input "3 - 4 Weeks"
click at [644, 87] on button "Save Quote" at bounding box center [639, 82] width 38 height 9
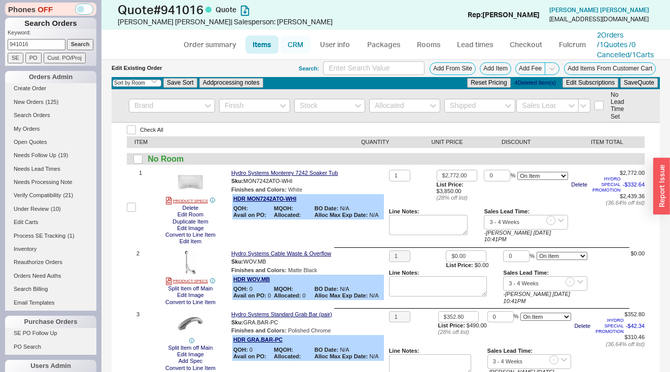
click at [290, 52] on link "CRM" at bounding box center [295, 44] width 30 height 18
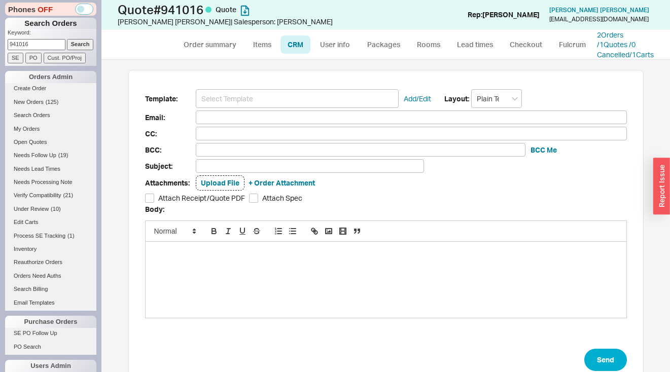
scroll to position [8, 8]
click at [296, 108] on input at bounding box center [297, 98] width 203 height 19
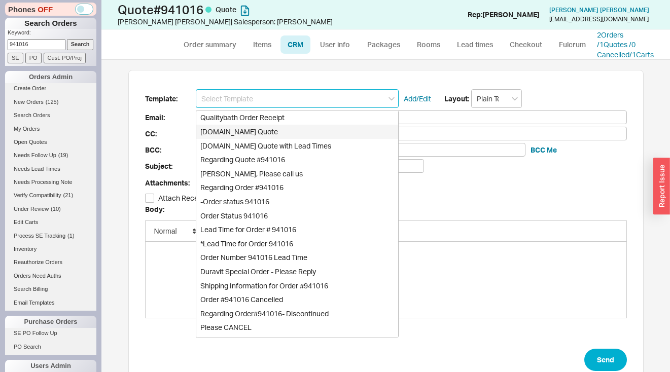
click at [286, 139] on div "[DOMAIN_NAME] Quote" at bounding box center [297, 132] width 202 height 14
type input "Receipt"
type input "[EMAIL_ADDRESS][DOMAIN_NAME]"
type input "Quality Bath Quote #941016"
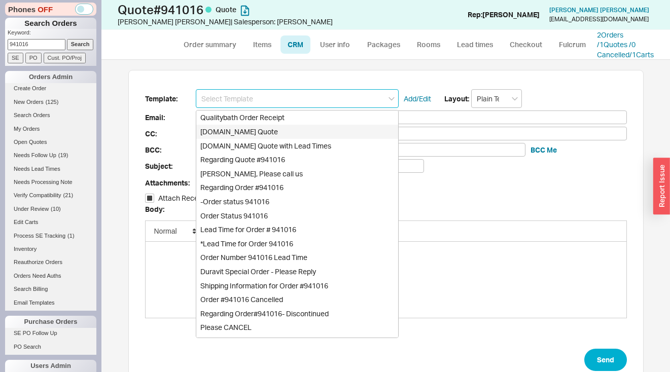
checkbox input "true"
type input "[DOMAIN_NAME] Quote"
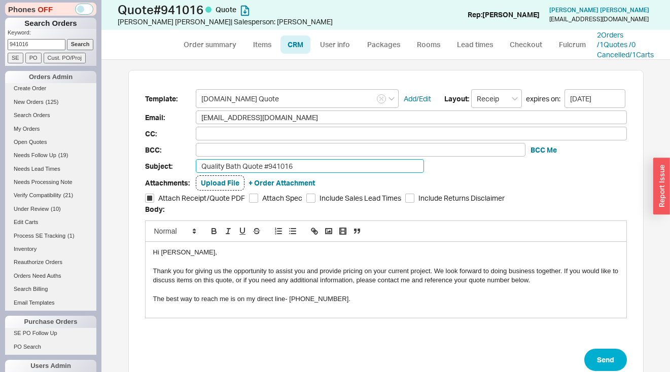
click at [308, 170] on input "Quality Bath Quote #941016" at bounding box center [310, 166] width 228 height 14
click at [306, 173] on input "Quality Bath Quote #941016" at bounding box center [310, 166] width 228 height 14
type input "Quality Bath Quote #941016 - Revised"
click at [306, 203] on input "Include Sales Lead Times" at bounding box center [310, 198] width 9 height 9
checkbox input "true"
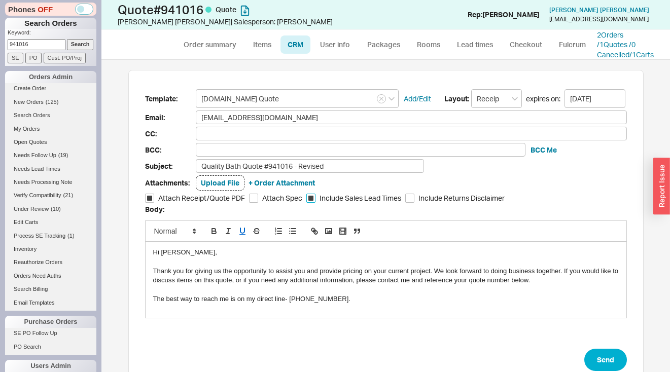
scroll to position [22, 0]
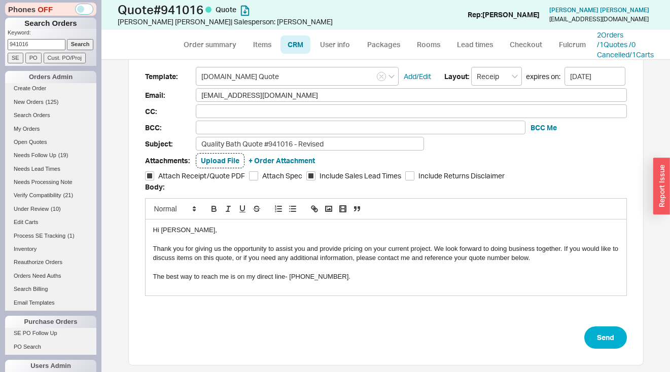
click at [172, 235] on div "Hi [PERSON_NAME]," at bounding box center [386, 230] width 466 height 9
click at [565, 340] on form "Template: [DOMAIN_NAME] Quote Add/Edit Layout: Receipt expires on: [DATE] Email…" at bounding box center [386, 208] width 482 height 282
click at [609, 344] on button "Send" at bounding box center [605, 338] width 43 height 22
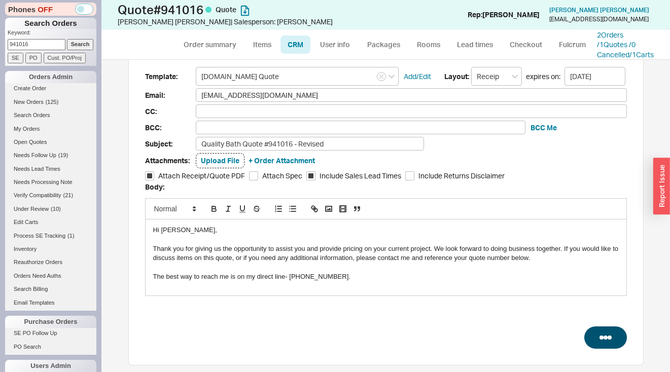
select select "*"
select select "LOW"
select select "3"
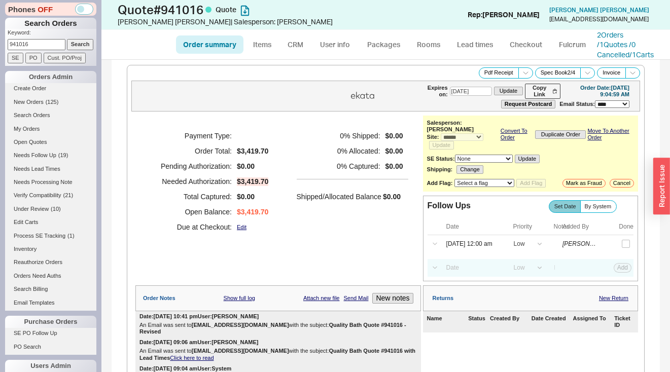
drag, startPoint x: 384, startPoint y: 328, endPoint x: 284, endPoint y: 329, distance: 99.4
click at [284, 329] on b "Quality Bath Quote #941016 - Revised" at bounding box center [273, 328] width 268 height 13
copy b "Quality Bath Quote #941016 - Revised"
click at [522, 77] on icon at bounding box center [526, 73] width 8 height 8
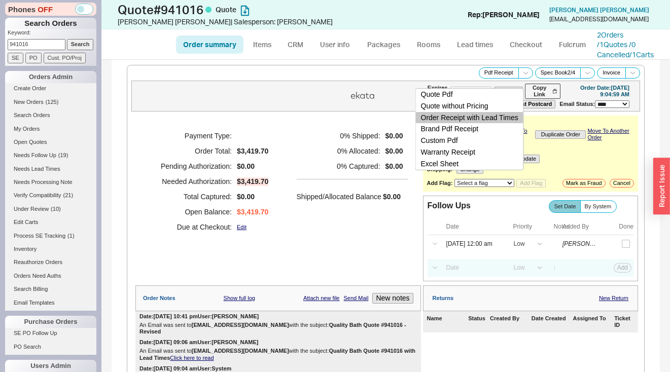
click at [514, 117] on button "Order Receipt with Lead Times" at bounding box center [470, 118] width 108 height 12
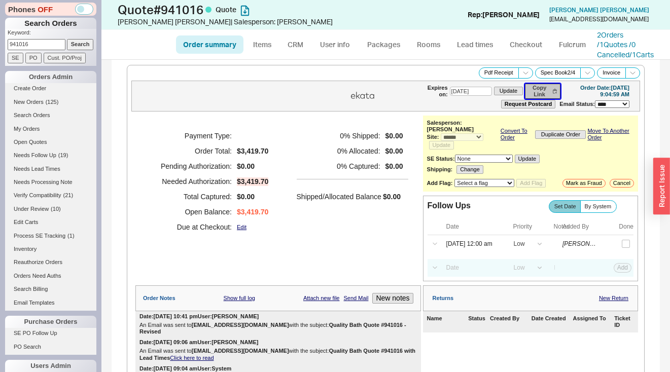
click at [535, 99] on button "Copy Link" at bounding box center [542, 91] width 35 height 15
click at [42, 43] on input "941016" at bounding box center [37, 44] width 58 height 11
paste input "[EMAIL_ADDRESS][DOMAIN_NAME]"
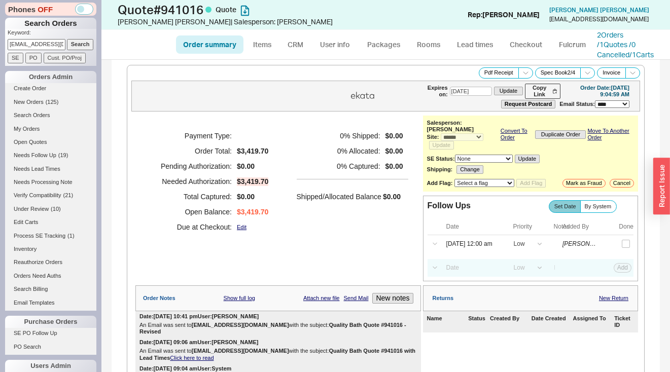
scroll to position [0, 5]
type input "[EMAIL_ADDRESS][DOMAIN_NAME]"
click at [73, 48] on input "Search" at bounding box center [80, 44] width 27 height 11
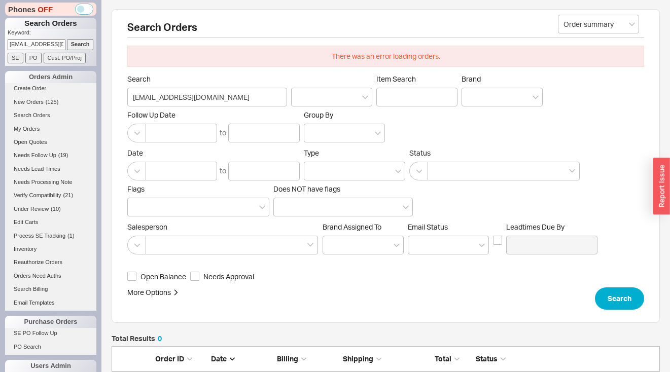
scroll to position [143, 0]
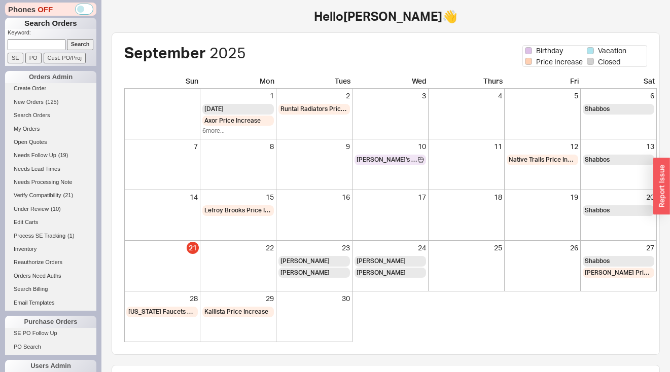
paste input "Salvante@rowan.edu"
click at [74, 44] on input "Search" at bounding box center [80, 44] width 27 height 11
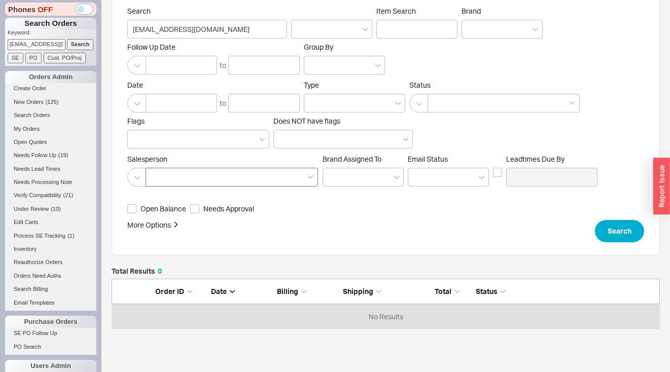
scroll to position [43, 541]
click at [17, 43] on input "Salvante@rowan.edu" at bounding box center [37, 44] width 58 height 11
paste input "andrina@novel1.design"
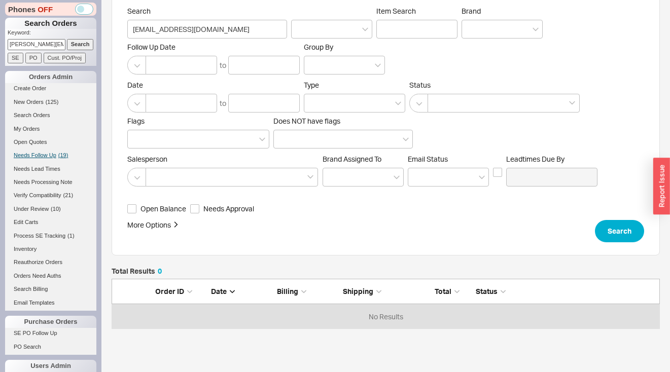
scroll to position [0, 10]
type input "andrina@novel1.design"
click at [84, 48] on input "Search" at bounding box center [80, 44] width 27 height 11
type input "andrina@novel1.design"
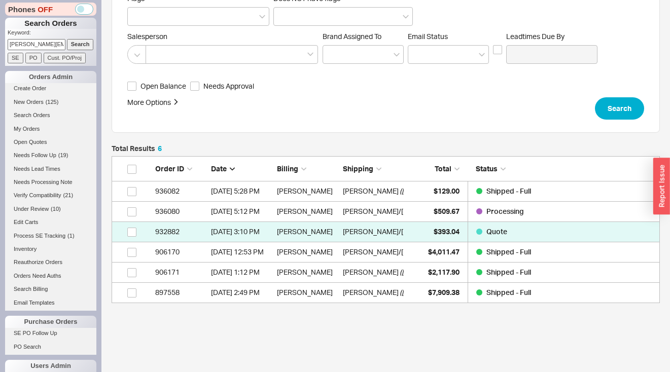
scroll to position [193, 0]
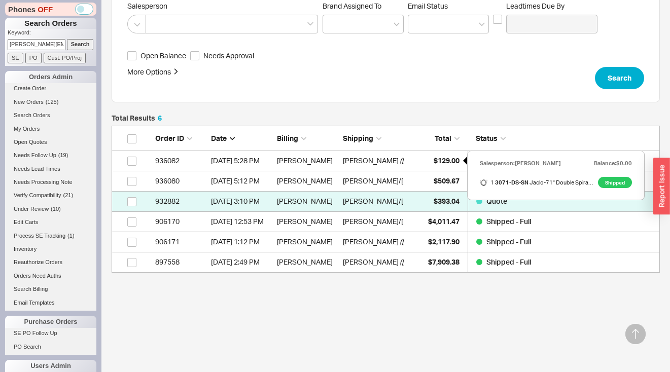
click at [410, 159] on div "$129.00" at bounding box center [434, 161] width 51 height 20
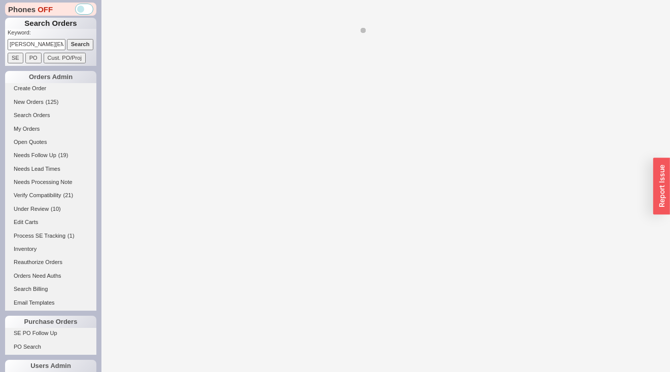
select select "*"
select select "LOW"
select select "3"
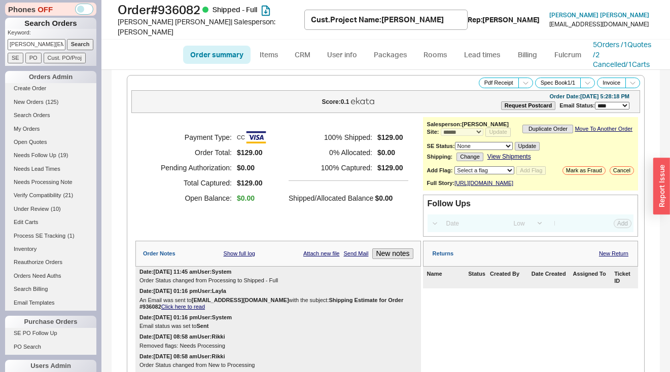
scroll to position [585, 0]
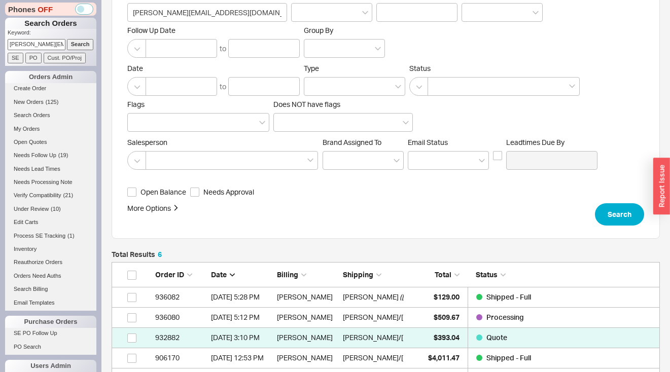
scroll to position [59, 0]
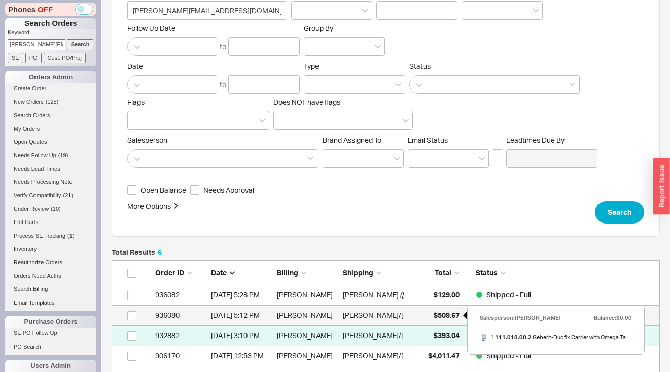
click at [445, 318] on span "$509.67" at bounding box center [447, 315] width 26 height 9
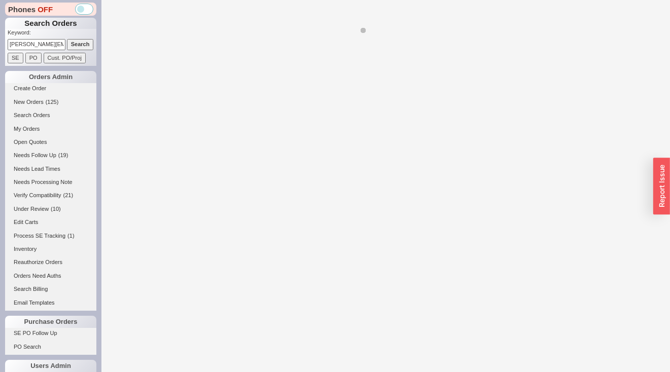
select select "*"
select select "LOW"
select select "3"
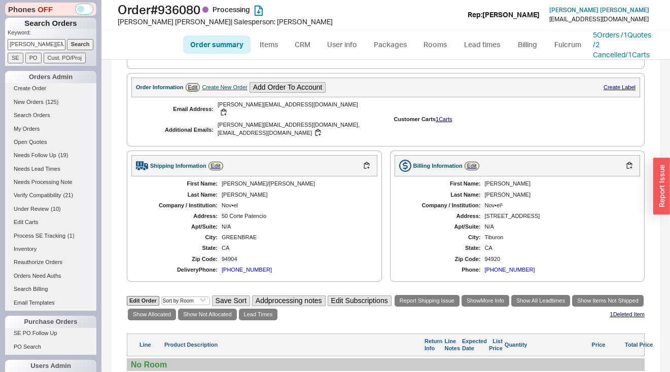
scroll to position [409, 0]
click at [218, 91] on div "Create New Order" at bounding box center [224, 88] width 45 height 7
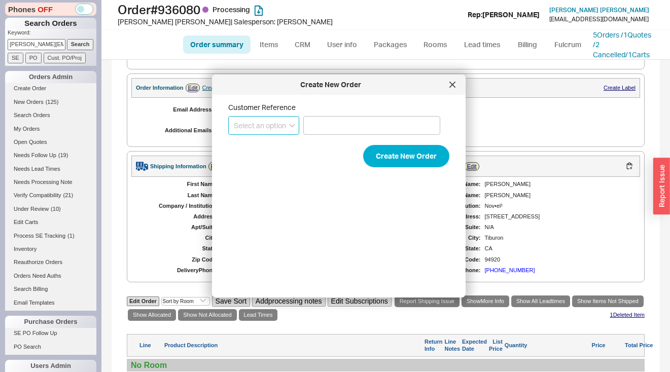
click at [239, 123] on select "Select an option PO Number Project Name" at bounding box center [263, 125] width 71 height 19
select select "Project Name"
paste input "Greenbrae, CA"
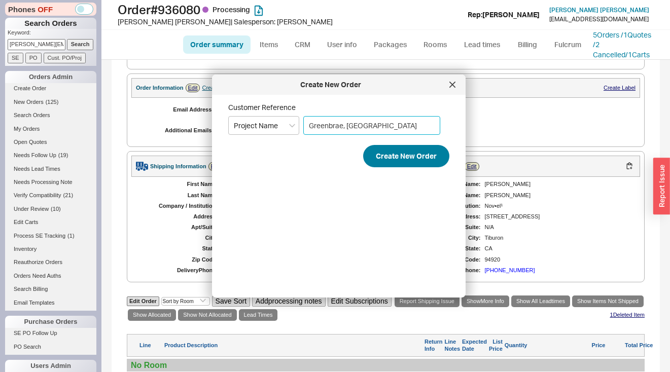
type input "Greenbrae, CA"
click at [385, 156] on button "Create New Order" at bounding box center [406, 156] width 86 height 22
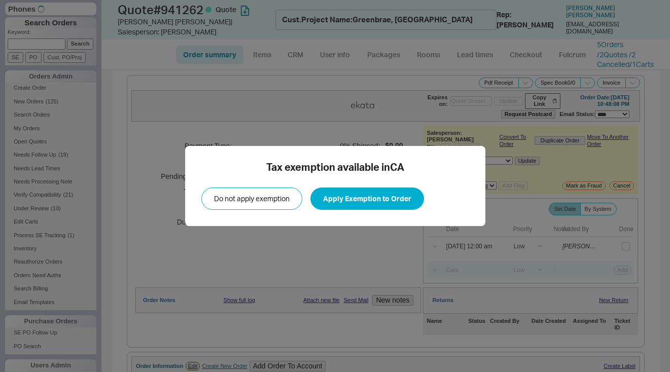
select select "*"
select select "LOW"
select select "3"
select select "*"
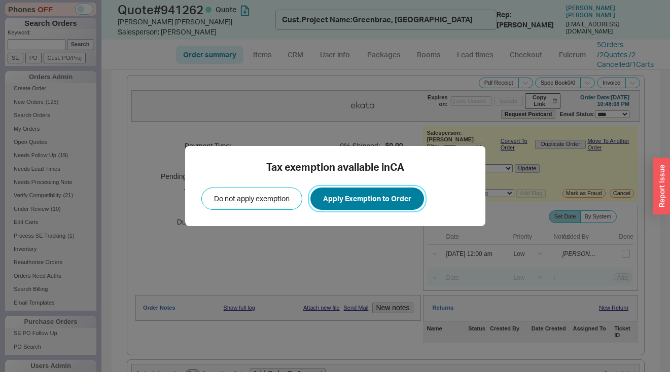
click at [378, 201] on button "Apply Exemption to Order" at bounding box center [367, 199] width 114 height 22
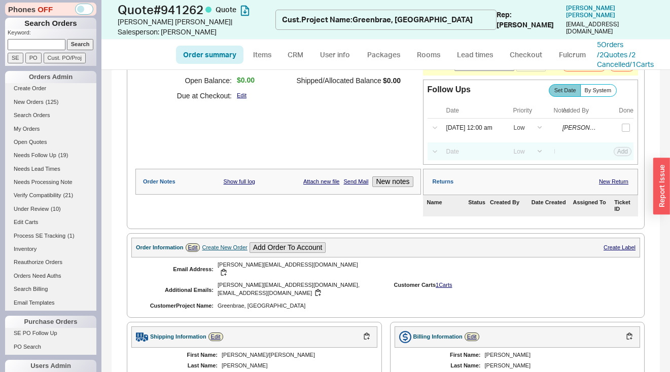
scroll to position [354, 0]
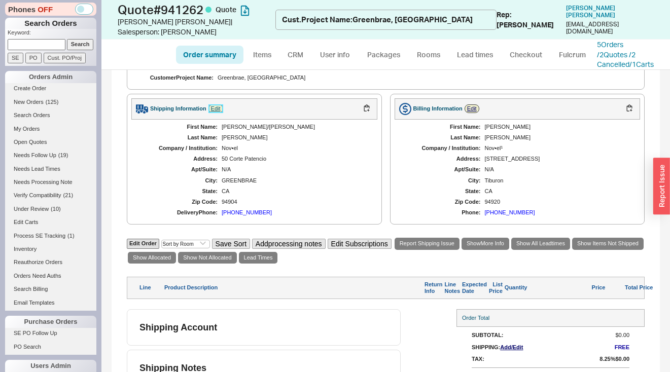
click at [213, 104] on link "Edit" at bounding box center [215, 108] width 15 height 9
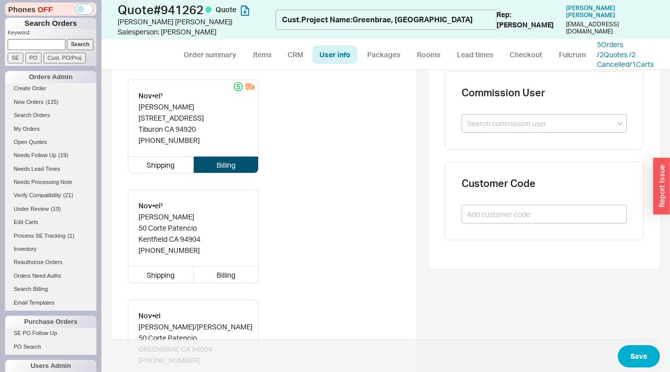
scroll to position [348, 0]
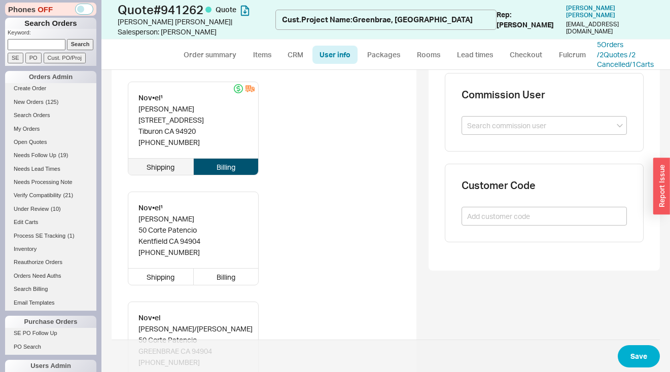
click at [165, 167] on div "Shipping" at bounding box center [160, 167] width 65 height 16
type input "[PERSON_NAME]"
type input "Nov•el¹"
type input "[STREET_ADDRESS]"
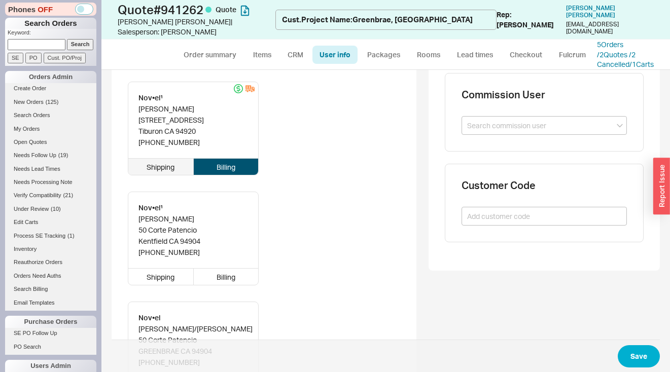
type input "94920"
type input "Tiburon"
type input "[PHONE_NUMBER]"
click at [635, 354] on button "Save" at bounding box center [639, 356] width 42 height 22
select select "*"
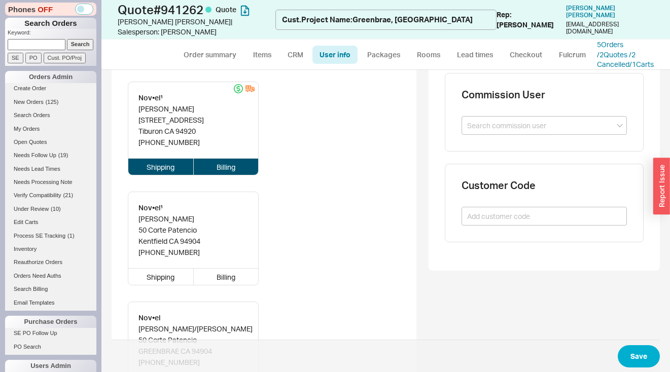
select select "*"
select select "LOW"
select select "3"
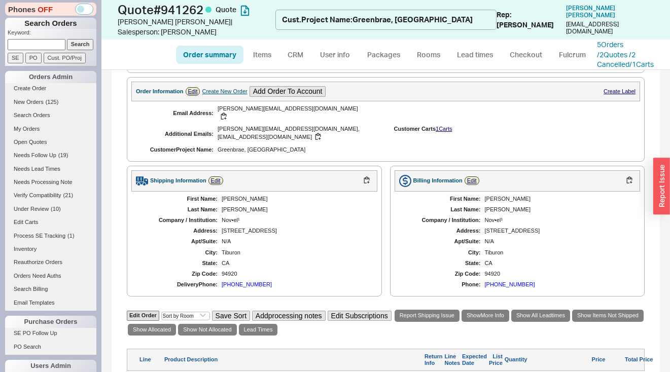
scroll to position [300, 0]
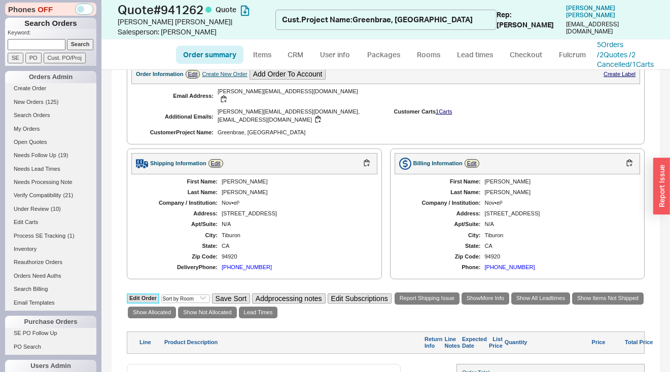
click at [152, 294] on link "Edit Order" at bounding box center [143, 299] width 32 height 10
select select "3"
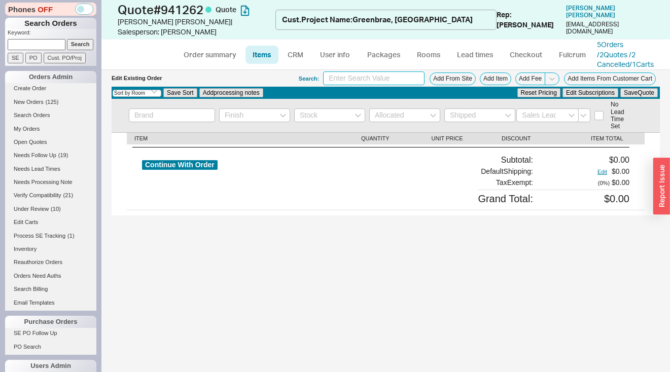
click at [373, 78] on input at bounding box center [373, 79] width 101 height 14
type input "Precis 33"
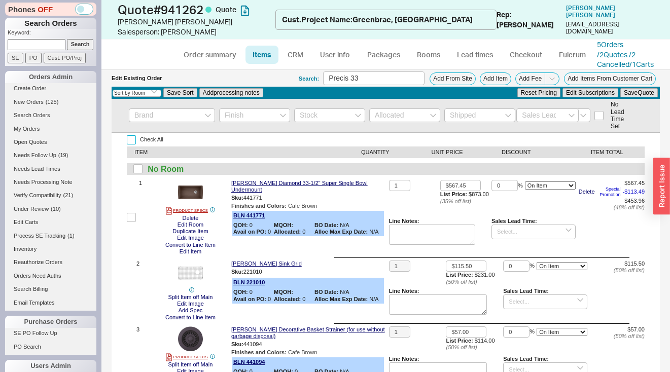
click at [132, 139] on input "Check All" at bounding box center [131, 139] width 9 height 9
checkbox input "true"
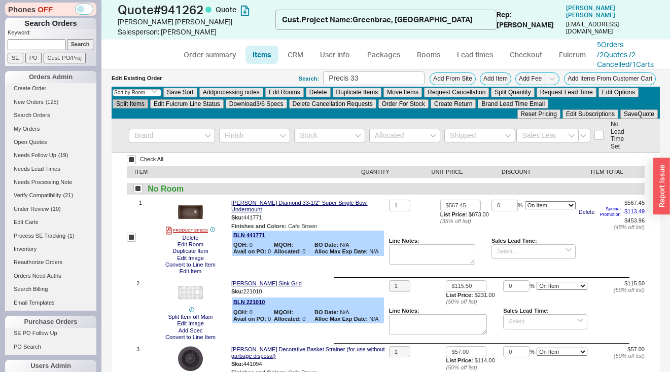
click at [117, 106] on button "Split Items" at bounding box center [130, 103] width 35 height 9
checkbox input "false"
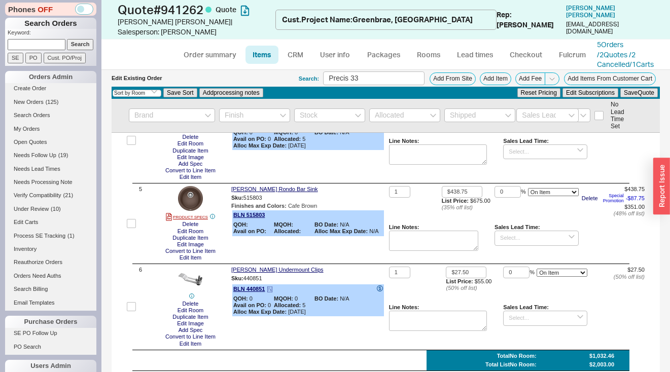
scroll to position [337, 0]
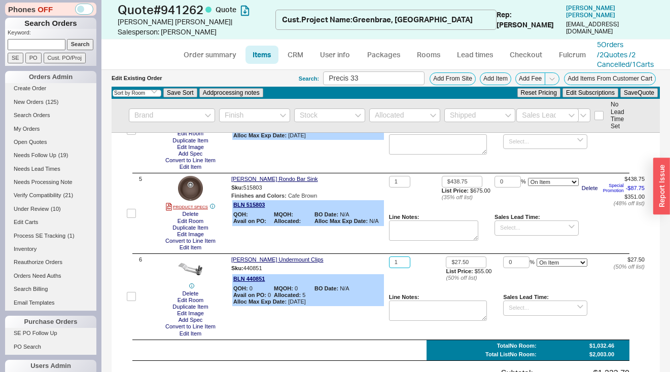
click at [401, 259] on input "1" at bounding box center [399, 263] width 21 height 12
click at [400, 259] on input "1" at bounding box center [399, 263] width 21 height 12
type input "2"
click at [639, 96] on button "Save Quote" at bounding box center [639, 92] width 38 height 9
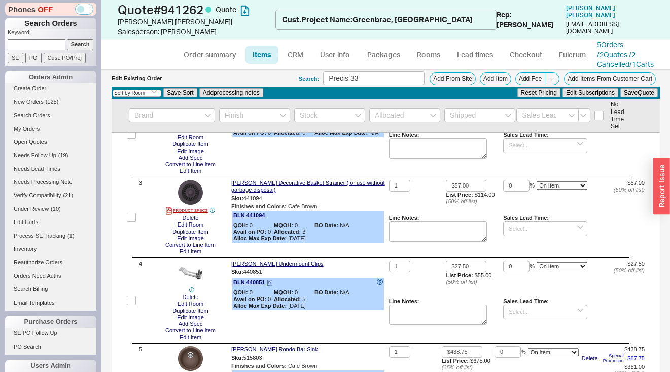
scroll to position [101, 0]
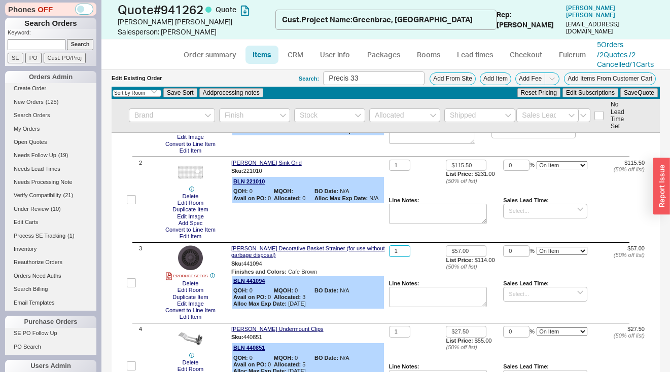
click at [393, 251] on input "1" at bounding box center [399, 251] width 21 height 12
click at [404, 247] on input "1" at bounding box center [399, 251] width 21 height 12
type input "2"
click at [645, 96] on button "Save Quote" at bounding box center [639, 92] width 38 height 9
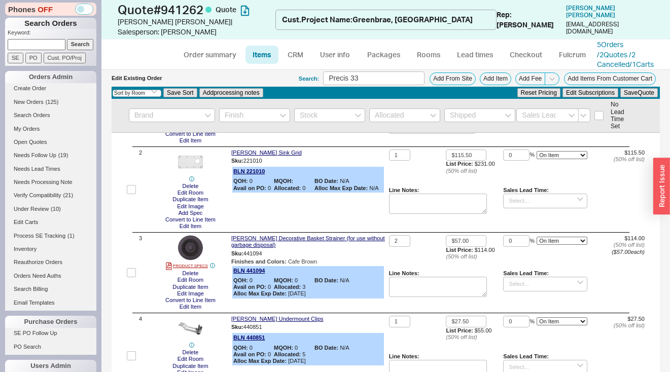
scroll to position [126, 0]
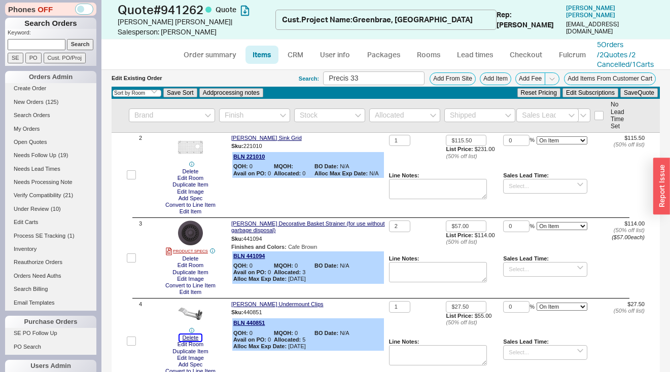
click at [193, 340] on button "Delete" at bounding box center [191, 338] width 22 height 7
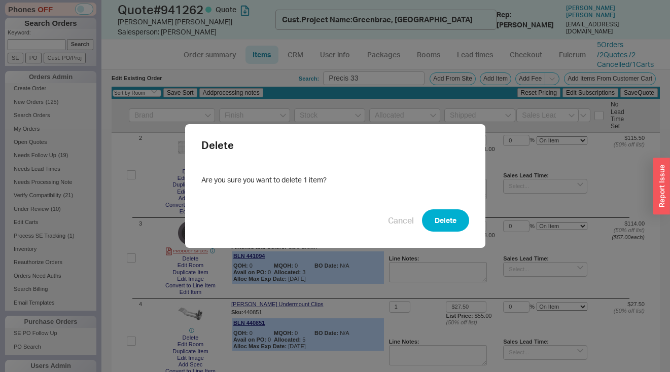
drag, startPoint x: 434, startPoint y: 213, endPoint x: 441, endPoint y: 209, distance: 7.7
click at [435, 214] on button "Delete" at bounding box center [445, 220] width 47 height 22
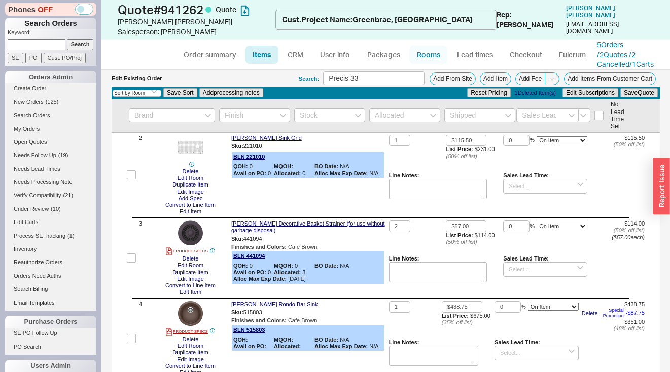
click at [424, 51] on link "Rooms" at bounding box center [428, 55] width 38 height 18
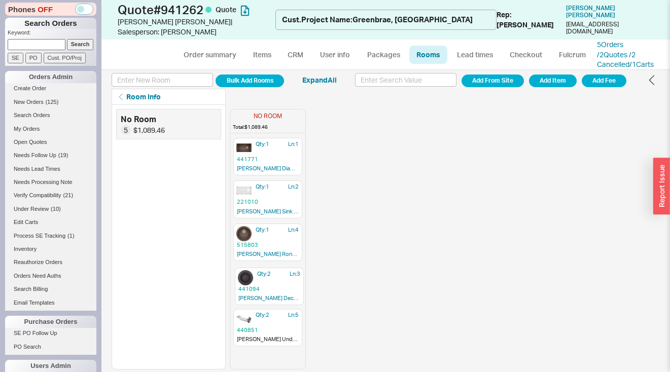
drag, startPoint x: 268, startPoint y: 271, endPoint x: 264, endPoint y: 287, distance: 16.2
click at [264, 287] on div "Qty: 1 Ln: 1 441771 Blanco Diamond 33-1/2" Super Single Bowl Undermount Qty: 1 …" at bounding box center [267, 253] width 75 height 232
click at [256, 55] on link "Items" at bounding box center [261, 55] width 33 height 18
select select "3"
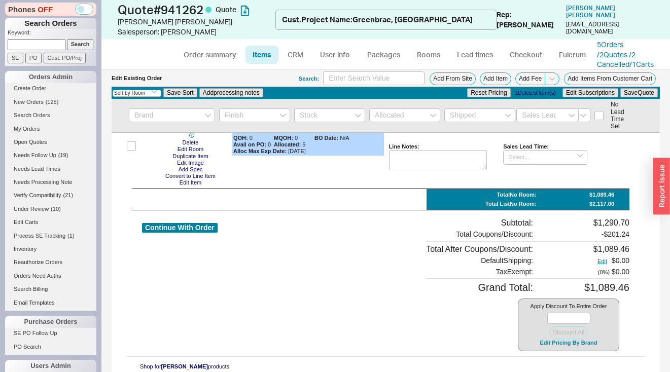
scroll to position [287, 0]
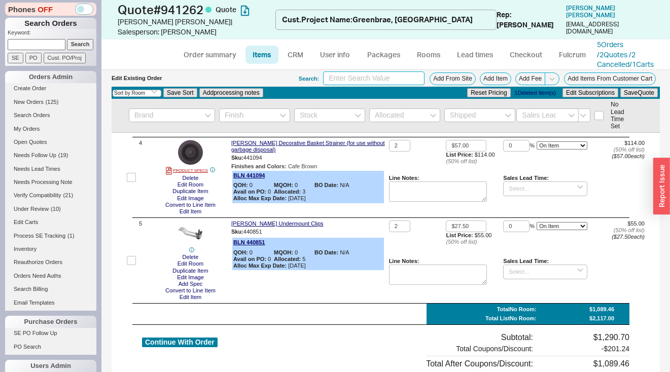
click at [354, 80] on input at bounding box center [373, 79] width 101 height 14
type input "linus"
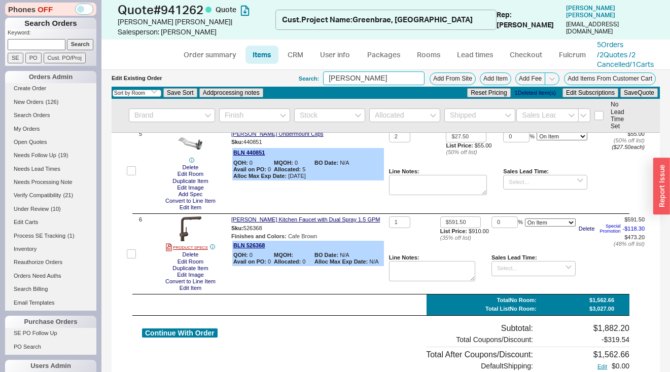
scroll to position [450, 0]
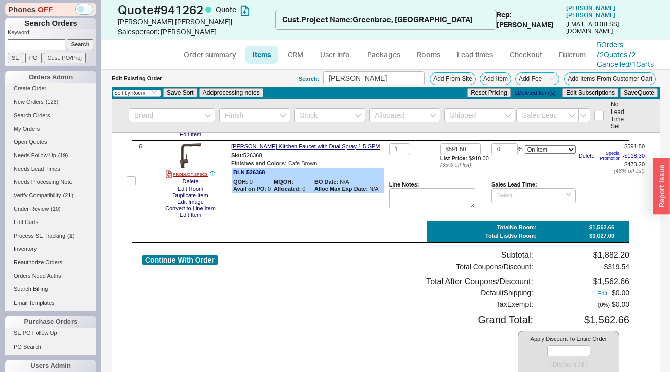
click at [394, 143] on div "Check All ITEM QUANTITY UNIT PRICE DISCOUNT ITEM TOTAL No Room 1 PRODUCT SPECS …" at bounding box center [386, 56] width 548 height 746
click at [442, 171] on div "$591.50 List Price: $910.00 ( 35 % off list)" at bounding box center [465, 163] width 51 height 38
click at [389, 146] on input "1" at bounding box center [399, 150] width 21 height 12
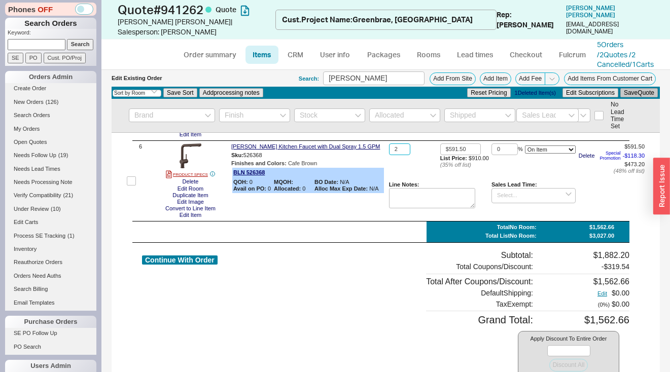
type input "2"
click at [640, 89] on button "Save Quote" at bounding box center [639, 92] width 38 height 9
click at [300, 46] on link "CRM" at bounding box center [295, 55] width 30 height 18
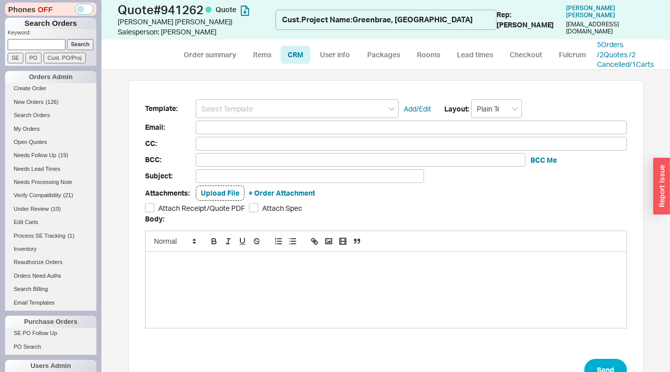
scroll to position [295, 553]
click at [277, 94] on div "Template: Add/Edit Layout: Plain Text Email: CC: BCC: BCC Me Subject: Attachmen…" at bounding box center [385, 239] width 515 height 318
click at [277, 105] on input at bounding box center [297, 108] width 203 height 19
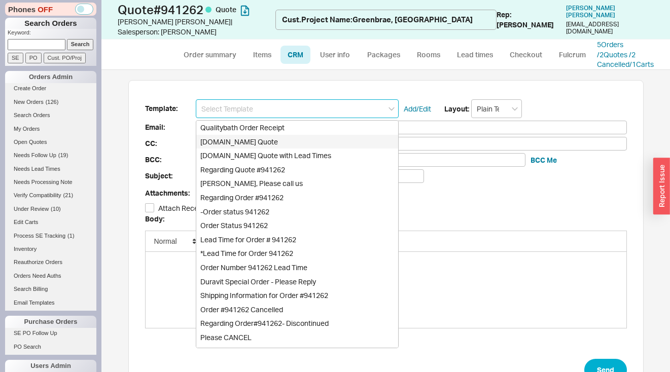
click at [268, 145] on div "[DOMAIN_NAME] Quote" at bounding box center [297, 142] width 202 height 14
type input "[DOMAIN_NAME] Quote"
type input "Receipt"
type input "andrina@novel1.design"
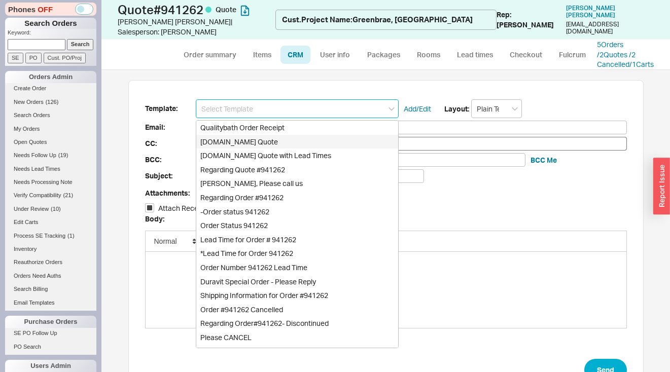
type input "kim@novel1.design, jen@novel1.design"
type input "Quality Bath Quote #941262"
checkbox input "true"
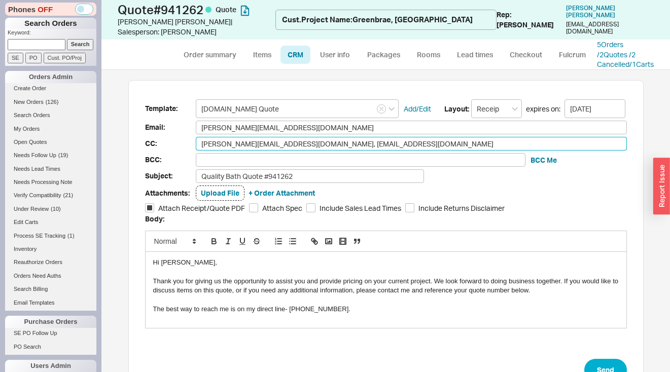
click at [361, 141] on input "kim@novel1.design, jen@novel1.design" at bounding box center [411, 144] width 431 height 14
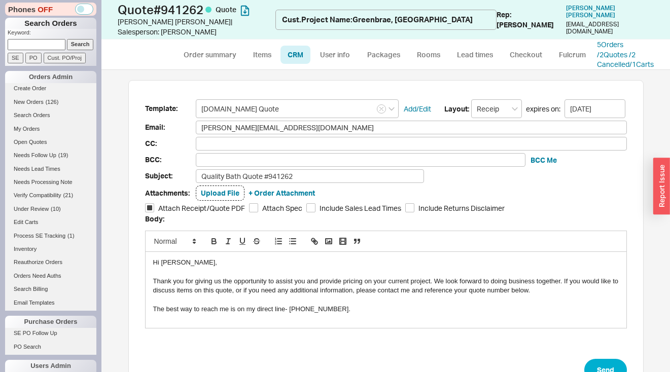
click at [168, 264] on div "Hi Jennifer," at bounding box center [386, 262] width 466 height 9
click at [249, 208] on input "Attach Spec" at bounding box center [253, 207] width 9 height 9
checkbox input "true"
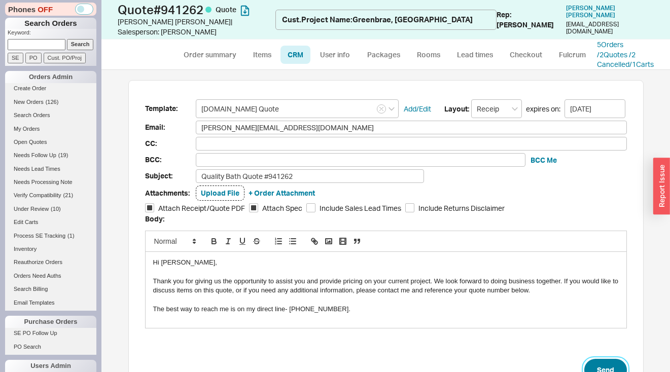
click at [598, 363] on button "Send" at bounding box center [605, 370] width 43 height 22
select select "*"
select select "LOW"
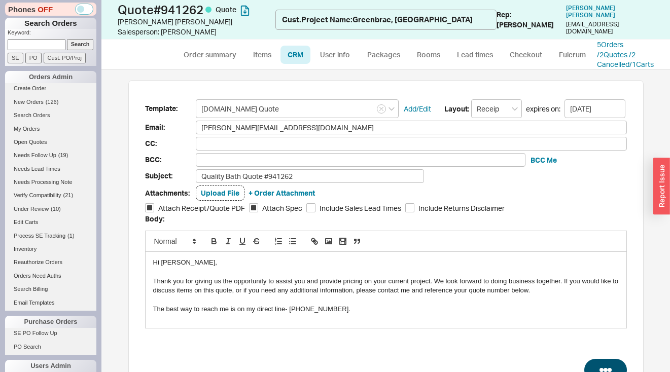
select select "3"
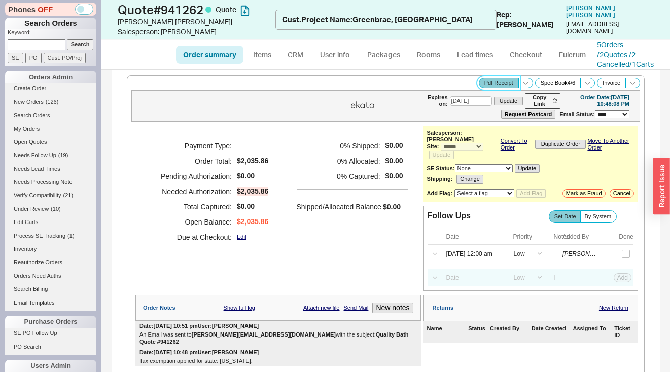
click at [490, 83] on button "Pdf Receipt" at bounding box center [499, 83] width 40 height 11
click at [30, 44] on input at bounding box center [37, 44] width 58 height 11
paste input "acquireboutique.com"
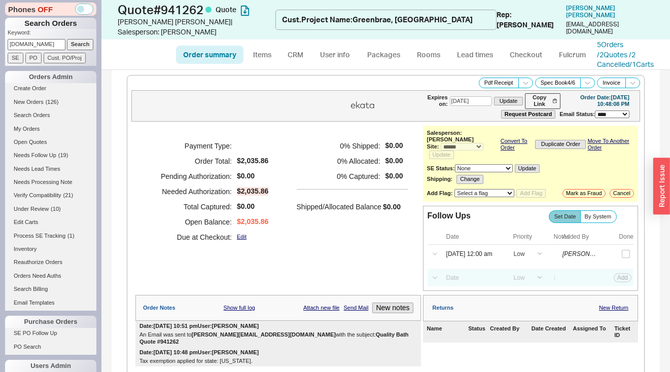
type input "acquireboutique.com"
click at [84, 46] on input "Search" at bounding box center [80, 44] width 27 height 11
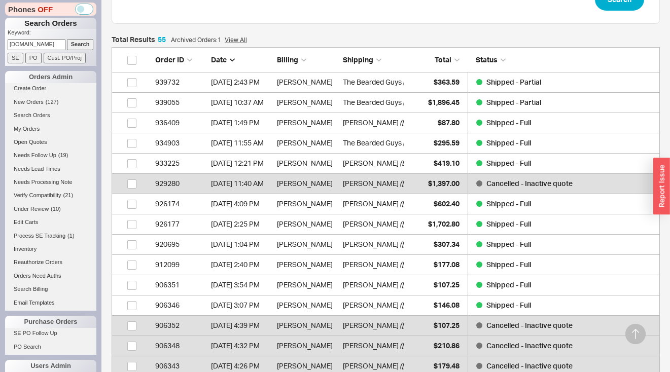
scroll to position [271, 0]
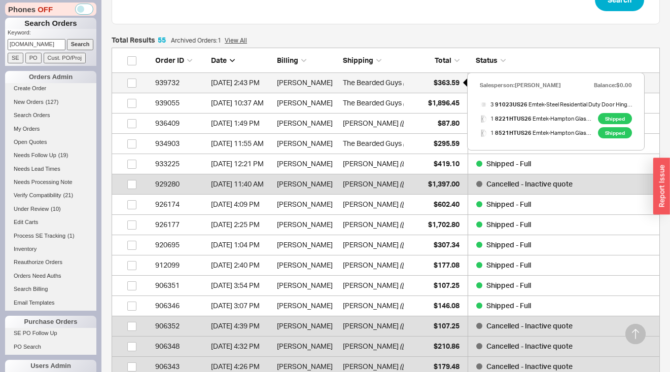
click at [438, 82] on span "$363.59" at bounding box center [447, 82] width 26 height 9
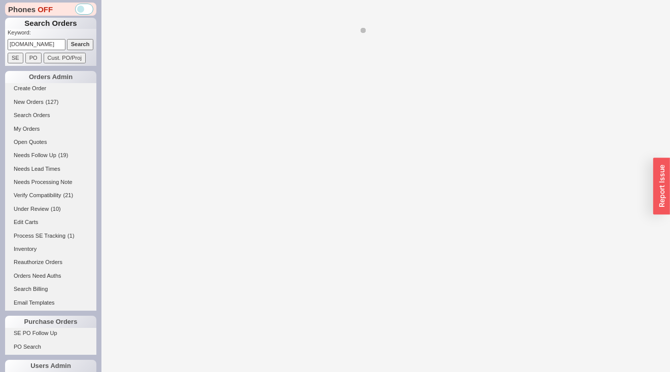
select select "*"
select select "LOW"
select select "3"
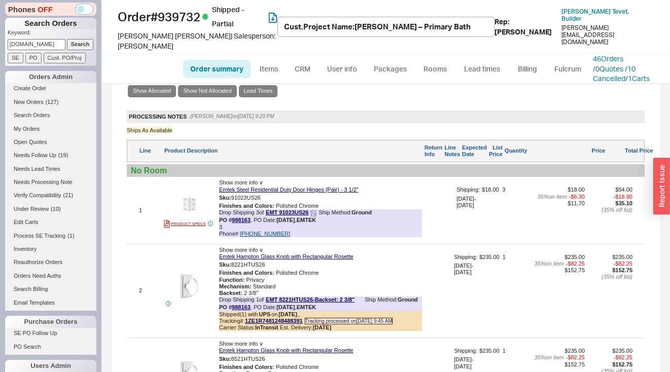
scroll to position [237, 0]
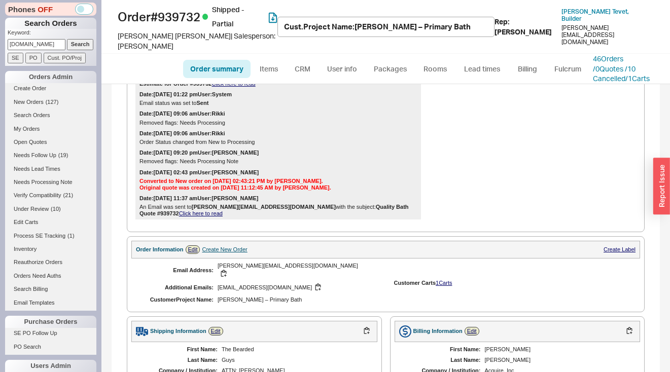
click at [226, 246] on div "Create New Order" at bounding box center [224, 249] width 45 height 7
select select "Project Name"
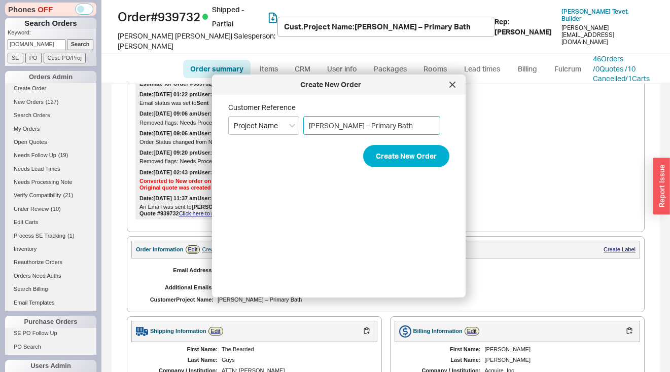
click at [383, 127] on input "HABIB Covington – Primary Bath" at bounding box center [371, 125] width 137 height 19
paste input "ant"
type input "[PERSON_NAME] – Pantry Bath"
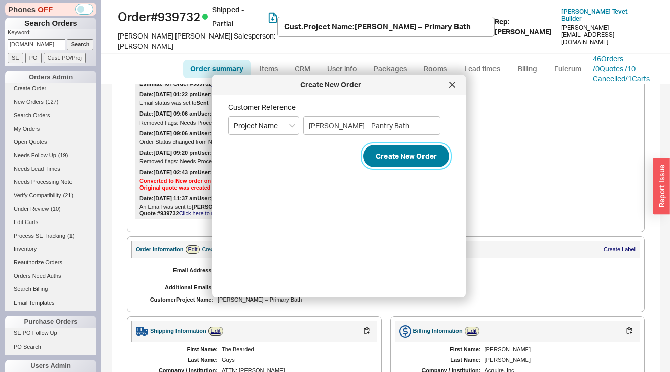
click at [398, 155] on button "Create New Order" at bounding box center [406, 156] width 86 height 22
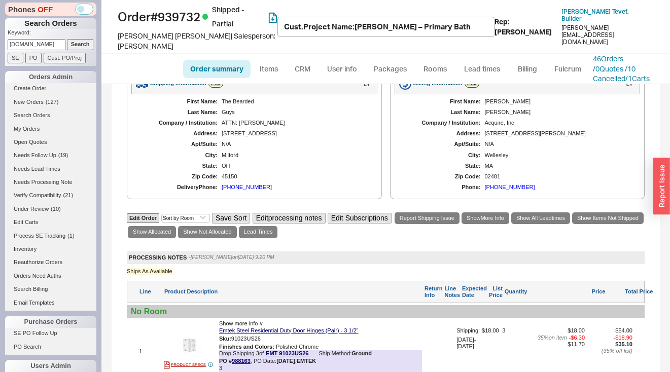
scroll to position [387, 0]
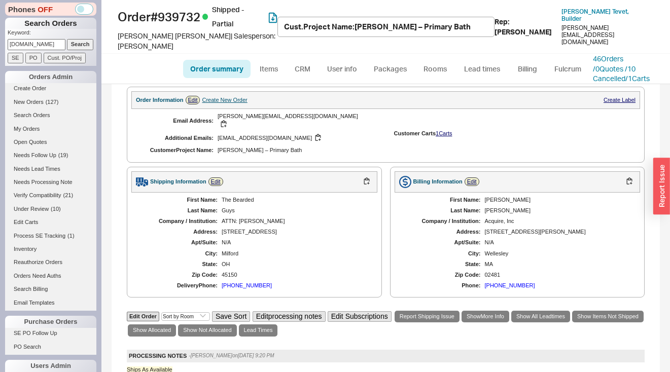
click at [24, 46] on input "acquireboutique.com" at bounding box center [37, 44] width 58 height 11
paste input "169 Dean Street"
type input "169 Dean Street"
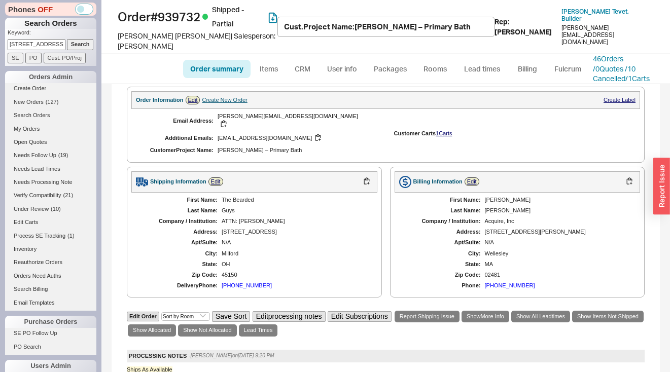
click at [80, 48] on input "Search" at bounding box center [80, 44] width 27 height 11
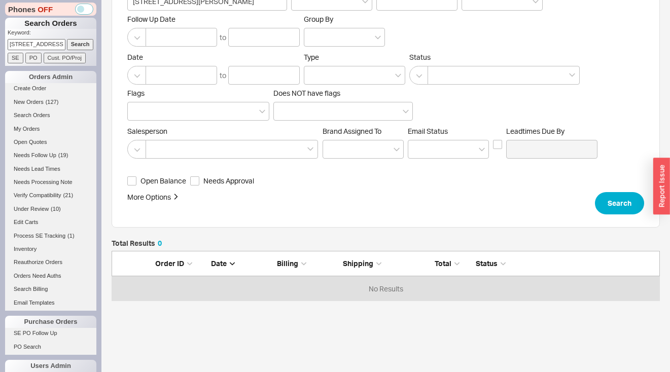
scroll to position [114, 0]
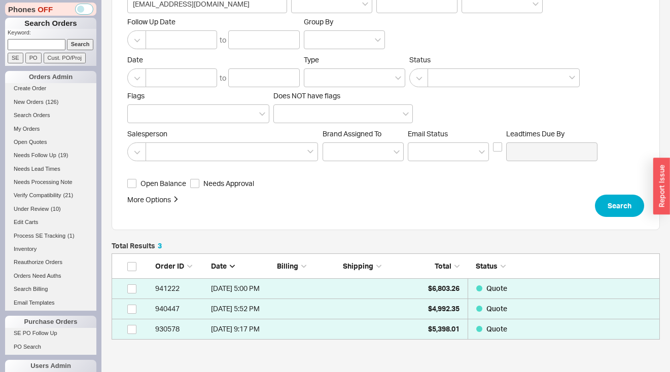
scroll to position [150, 0]
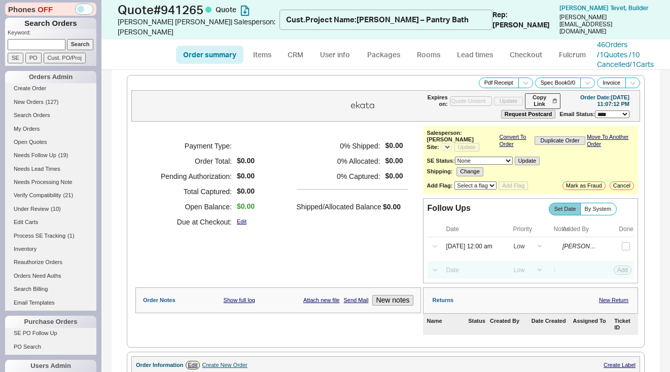
select select "*"
select select "LOW"
select select "3"
select select "*"
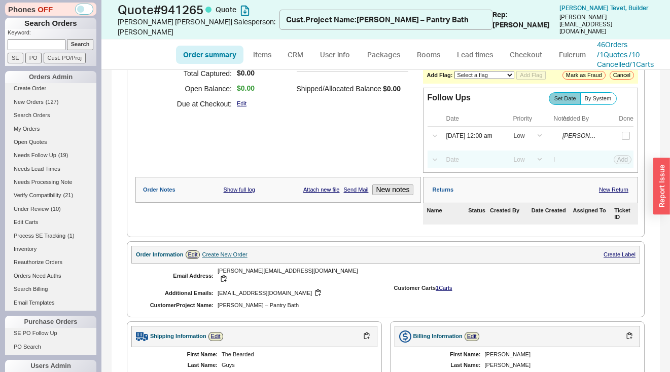
scroll to position [337, 0]
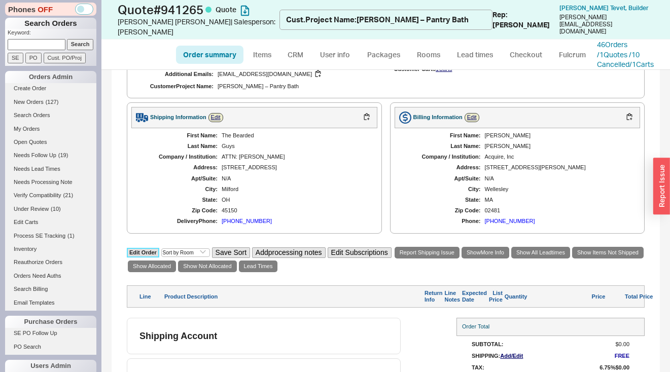
click at [145, 248] on link "Edit Order" at bounding box center [143, 253] width 32 height 10
select select "3"
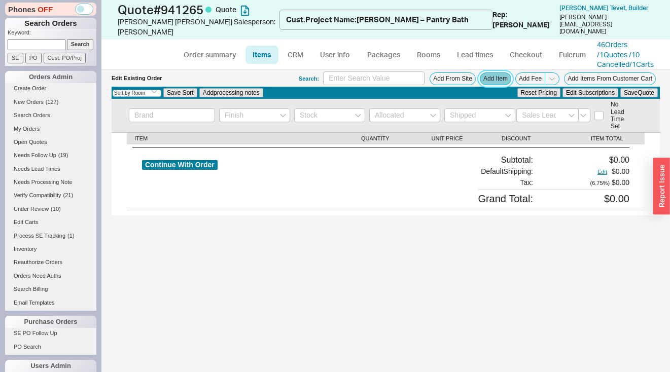
click at [493, 82] on button "Add Item" at bounding box center [495, 79] width 31 height 13
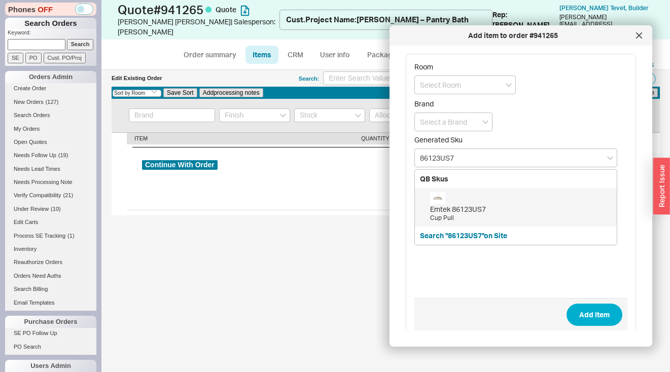
click at [451, 209] on div "Emtek 86123US7" at bounding box center [521, 209] width 182 height 10
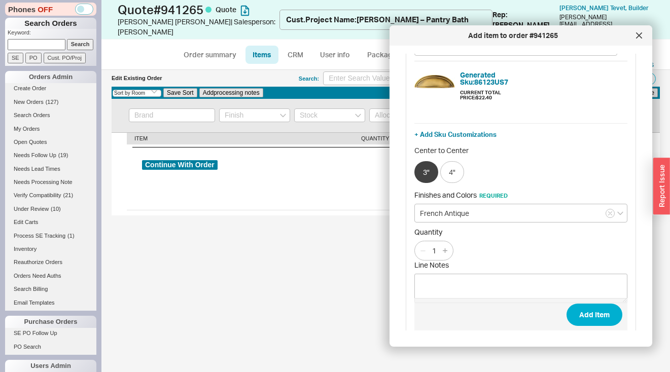
scroll to position [138, 0]
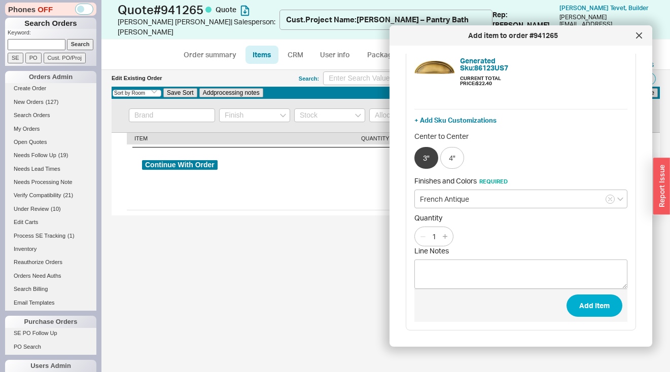
type input "86123US7"
click at [437, 242] on input "1" at bounding box center [434, 236] width 14 height 13
type input "16"
click at [592, 311] on button "Add Item" at bounding box center [594, 306] width 56 height 22
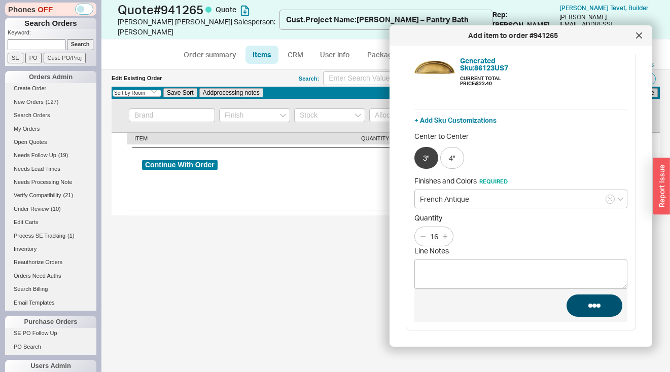
scroll to position [27, 0]
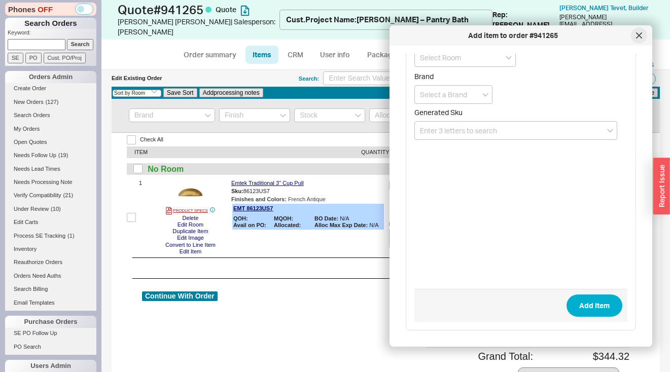
click at [642, 34] on div at bounding box center [639, 35] width 16 height 16
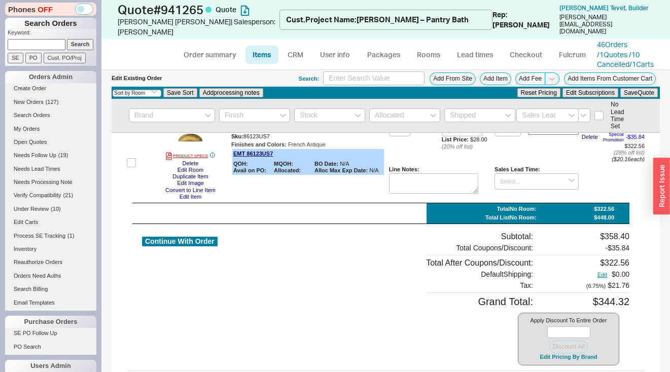
scroll to position [76, 0]
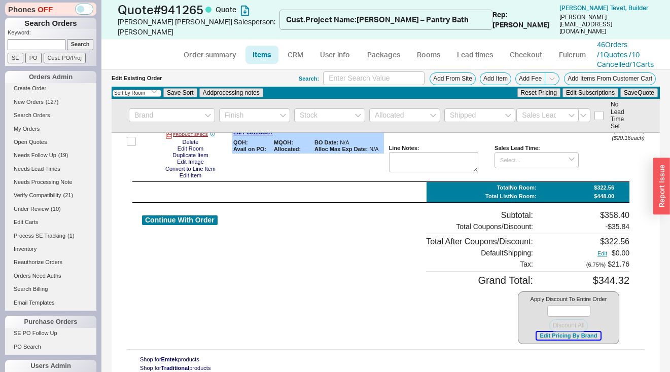
click at [587, 336] on button "Edit Pricing By Brand" at bounding box center [568, 336] width 63 height 8
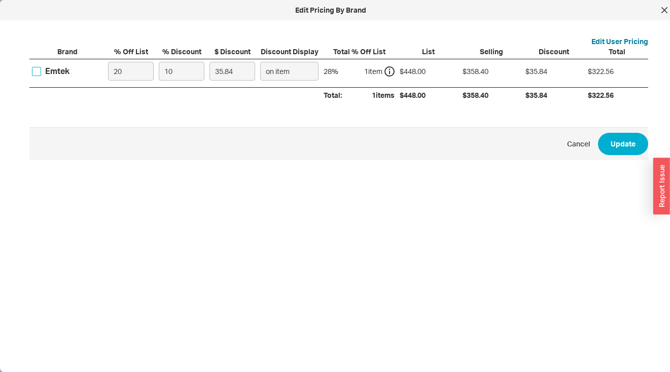
drag, startPoint x: 38, startPoint y: 69, endPoint x: 49, endPoint y: 70, distance: 11.8
click at [38, 69] on input "Emtek" at bounding box center [36, 71] width 9 height 9
checkbox input "true"
click at [143, 65] on input "20" at bounding box center [131, 71] width 46 height 19
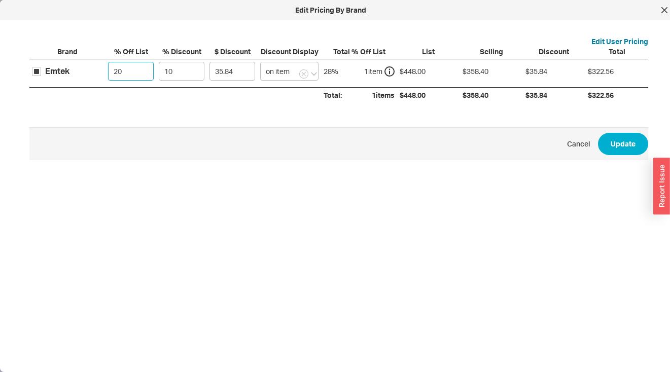
type input "0"
type input "44.8"
type input "0"
type input "3"
type input "13.44"
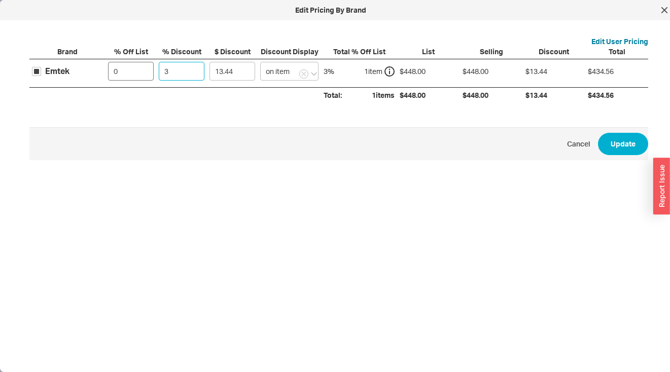
type input "35"
type input "156.8"
type input "35"
click at [627, 146] on button "Update" at bounding box center [623, 144] width 50 height 22
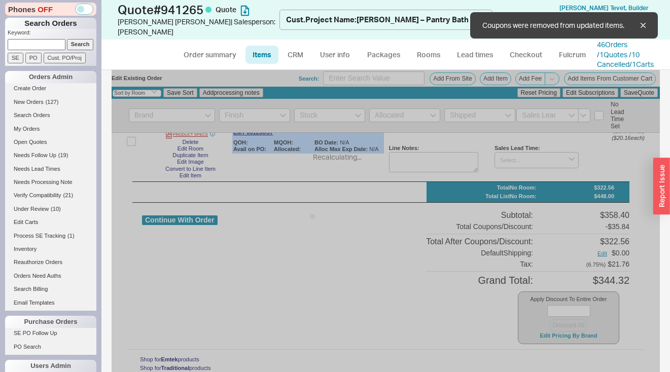
type input "$28.00"
type input "35"
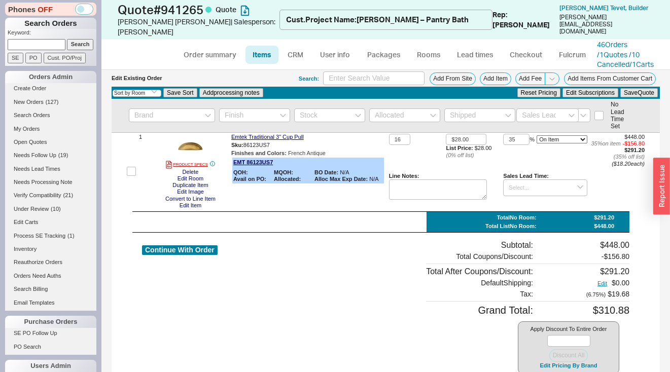
scroll to position [26, 0]
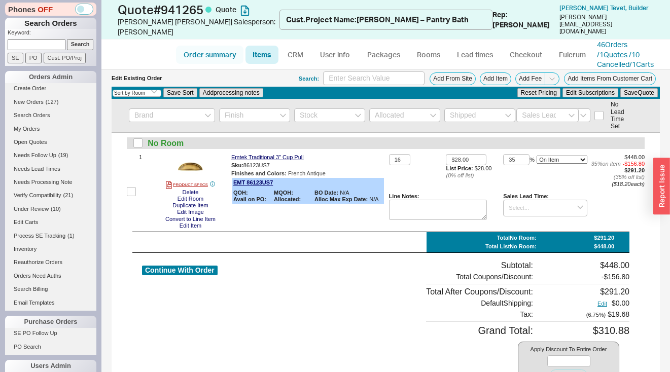
click at [207, 49] on link "Order summary" at bounding box center [209, 55] width 67 height 18
select select "*"
select select "LOW"
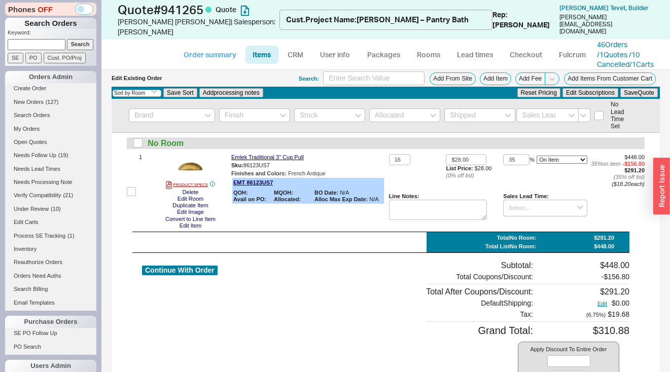
select select "3"
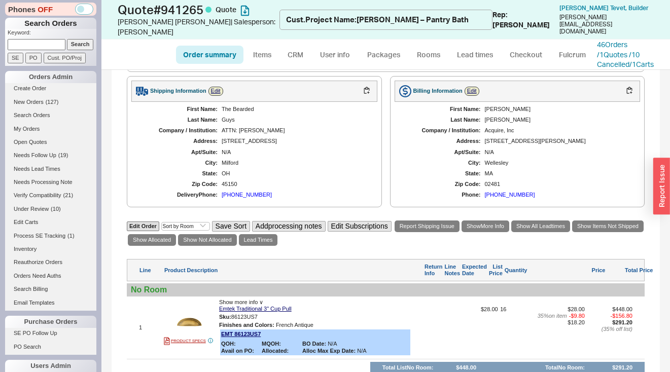
scroll to position [470, 0]
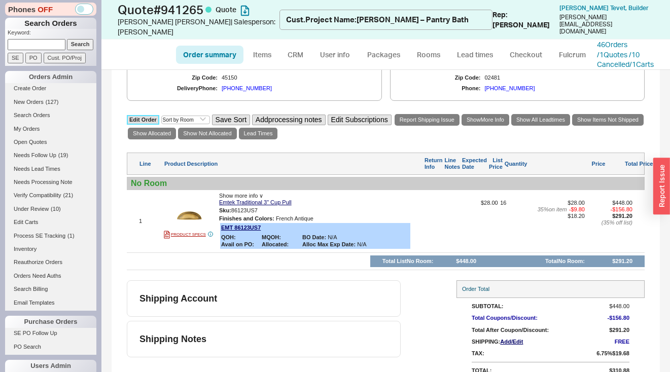
click at [138, 115] on link "Edit Order" at bounding box center [143, 120] width 32 height 10
select select "3"
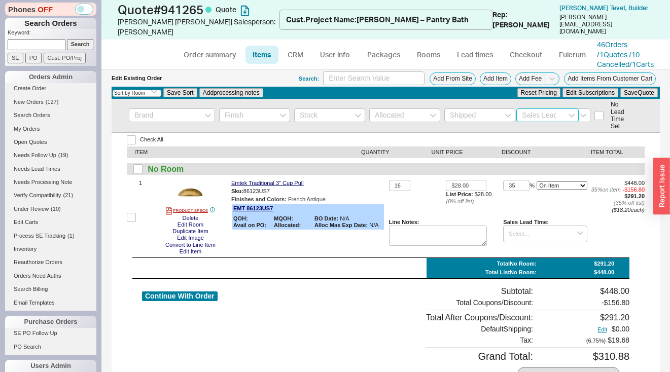
click at [528, 117] on input at bounding box center [547, 116] width 62 height 14
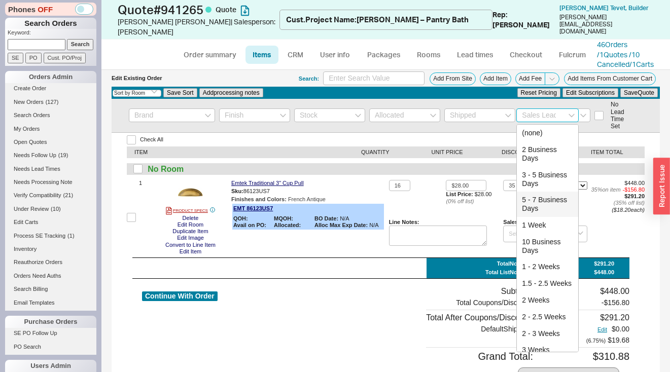
click at [539, 214] on div "5 - 7 Business Days" at bounding box center [547, 204] width 61 height 25
type input "5 - 7 Business Days"
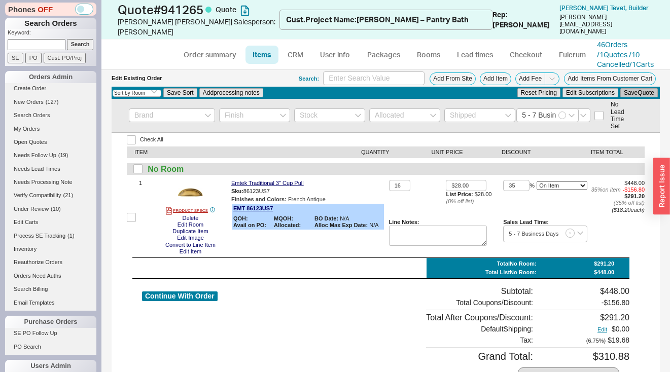
click at [627, 96] on button "Save Quote" at bounding box center [639, 92] width 38 height 9
click at [204, 48] on link "Order summary" at bounding box center [209, 55] width 67 height 18
select select "*"
select select "LOW"
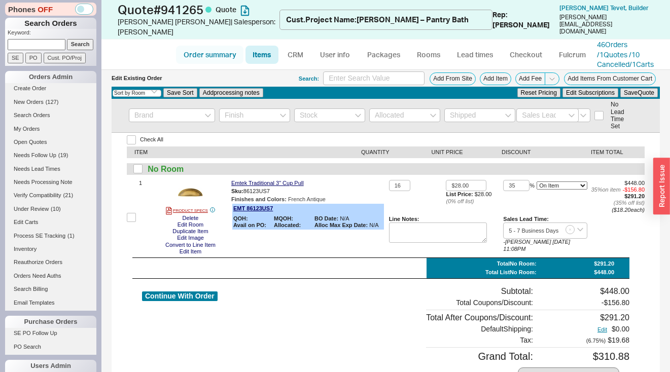
select select "LOW"
select select "3"
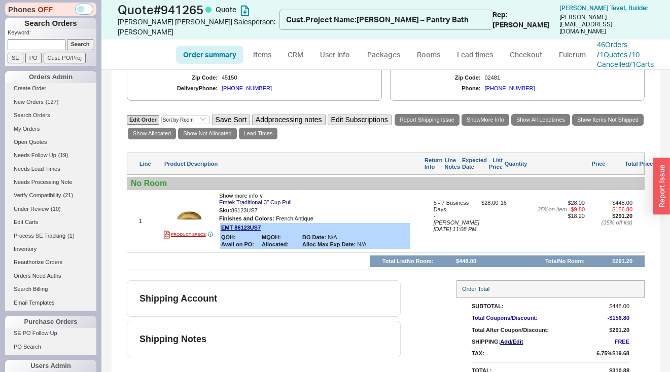
scroll to position [161, 0]
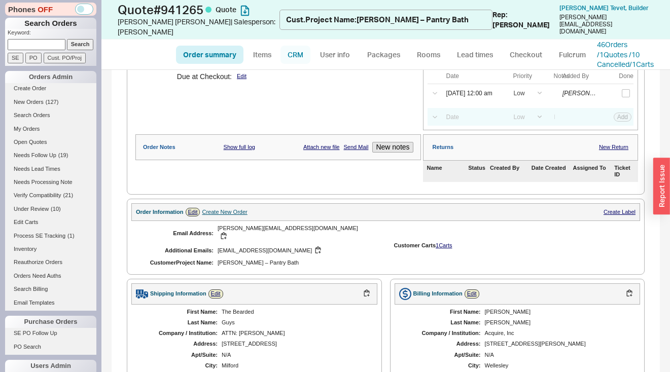
click at [305, 46] on link "CRM" at bounding box center [295, 55] width 30 height 18
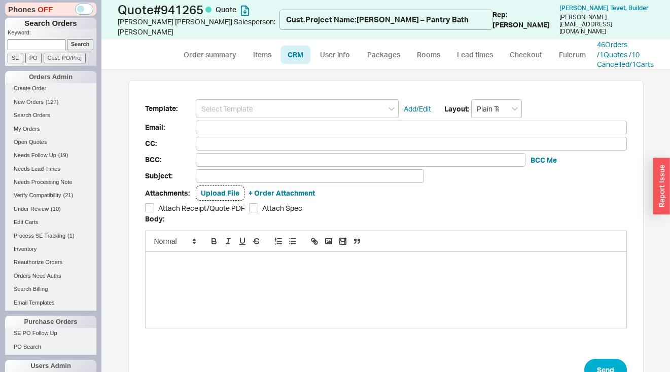
scroll to position [295, 553]
click at [297, 105] on input at bounding box center [297, 108] width 203 height 19
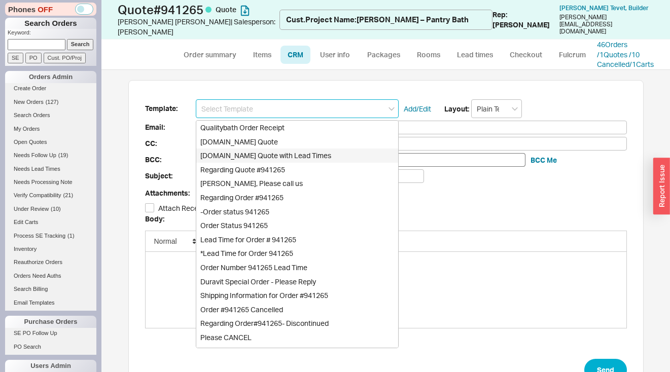
click at [284, 155] on div "[DOMAIN_NAME] Quote with Lead Times" at bounding box center [297, 156] width 202 height 14
type input "[DOMAIN_NAME] Quote with Lead Times"
type input "Receipt"
type input "miriam@acquireboutique.com"
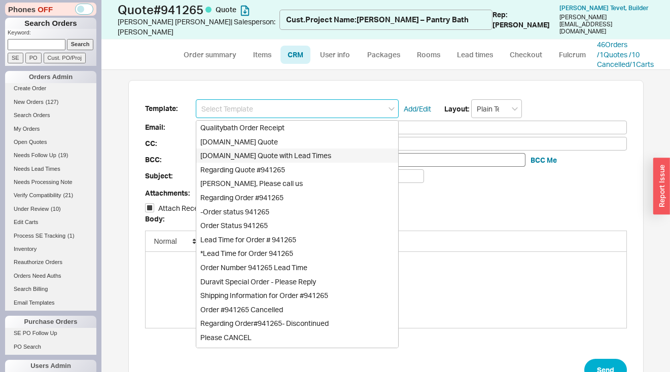
type input "nikki@acquireboutique.com"
type input "Quality Bath Quote #941265 with Lead Times"
checkbox input "true"
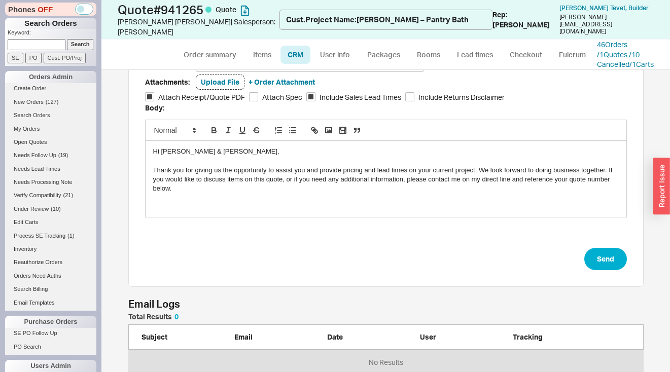
scroll to position [124, 0]
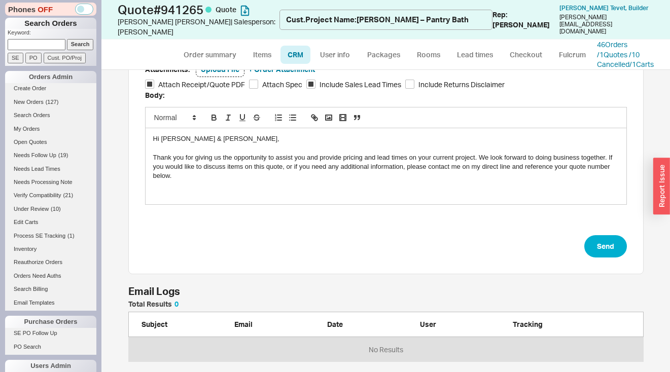
click at [623, 254] on div "Template: Qualitybath.com Quote with Lead Times Add/Edit Layout: Receipt expire…" at bounding box center [385, 115] width 515 height 318
click at [607, 247] on button "Send" at bounding box center [605, 246] width 43 height 22
select select "*"
select select "LOW"
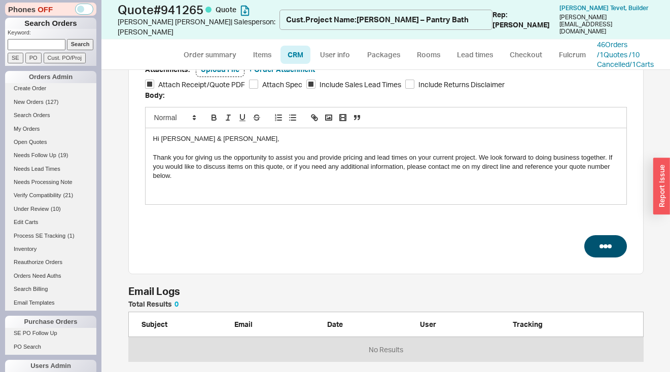
select select "LOW"
select select "3"
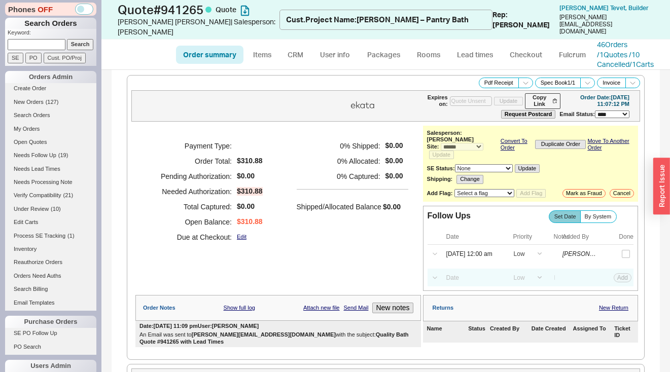
type input "10/05/2025"
click at [522, 84] on icon at bounding box center [526, 83] width 8 height 8
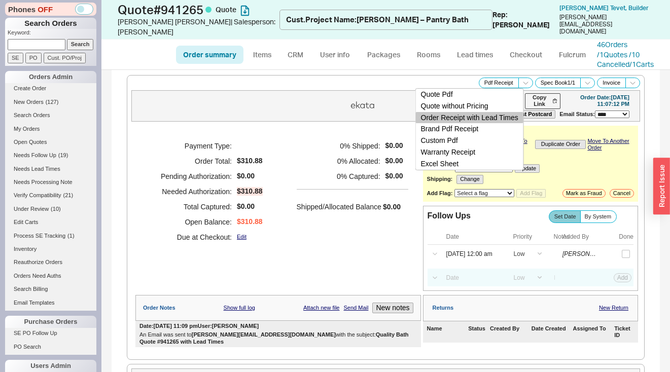
click at [504, 118] on button "Order Receipt with Lead Times" at bounding box center [470, 118] width 108 height 12
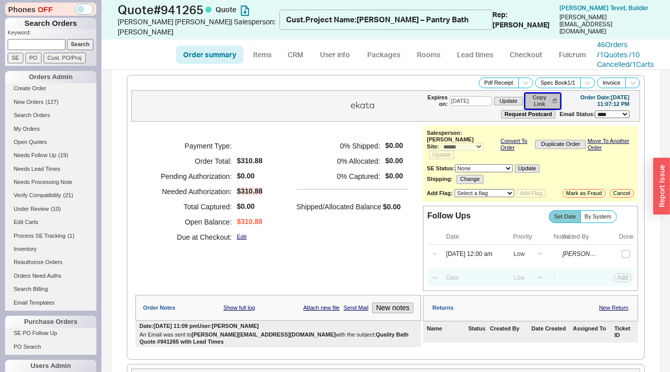
click at [541, 101] on button "Copy Link" at bounding box center [542, 100] width 35 height 15
click at [39, 42] on input at bounding box center [37, 44] width 58 height 11
paste input "ek@edkopel.com"
type input "ek@edkopel.com"
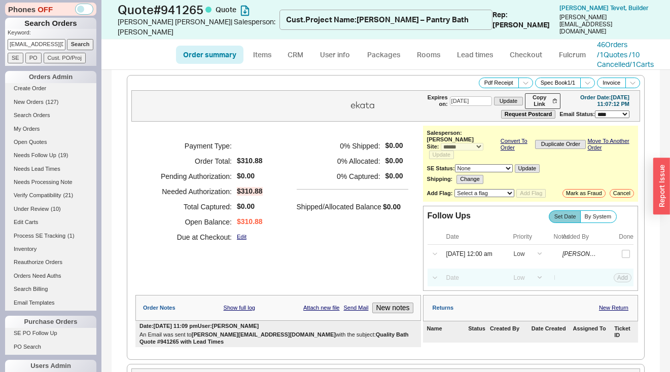
click at [81, 47] on input "Search" at bounding box center [80, 44] width 27 height 11
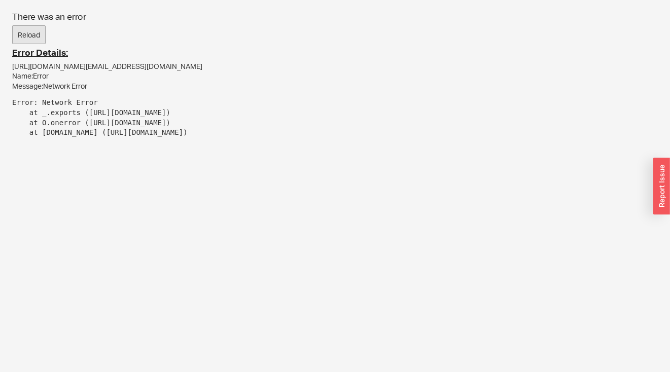
click at [33, 29] on button "Reload" at bounding box center [28, 34] width 33 height 19
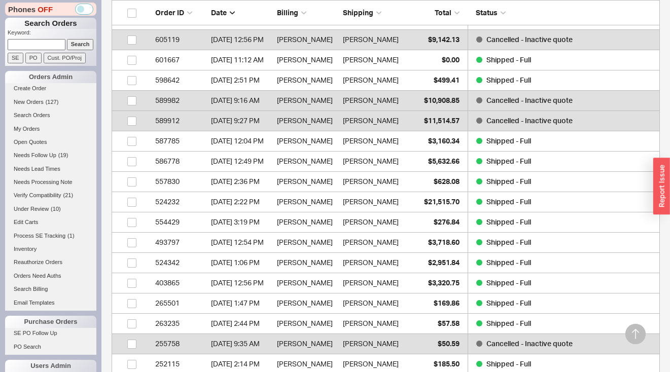
scroll to position [419, 0]
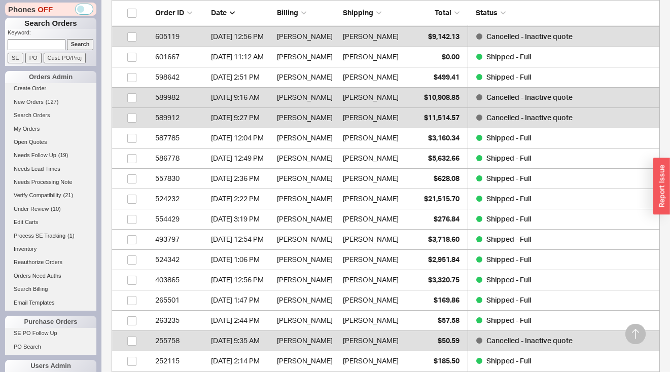
click at [37, 47] on input at bounding box center [37, 44] width 58 height 11
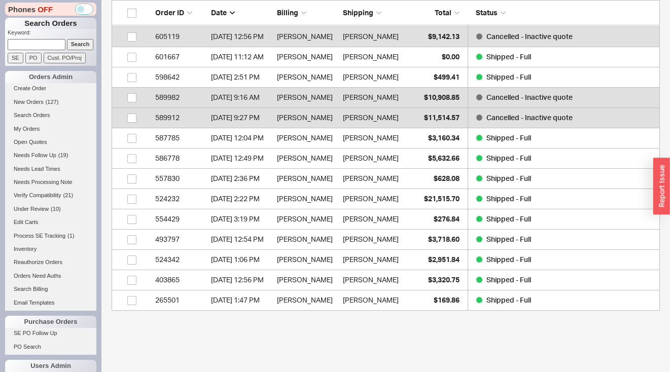
scroll to position [0, 0]
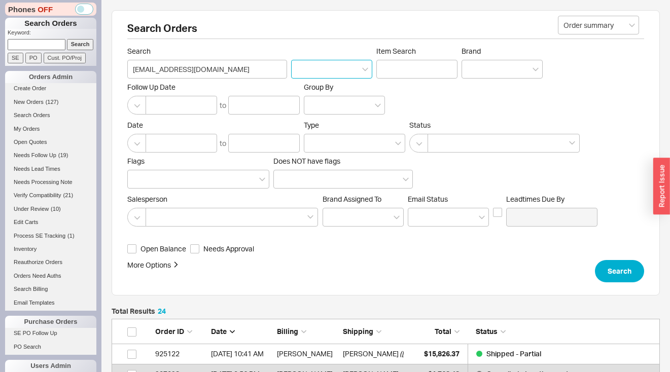
click at [324, 62] on input at bounding box center [331, 69] width 81 height 19
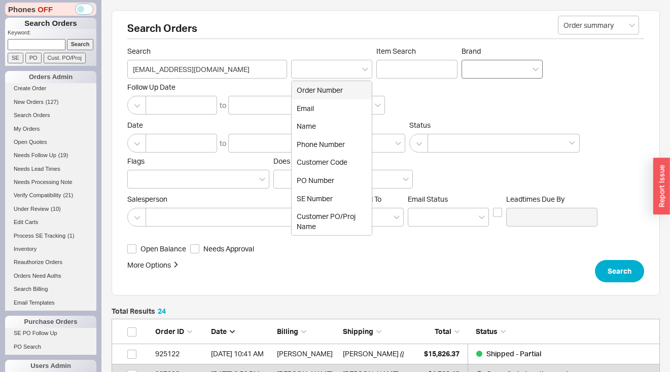
click at [501, 62] on div at bounding box center [501, 69] width 81 height 19
click at [474, 63] on input "Brand" at bounding box center [470, 69] width 7 height 12
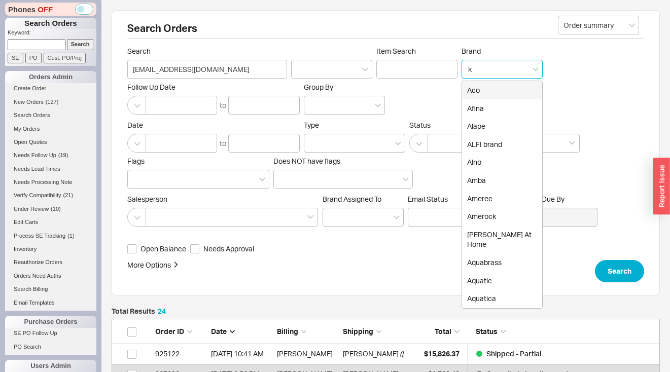
type input "ko"
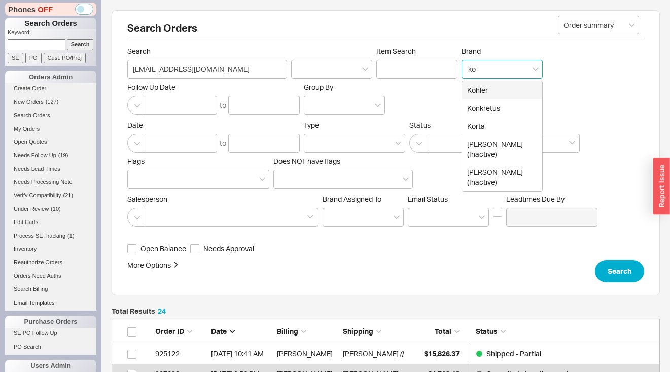
click at [484, 90] on div "Kohler" at bounding box center [502, 90] width 80 height 18
type input "Brand"
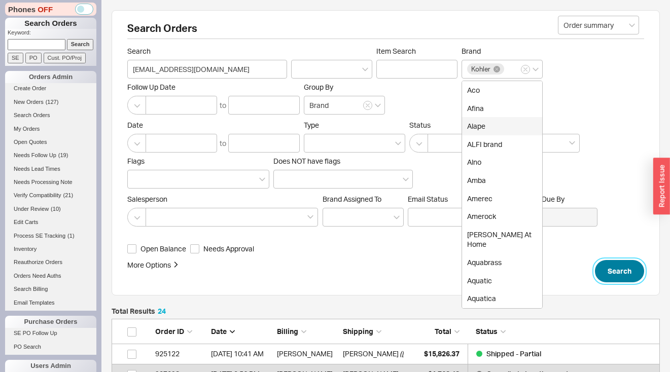
click at [628, 262] on button "Search" at bounding box center [619, 271] width 49 height 22
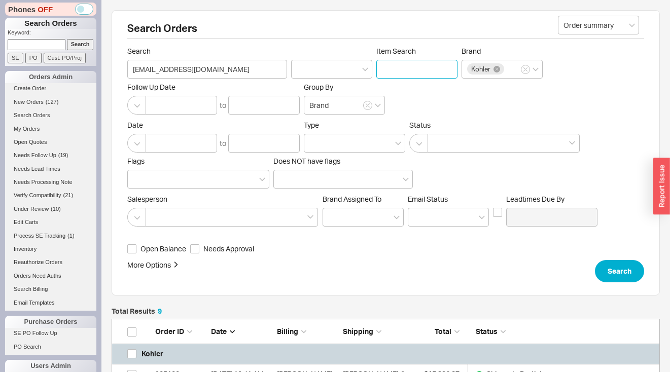
paste input "K-2881"
type input "K-2881-0"
click at [634, 275] on button "Search" at bounding box center [619, 271] width 49 height 22
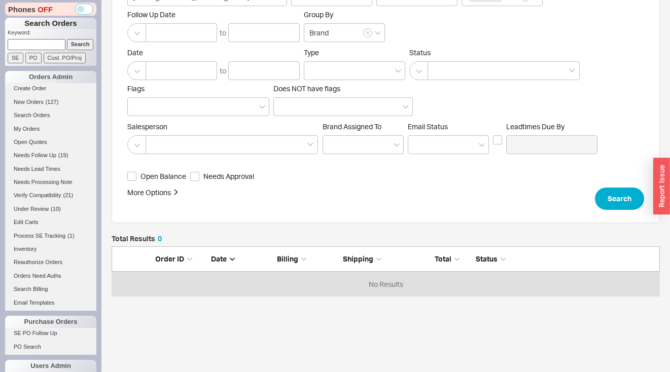
scroll to position [114, 0]
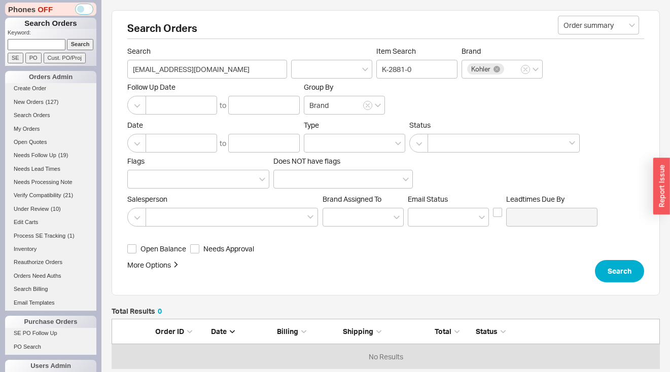
select select "*"
select select "LOW"
select select "3"
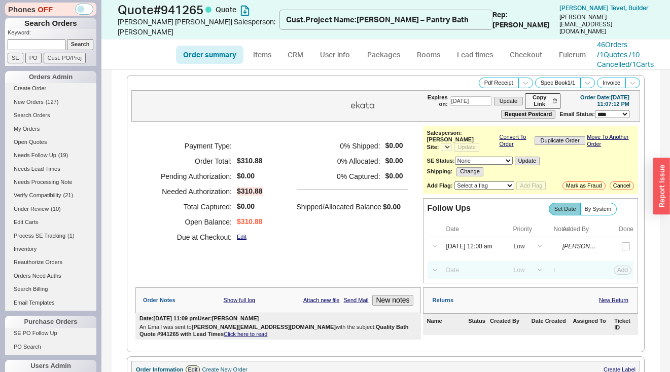
select select "*"
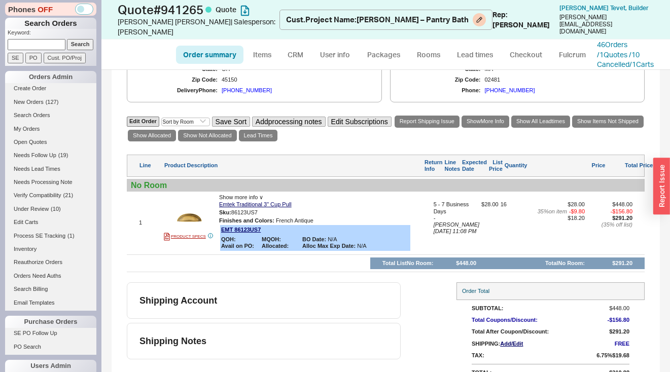
scroll to position [472, 0]
click at [39, 41] on input at bounding box center [37, 44] width 58 height 11
paste input "[DOMAIN_NAME]"
type input "[DOMAIN_NAME]"
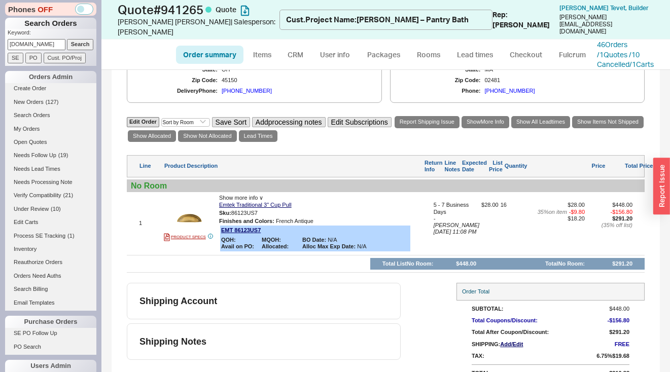
click at [77, 47] on input "Search" at bounding box center [80, 44] width 27 height 11
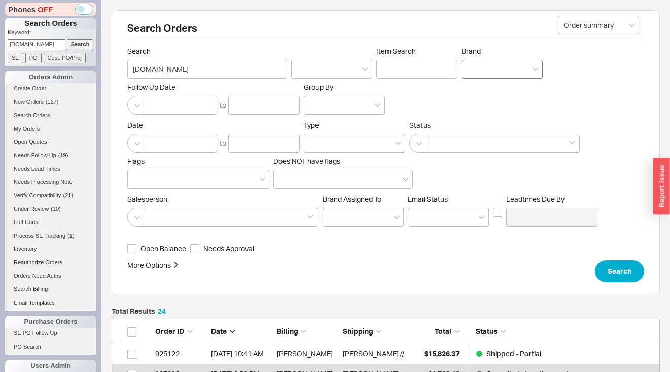
click at [485, 69] on div at bounding box center [501, 69] width 81 height 19
click at [474, 69] on input "Brand" at bounding box center [470, 69] width 7 height 12
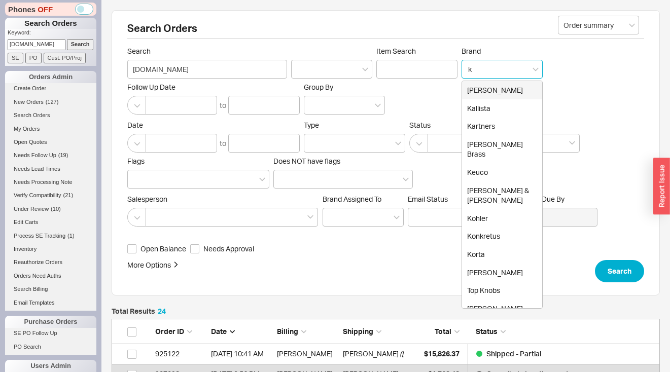
type input "ko"
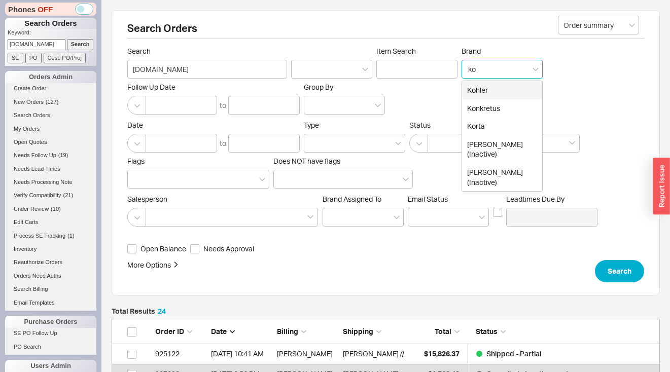
click at [498, 92] on div "Kohler" at bounding box center [502, 90] width 80 height 18
type input "Brand"
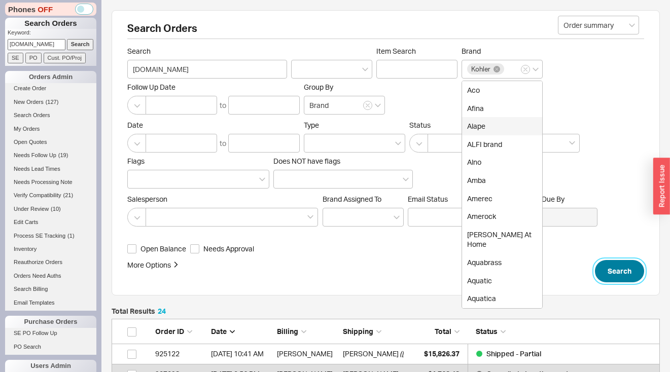
click at [631, 274] on button "Search" at bounding box center [619, 271] width 49 height 22
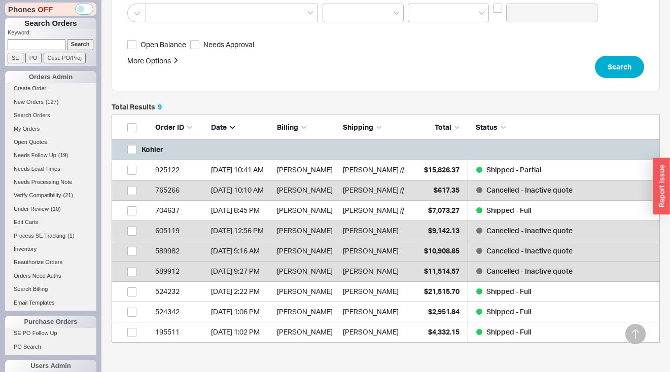
scroll to position [292, 0]
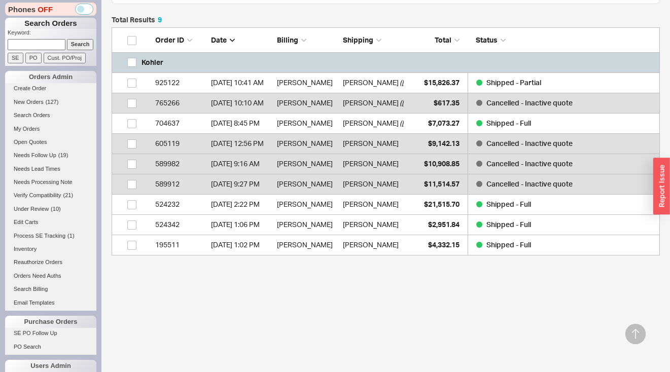
click at [24, 43] on input at bounding box center [37, 44] width 58 height 11
paste input "[EMAIL_ADDRESS][DOMAIN_NAME]"
type input "[EMAIL_ADDRESS][DOMAIN_NAME]"
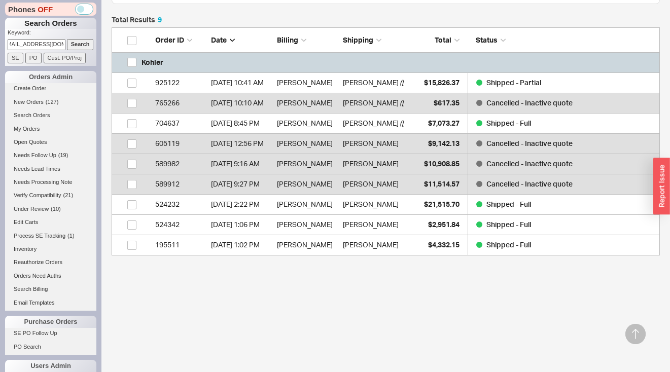
scroll to position [0, 0]
click at [82, 43] on input "Search" at bounding box center [80, 44] width 27 height 11
type input "[EMAIL_ADDRESS][DOMAIN_NAME]"
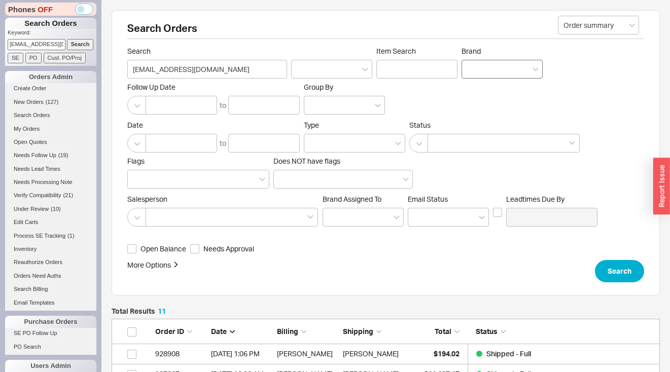
click at [497, 74] on div at bounding box center [501, 69] width 81 height 19
click at [474, 74] on input "Brand" at bounding box center [470, 69] width 7 height 12
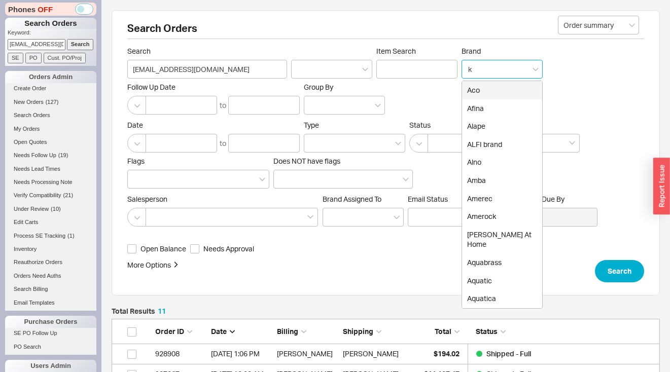
type input "ko"
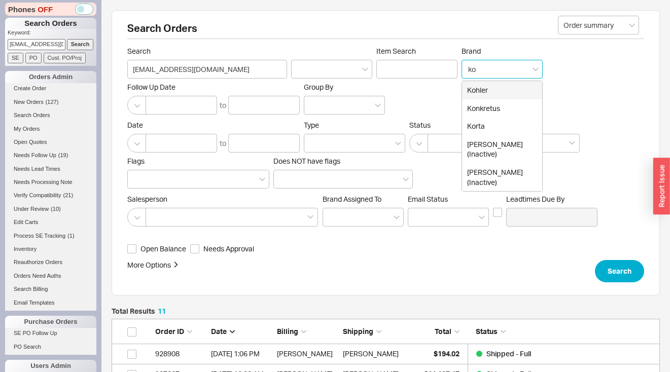
click at [490, 82] on div "Kohler" at bounding box center [502, 90] width 80 height 18
type input "Brand"
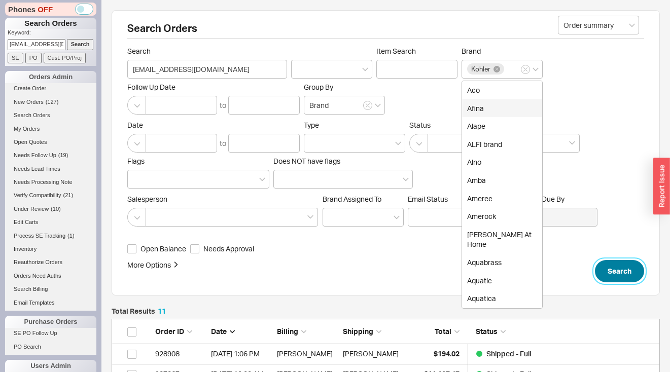
click at [610, 272] on button "Search" at bounding box center [619, 271] width 49 height 22
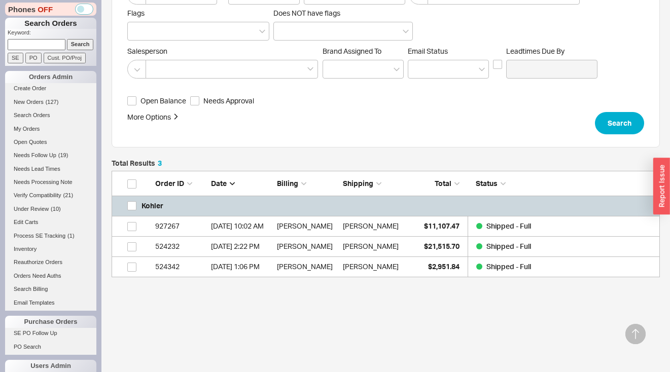
scroll to position [170, 0]
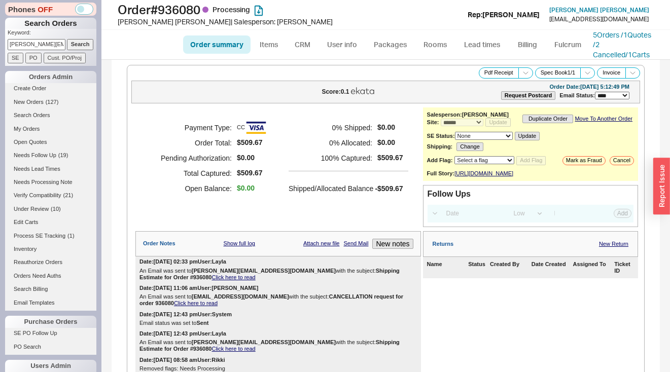
select select "*"
select select "LOW"
select select "3"
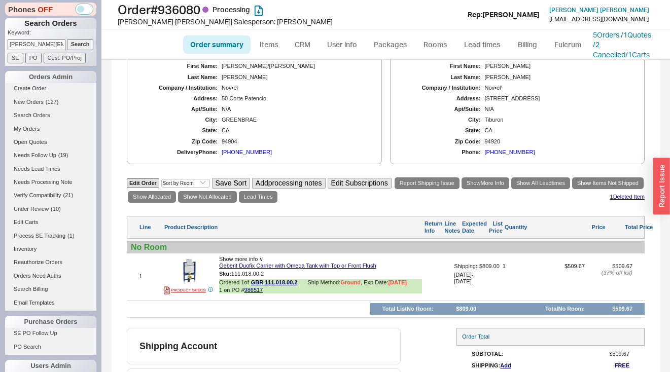
scroll to position [558, 0]
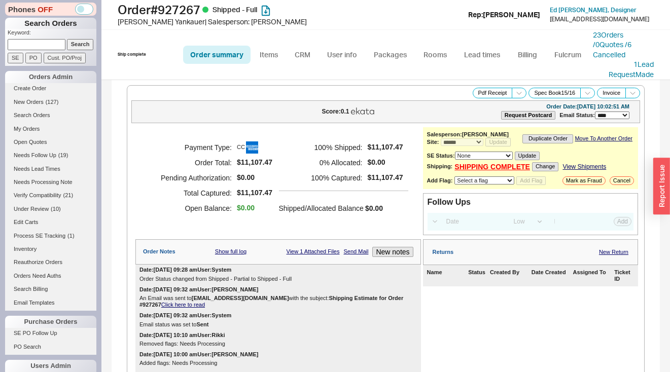
select select "*"
select select "LOW"
select select "3"
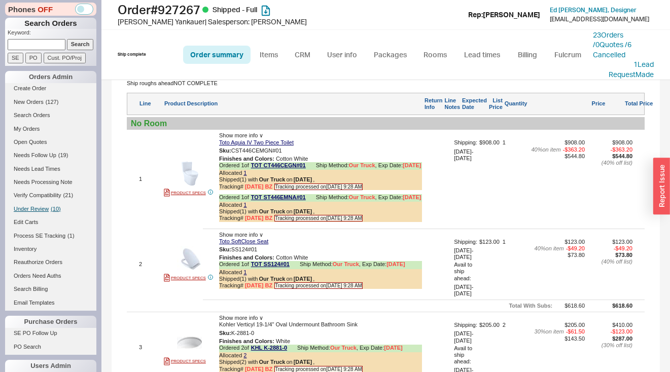
scroll to position [829, 0]
click at [378, 93] on div "Line Product Description Return Info Line Notes Expected Date List Price Quanti…" at bounding box center [386, 104] width 518 height 22
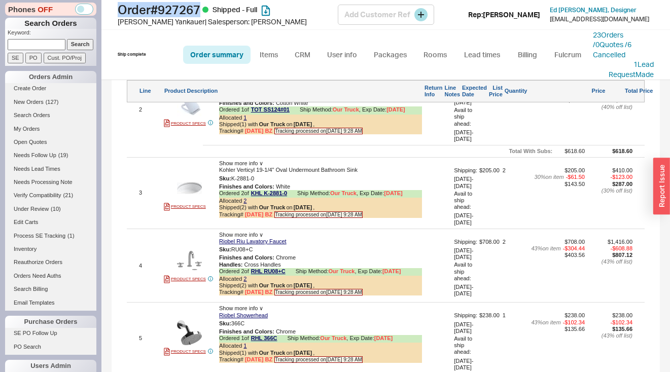
drag, startPoint x: 205, startPoint y: 7, endPoint x: 120, endPoint y: 10, distance: 85.2
click at [120, 10] on h1 "Order # 927267 Shipped - Full" at bounding box center [228, 10] width 220 height 14
copy h1 "Order # 927267"
click at [263, 184] on button "button" at bounding box center [262, 179] width 12 height 10
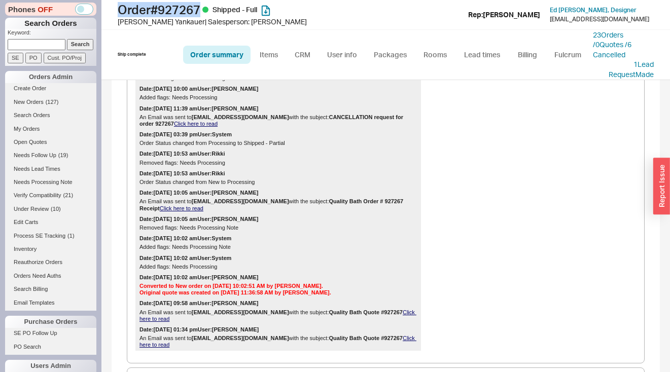
scroll to position [0, 0]
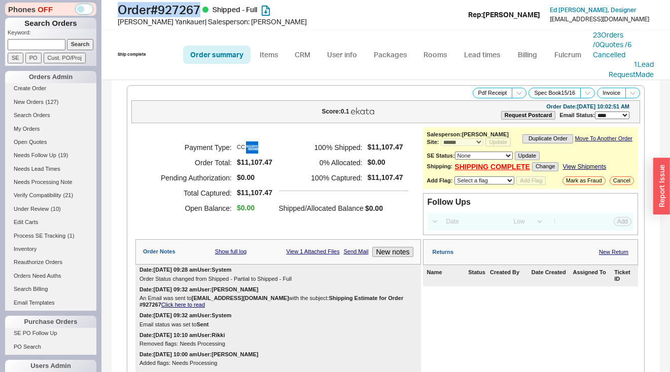
click at [43, 43] on input at bounding box center [37, 44] width 58 height 11
paste input "shoppingtherapy263@gmail.com"
type input "shoppingtherapy263@gmail.com"
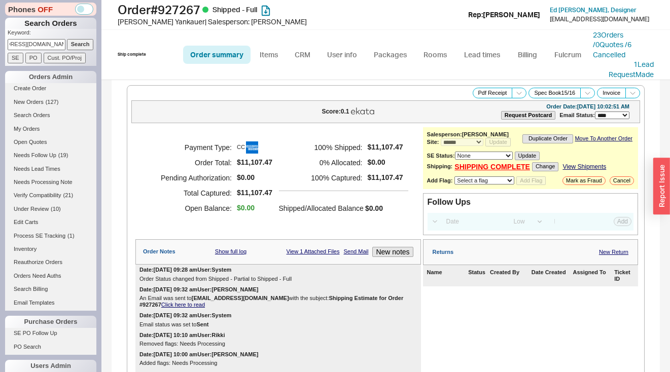
click at [72, 44] on input "Search" at bounding box center [80, 44] width 27 height 11
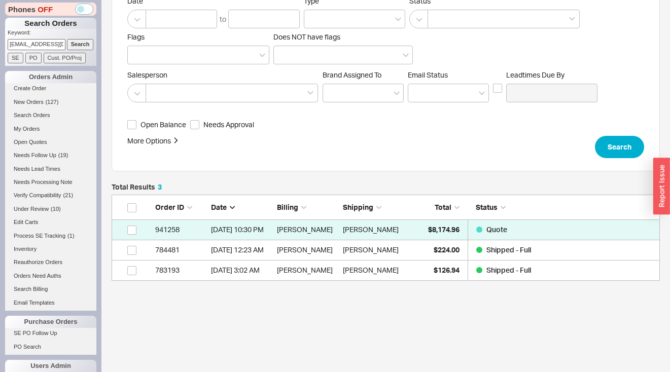
scroll to position [150, 0]
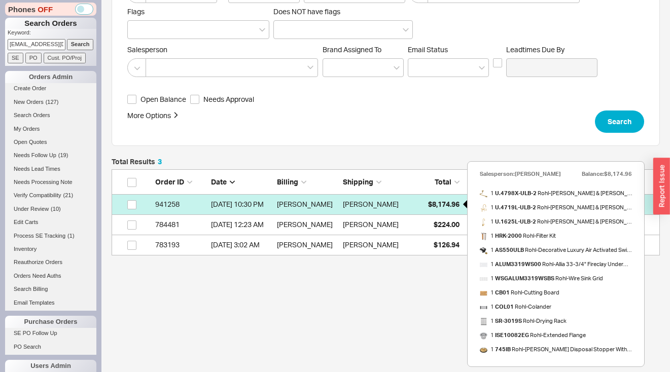
click at [432, 202] on span "$8,174.96" at bounding box center [443, 204] width 31 height 9
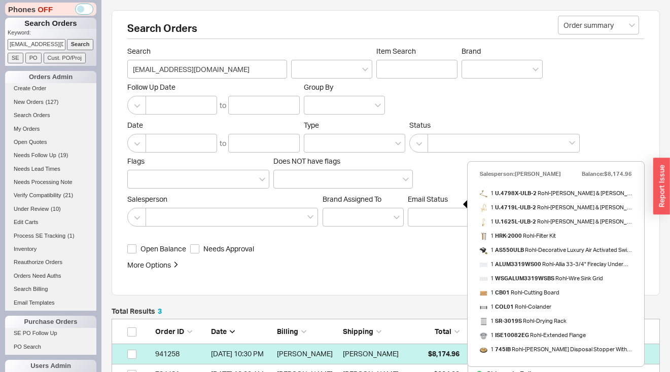
select select "*"
select select "LOW"
select select "3"
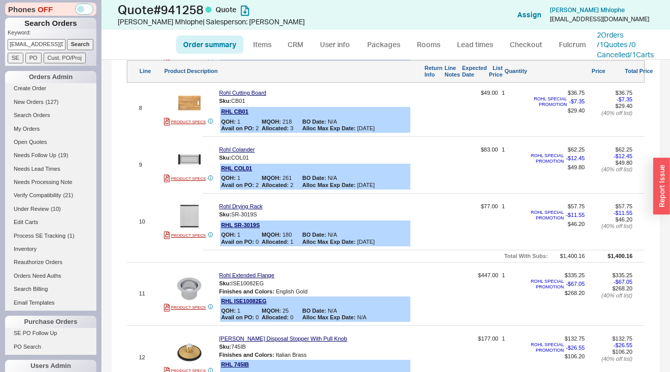
scroll to position [723, 0]
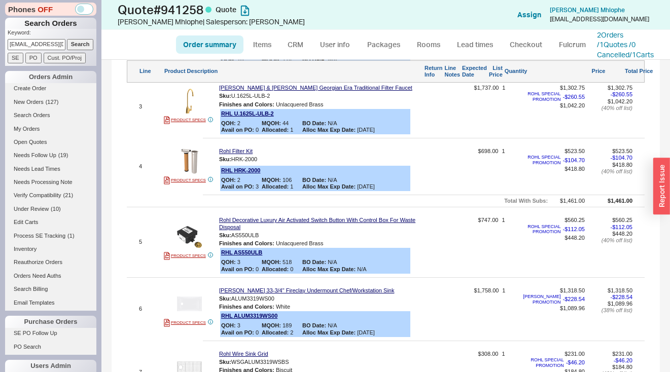
click at [40, 43] on input "shoppingtherapy263@gmail.com" at bounding box center [37, 44] width 58 height 11
paste input "dave@dwellinaustin"
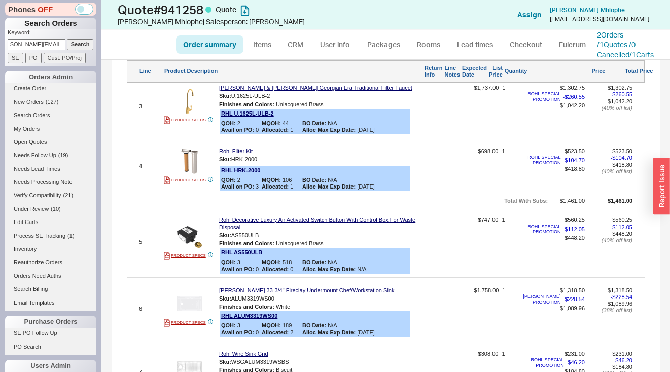
type input "dave@dwellinaustin.com"
click at [75, 45] on input "Search" at bounding box center [80, 44] width 27 height 11
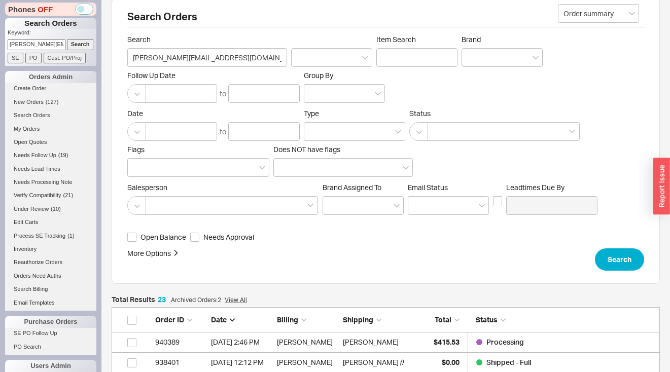
scroll to position [126, 0]
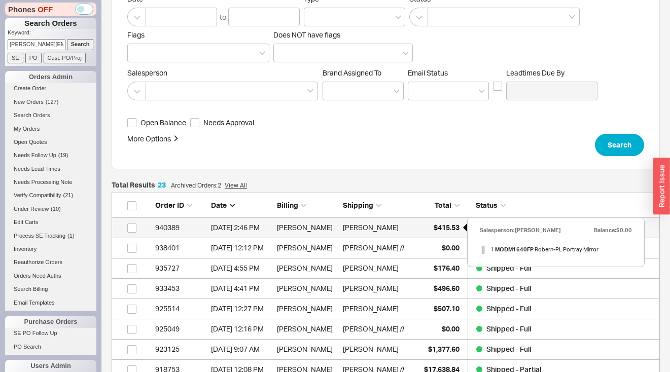
click at [434, 224] on span "$415.53" at bounding box center [447, 227] width 26 height 9
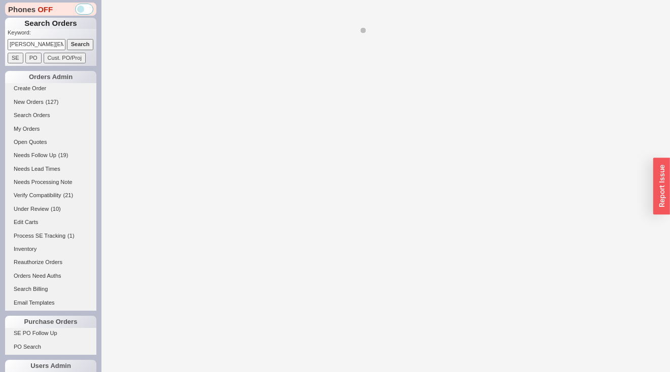
select select "*"
select select "LOW"
select select "3"
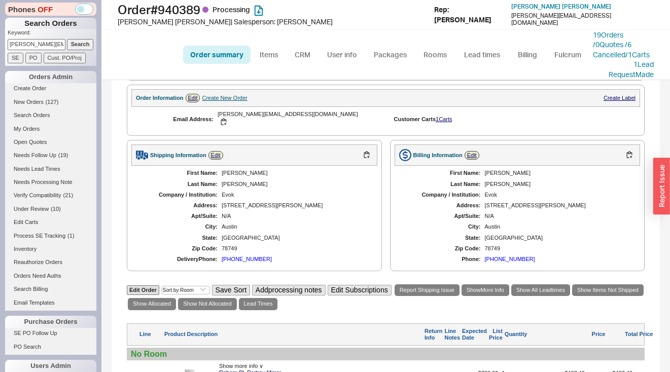
scroll to position [366, 0]
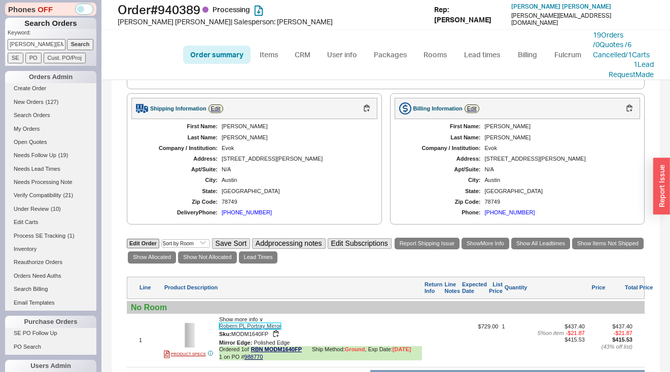
click at [256, 326] on link "Robern PL Portray Mirror" at bounding box center [250, 326] width 62 height 7
click at [0, 0] on div "Phones OFF Search Orders Keyword: dave@dwellinaustin.com Search SE PO Cust. PO/…" at bounding box center [335, 186] width 670 height 372
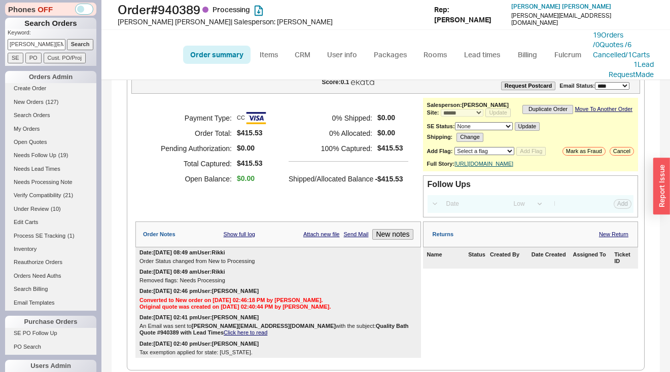
scroll to position [13, 0]
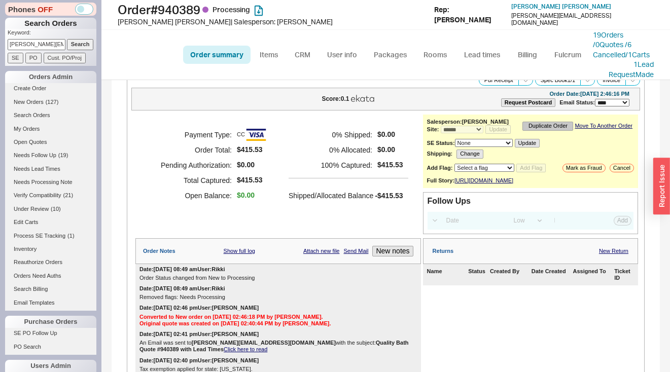
click at [557, 128] on button "Duplicate Order" at bounding box center [547, 126] width 51 height 9
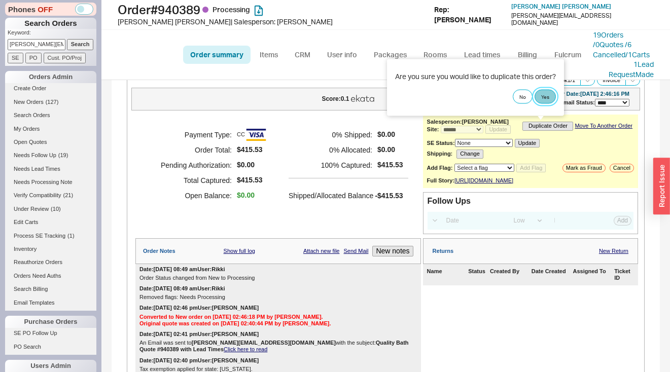
click at [549, 99] on button "Yes" at bounding box center [544, 96] width 21 height 14
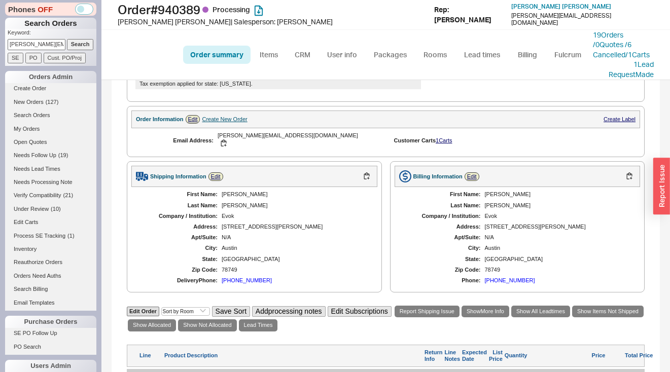
scroll to position [493, 0]
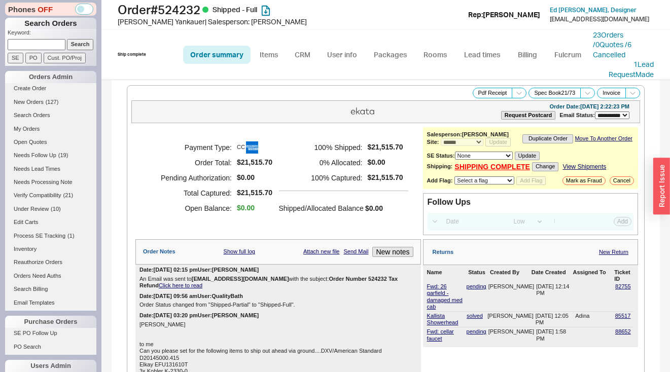
select select "**"
select select "*"
select select "LOW"
select select "3"
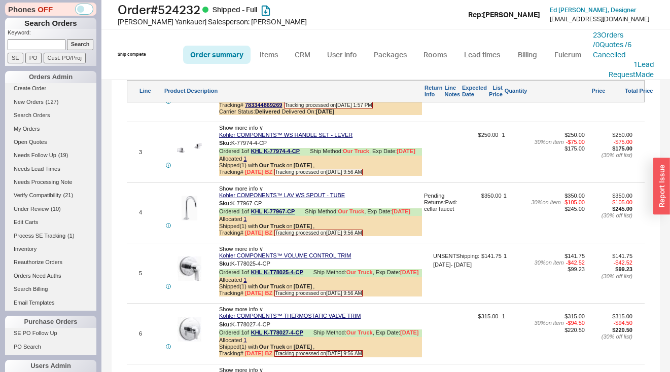
scroll to position [684, 0]
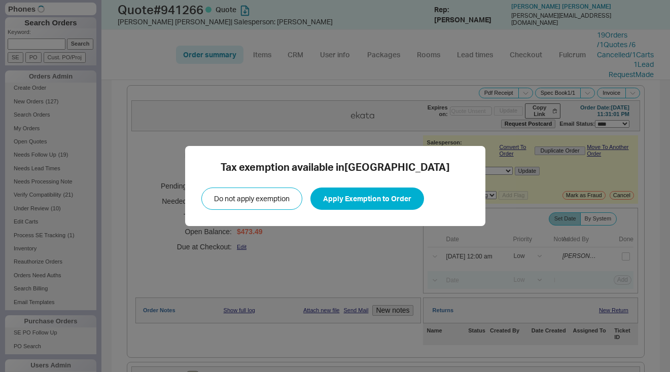
select select "*"
select select "LOW"
select select "3"
select select "*"
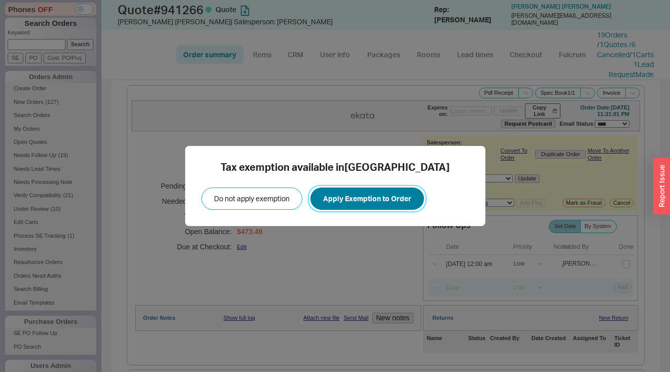
click at [412, 196] on button "Apply Exemption to Order" at bounding box center [367, 199] width 114 height 22
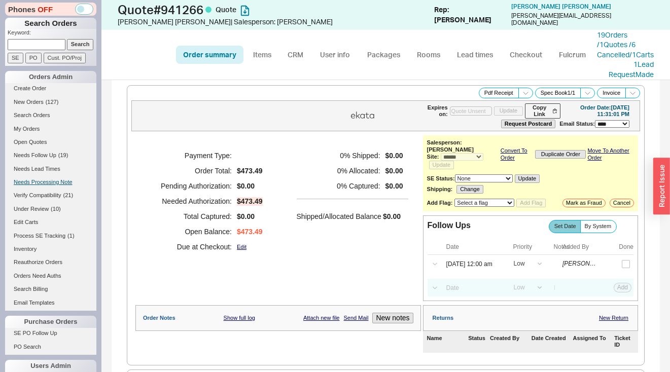
scroll to position [465, 0]
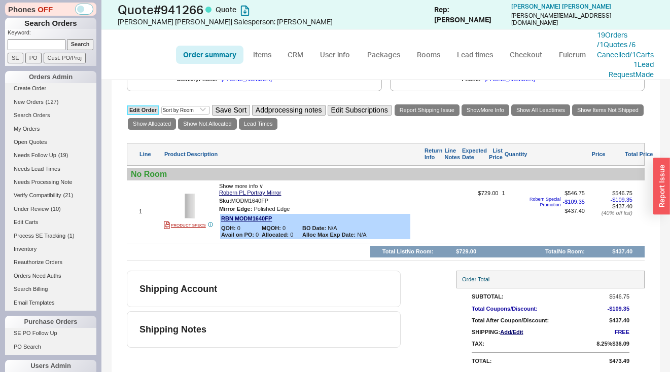
click at [138, 111] on link "Edit Order" at bounding box center [143, 110] width 32 height 10
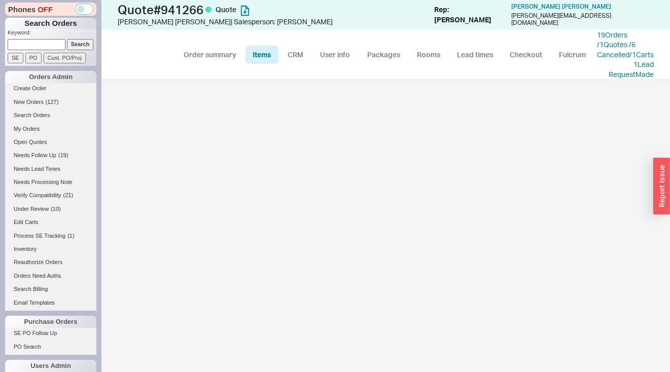
select select "3"
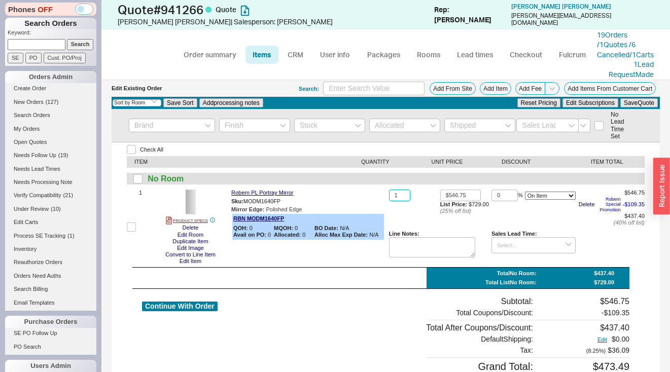
click at [398, 201] on input "1" at bounding box center [399, 196] width 21 height 12
type input "2"
click at [627, 108] on button "Save Quote" at bounding box center [639, 102] width 38 height 9
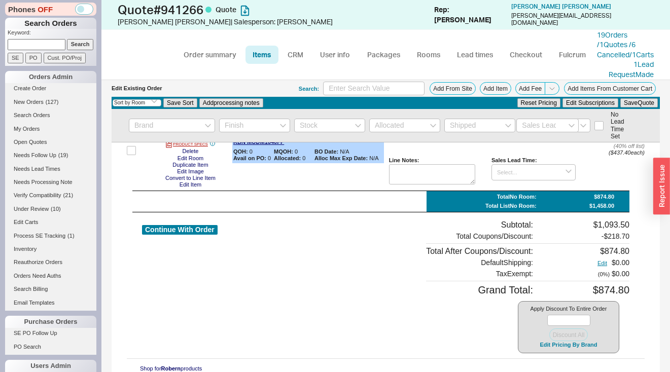
scroll to position [96, 0]
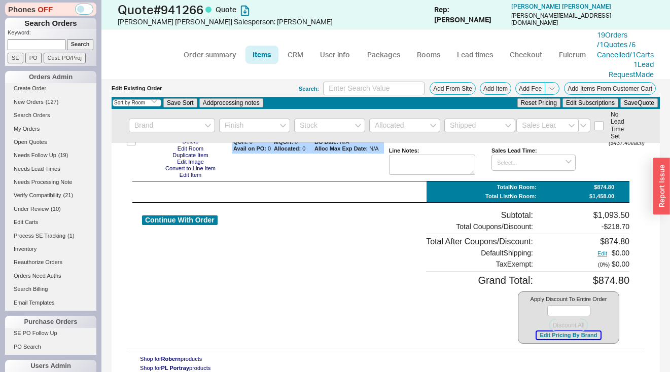
click at [544, 333] on button "Edit Pricing By Brand" at bounding box center [568, 336] width 63 height 8
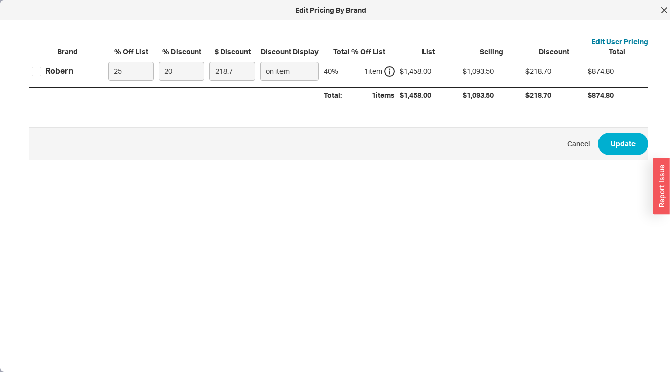
click at [42, 73] on label "Robern" at bounding box center [52, 70] width 41 height 11
click at [41, 73] on input "Robern" at bounding box center [36, 71] width 9 height 9
checkbox input "true"
click at [146, 79] on input "25" at bounding box center [131, 71] width 46 height 19
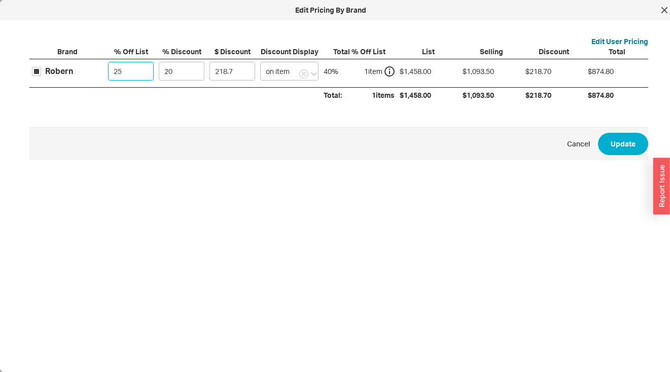
type input "4"
type input "279.94"
type input "40"
type input "174.96"
type input "40"
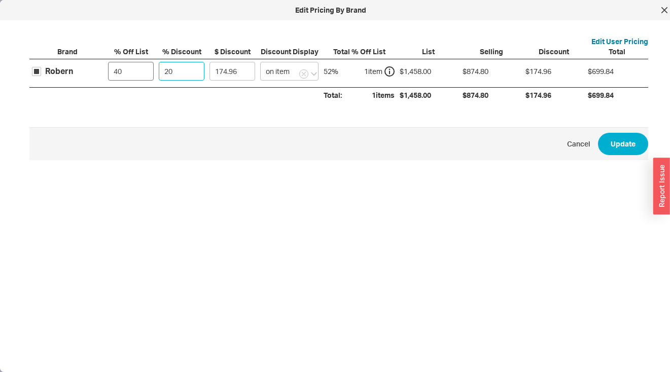
type input "5"
type input "43.74"
type input "5"
click at [601, 147] on button "Update" at bounding box center [623, 144] width 50 height 22
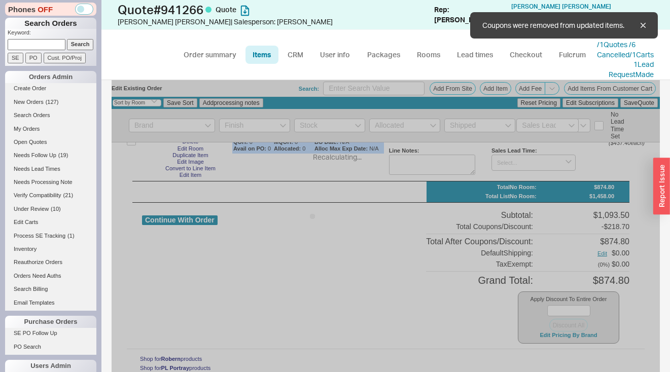
type input "$437.40"
type input "5"
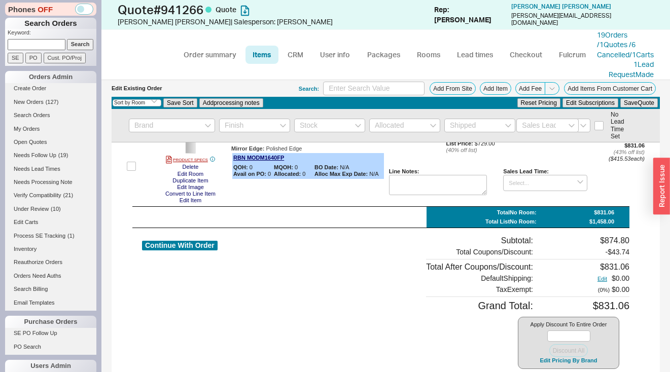
scroll to position [0, 0]
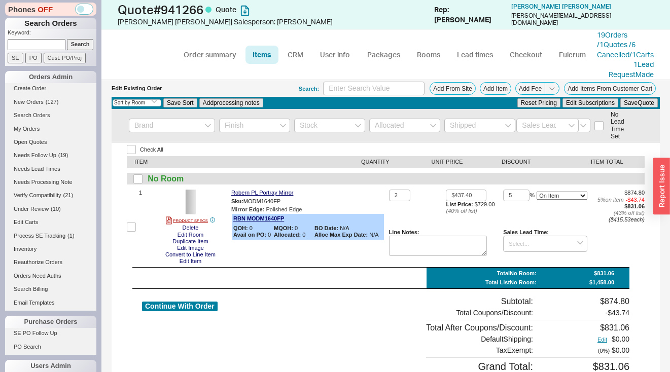
click at [545, 236] on div "Sales Lead Time:" at bounding box center [545, 232] width 84 height 7
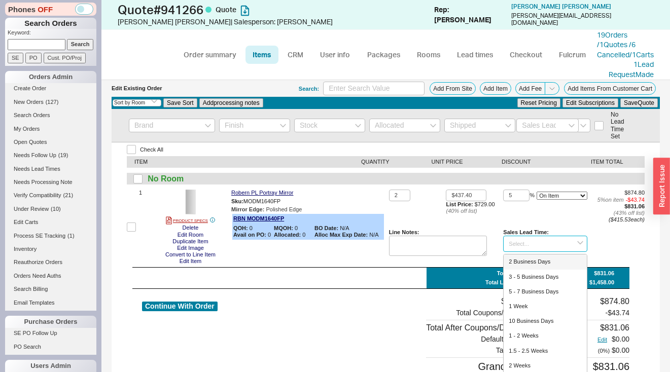
click at [543, 249] on input at bounding box center [545, 244] width 84 height 17
click at [537, 269] on div "3 - 4 Weeks" at bounding box center [545, 262] width 83 height 15
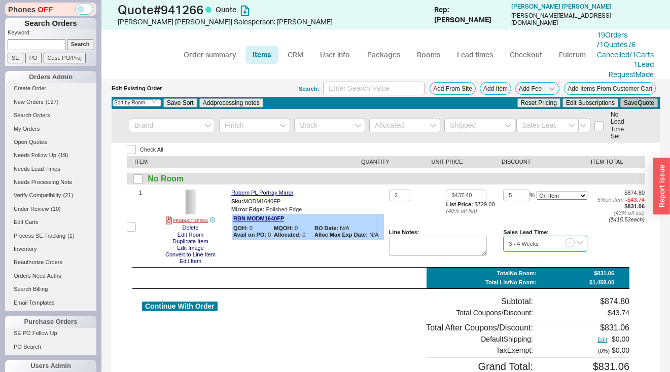
type input "3 - 4 Weeks"
click at [632, 108] on button "Save Quote" at bounding box center [639, 102] width 38 height 9
click at [220, 64] on link "Order summary" at bounding box center [209, 55] width 67 height 18
select select "*"
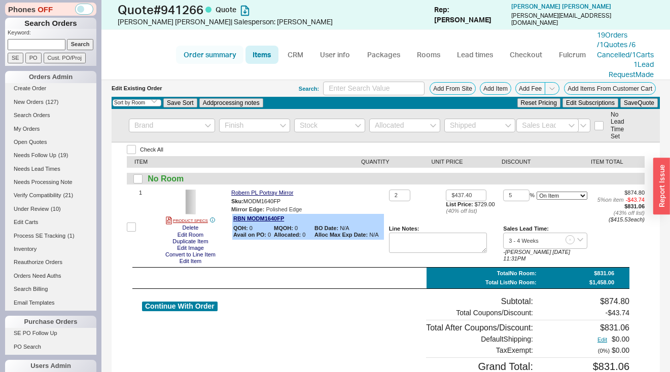
select select "LOW"
select select "3"
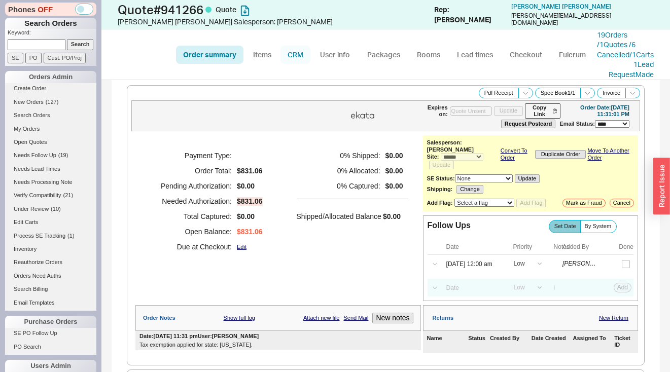
click at [291, 62] on link "CRM" at bounding box center [295, 55] width 30 height 18
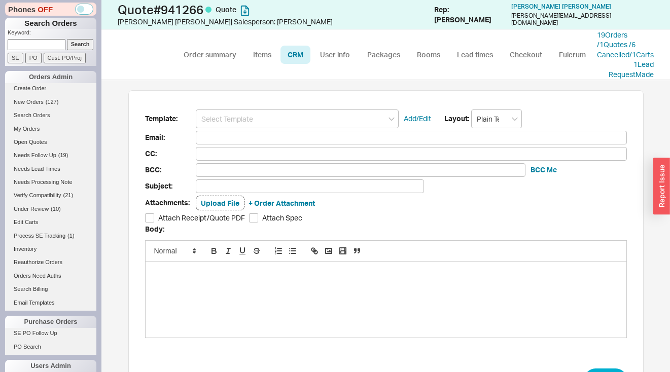
scroll to position [54, 508]
click at [279, 128] on input at bounding box center [297, 119] width 203 height 19
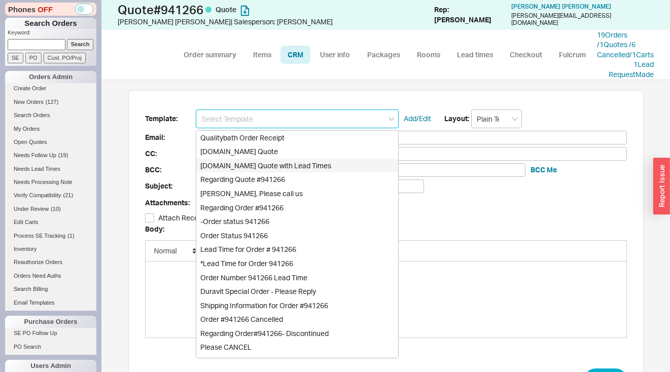
click at [266, 173] on div "Qualitybath.com Quote with Lead Times" at bounding box center [297, 166] width 202 height 14
type input "Receipt"
type input "dave@dwellinaustin.com"
type input "Quality Bath Quote #941266 with Lead Times"
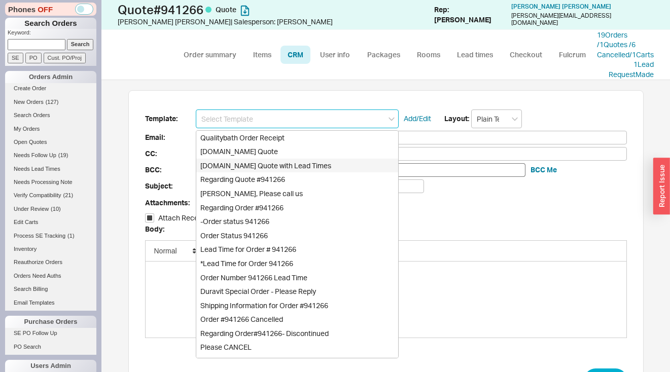
checkbox input "true"
type input "Qualitybath.com Quote with Lead Times"
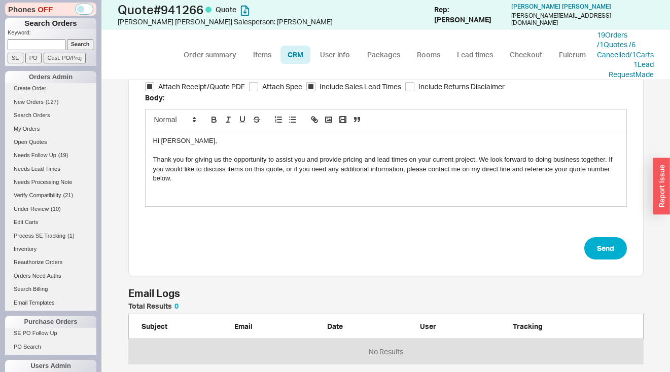
scroll to position [113, 0]
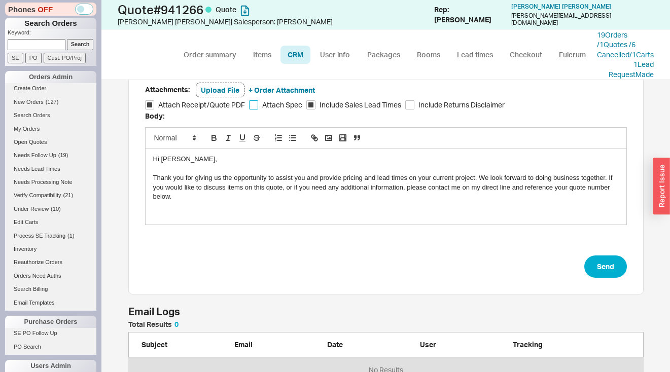
click at [249, 110] on input "Attach Spec" at bounding box center [253, 104] width 9 height 9
checkbox input "true"
click at [592, 278] on button "Send" at bounding box center [605, 267] width 43 height 22
select select "*"
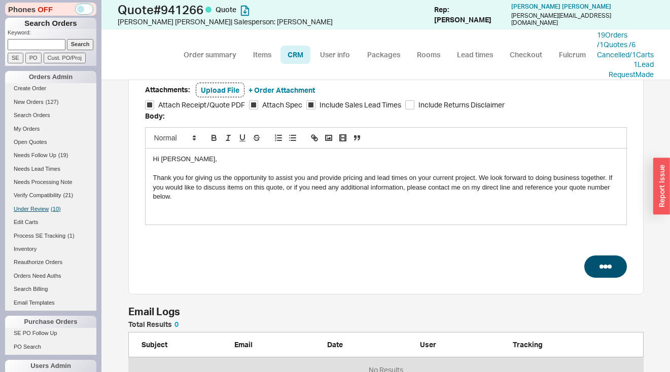
select select "LOW"
select select "3"
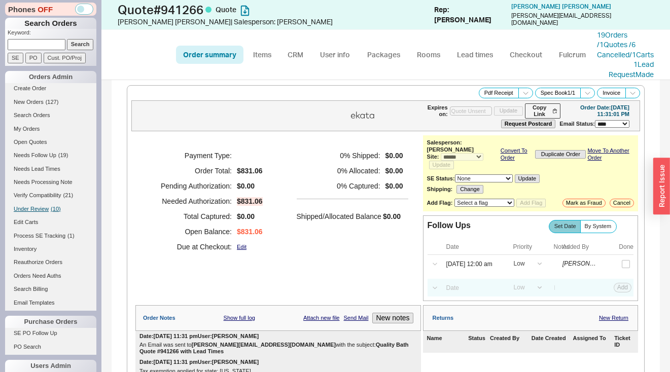
type input "10/05/2025"
click at [521, 98] on span at bounding box center [525, 93] width 15 height 11
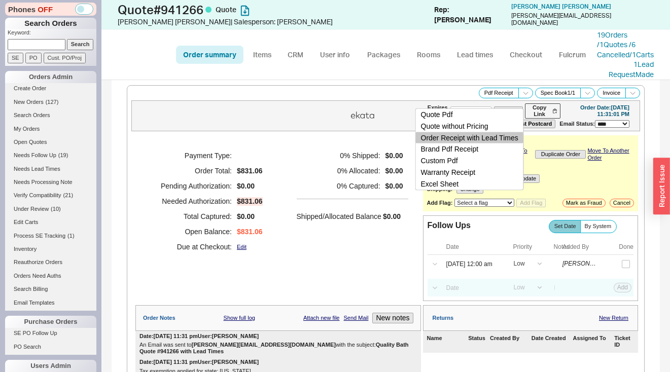
click at [510, 135] on button "Order Receipt with Lead Times" at bounding box center [470, 138] width 108 height 12
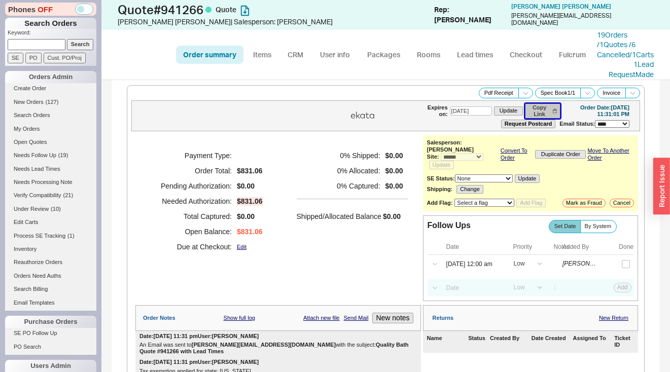
click at [542, 119] on button "Copy Link" at bounding box center [542, 110] width 35 height 15
click at [49, 153] on span "Needs Follow Up" at bounding box center [35, 155] width 43 height 6
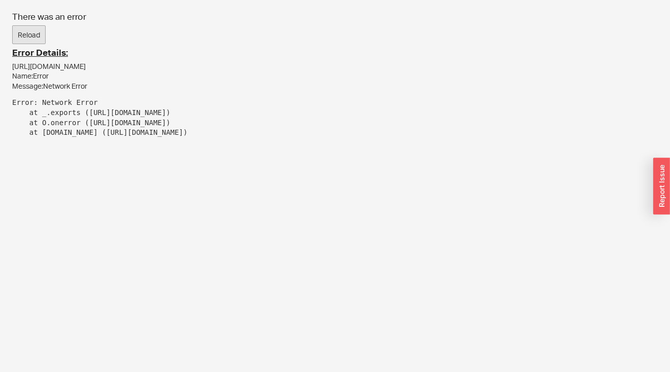
click at [31, 42] on button "Reload" at bounding box center [28, 34] width 33 height 19
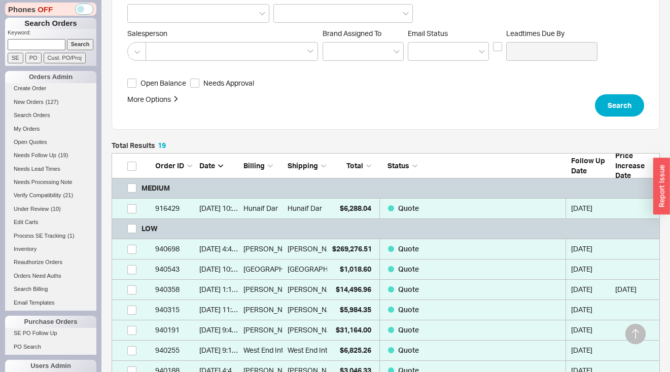
scroll to position [282, 0]
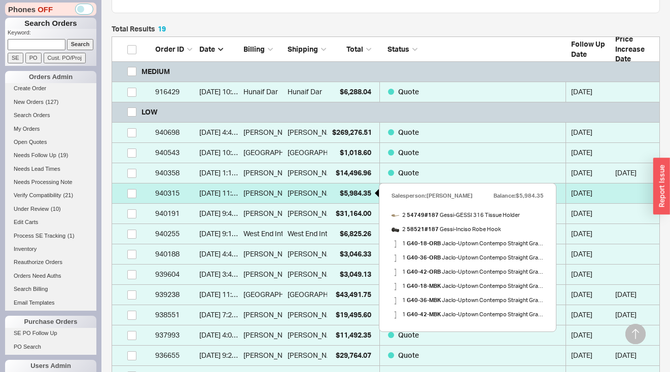
click at [345, 191] on span "$5,984.35" at bounding box center [355, 193] width 31 height 9
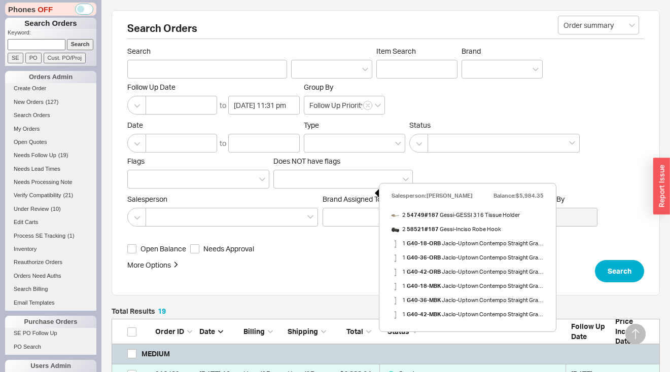
select select "*"
select select "LOW"
select select "3"
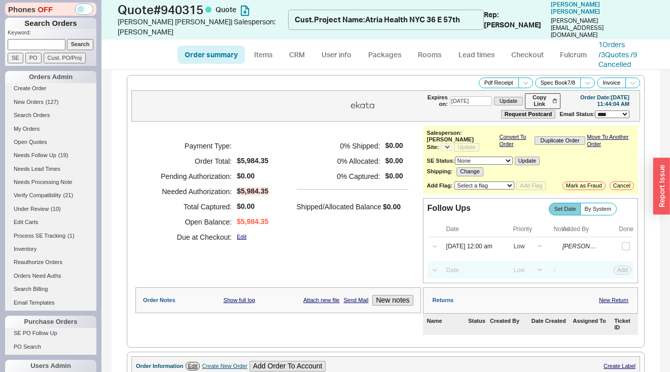
select select "*"
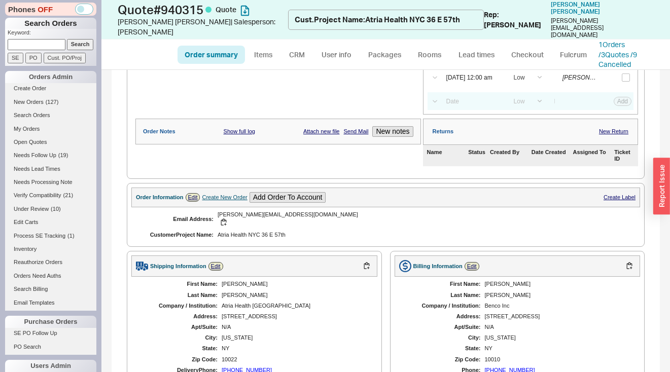
scroll to position [278, 0]
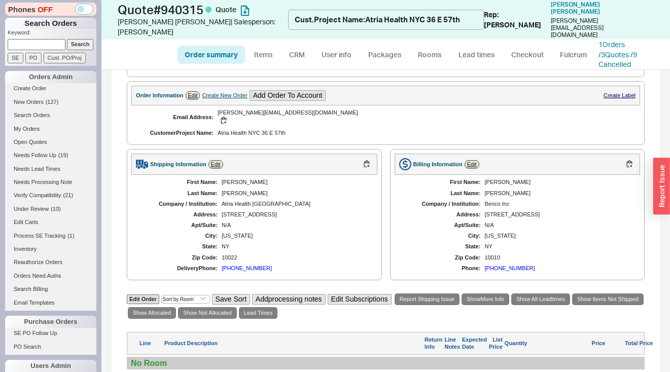
click at [224, 175] on div "First Name: [PERSON_NAME] Last Name: [PERSON_NAME] Company / Institution: Atria…" at bounding box center [254, 225] width 246 height 101
drag, startPoint x: 221, startPoint y: 180, endPoint x: 282, endPoint y: 184, distance: 61.5
click at [282, 184] on div "First Name: [PERSON_NAME] Last Name: [PERSON_NAME] Company / Institution: Atria…" at bounding box center [254, 225] width 246 height 101
copy div "Atria Health [GEOGRAPHIC_DATA]"
click at [19, 121] on li "Search Orders" at bounding box center [50, 116] width 91 height 13
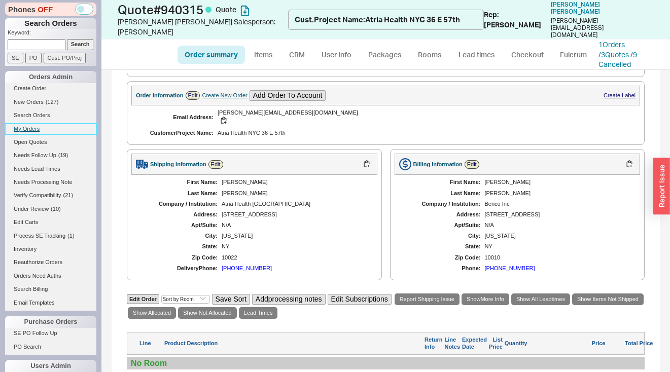
click at [23, 128] on link "My Orders" at bounding box center [50, 129] width 91 height 11
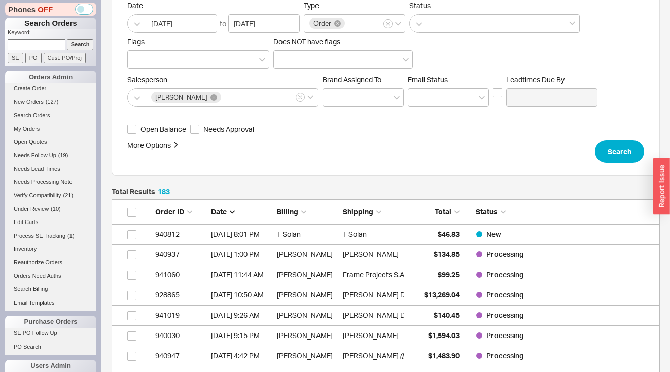
scroll to position [122, 0]
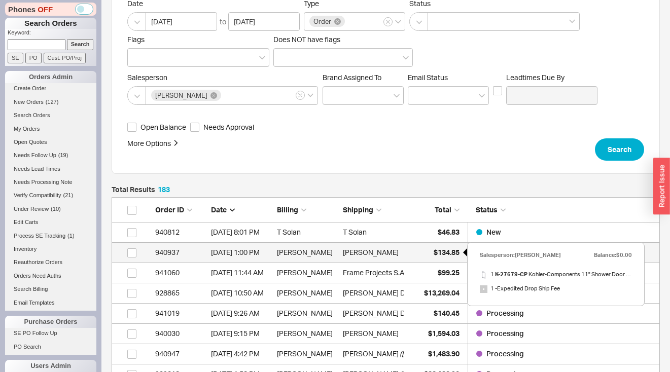
click at [435, 247] on div "$134.85" at bounding box center [434, 252] width 51 height 20
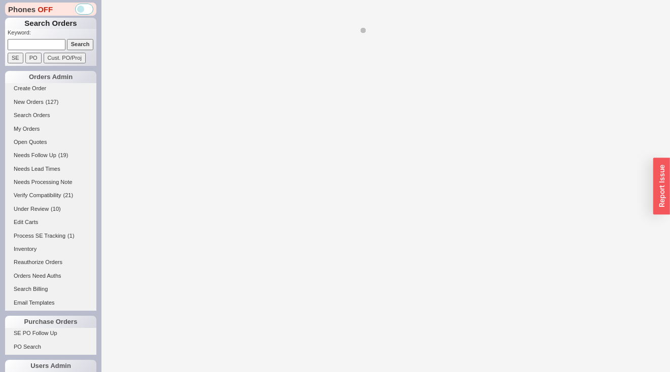
select select "*"
select select "LOW"
select select "3"
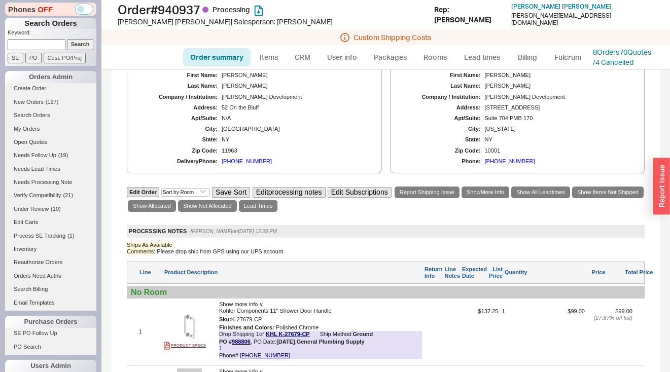
scroll to position [324, 0]
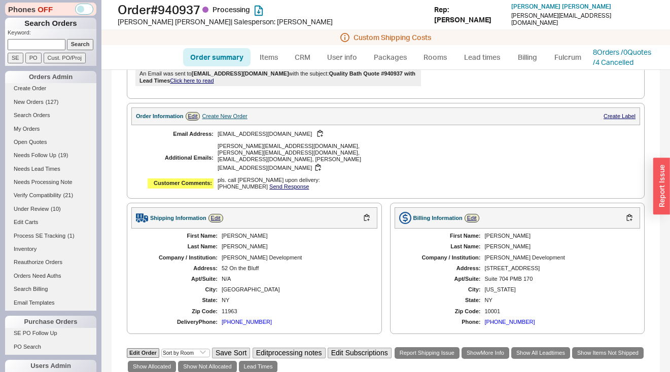
click at [16, 42] on input at bounding box center [37, 44] width 58 height 11
paste input "Atria Health [GEOGRAPHIC_DATA]"
type input "Atria Health [GEOGRAPHIC_DATA]"
click at [72, 45] on input "Search" at bounding box center [80, 44] width 27 height 11
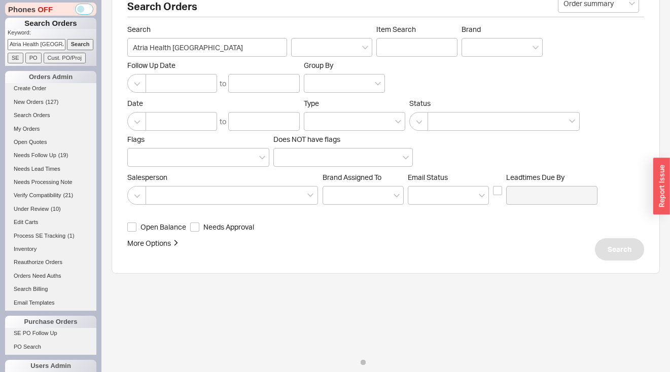
scroll to position [40, 0]
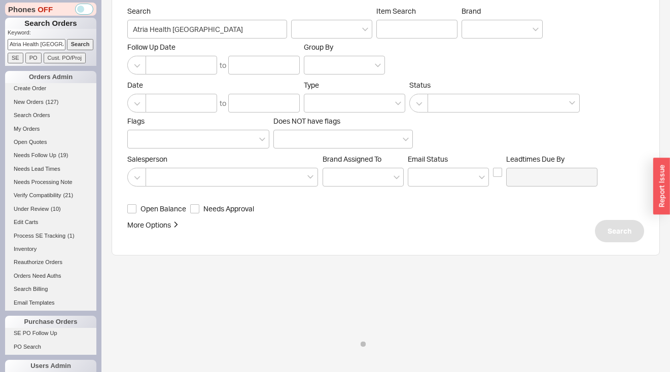
select select "*"
select select "LOW"
select select "3"
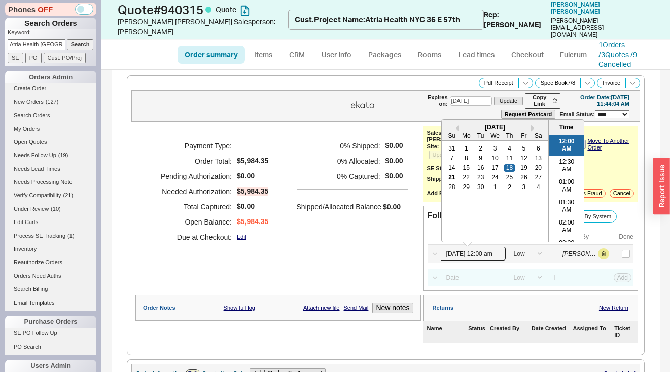
click at [482, 247] on input "[DATE] 12:00 am" at bounding box center [473, 254] width 65 height 14
click at [465, 184] on div "29" at bounding box center [466, 187] width 12 height 7
type input "[DATE] 12:00 am"
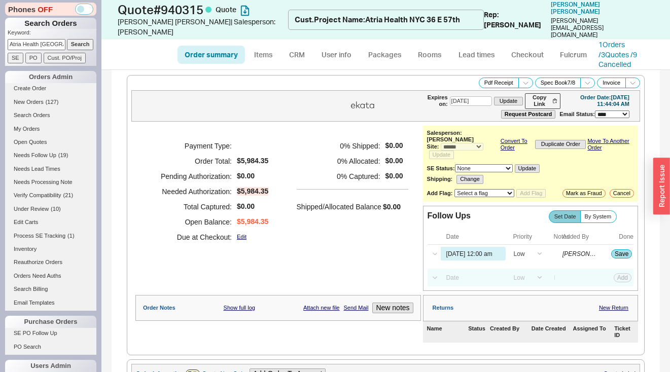
click at [623, 143] on div "Convert To Order Duplicate Order Move To Another Order" at bounding box center [566, 145] width 135 height 30
click at [623, 249] on button "Save" at bounding box center [621, 253] width 21 height 9
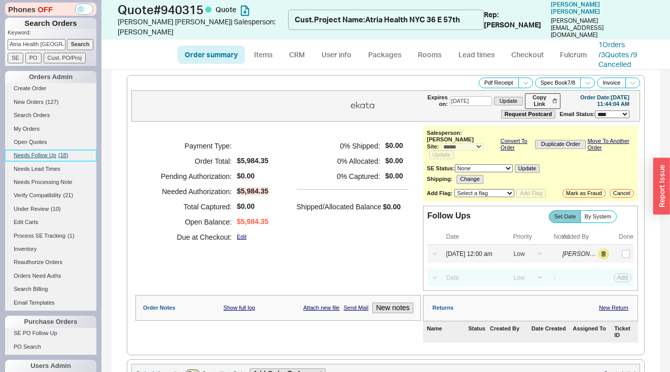
click at [34, 158] on span "Needs Follow Up" at bounding box center [35, 155] width 43 height 6
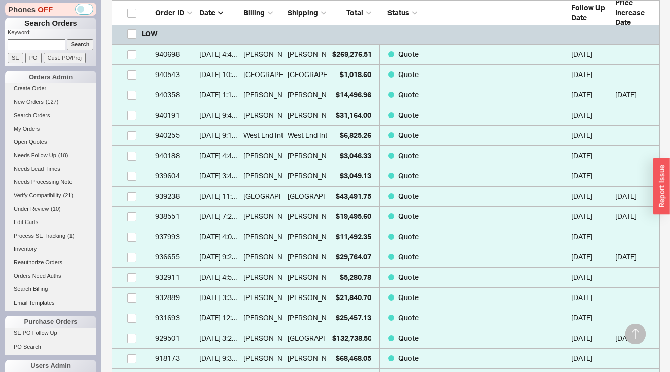
scroll to position [453, 0]
